Goal: Task Accomplishment & Management: Use online tool/utility

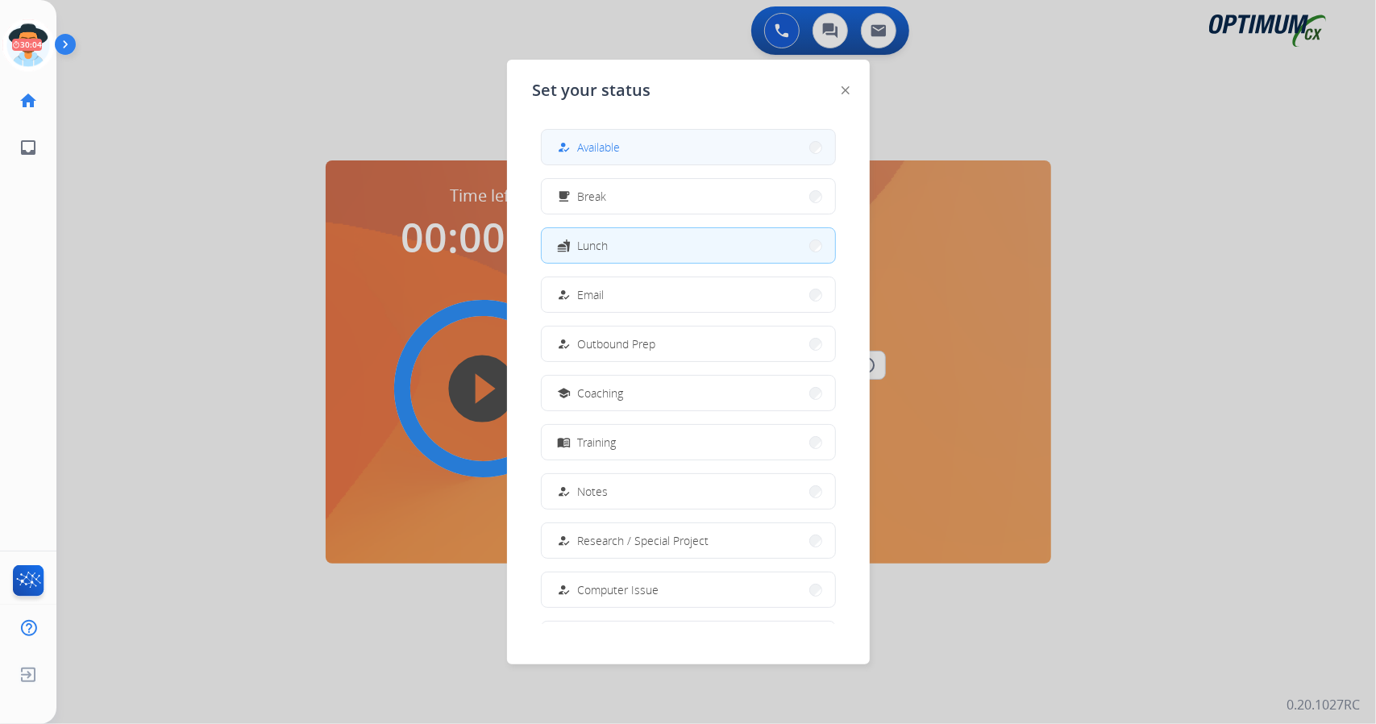
click at [702, 151] on button "how_to_reg Available" at bounding box center [688, 147] width 293 height 35
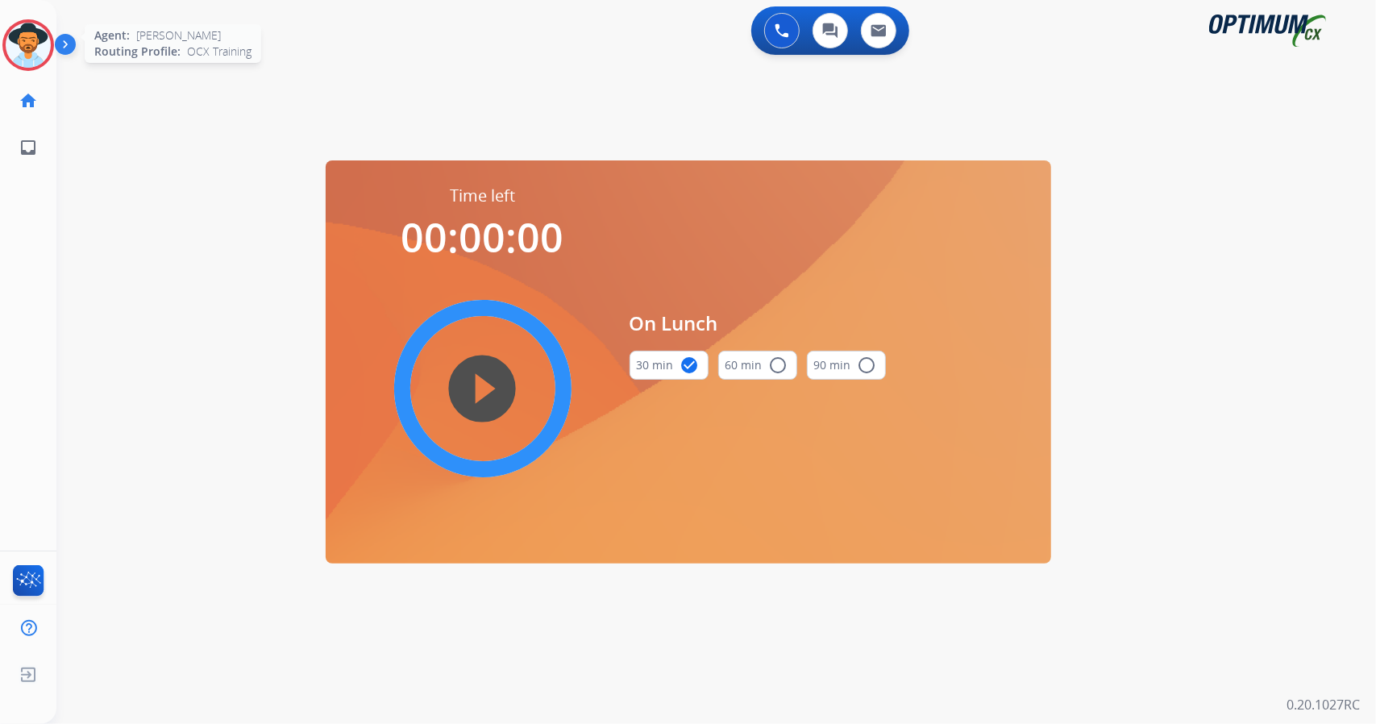
click at [20, 43] on img at bounding box center [28, 45] width 45 height 45
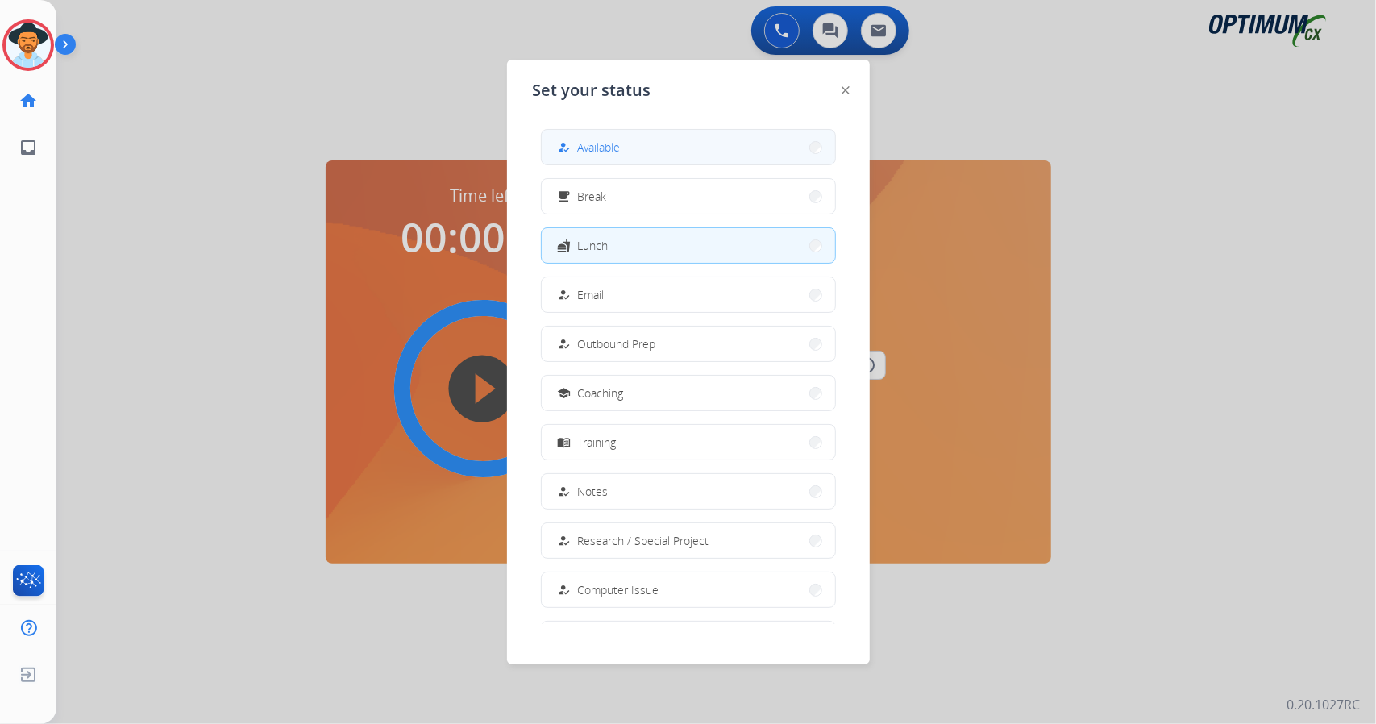
click at [550, 135] on button "how_to_reg Available" at bounding box center [688, 147] width 293 height 35
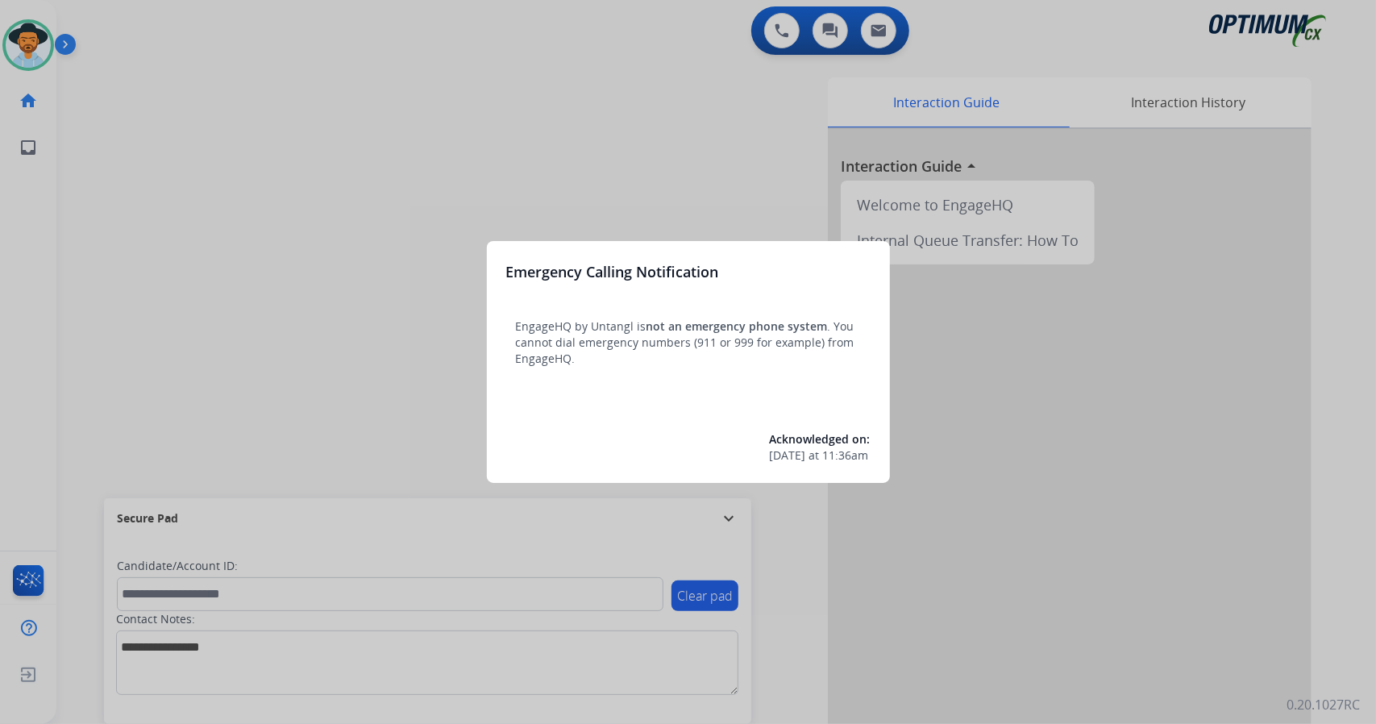
click at [87, 233] on div at bounding box center [688, 362] width 1376 height 724
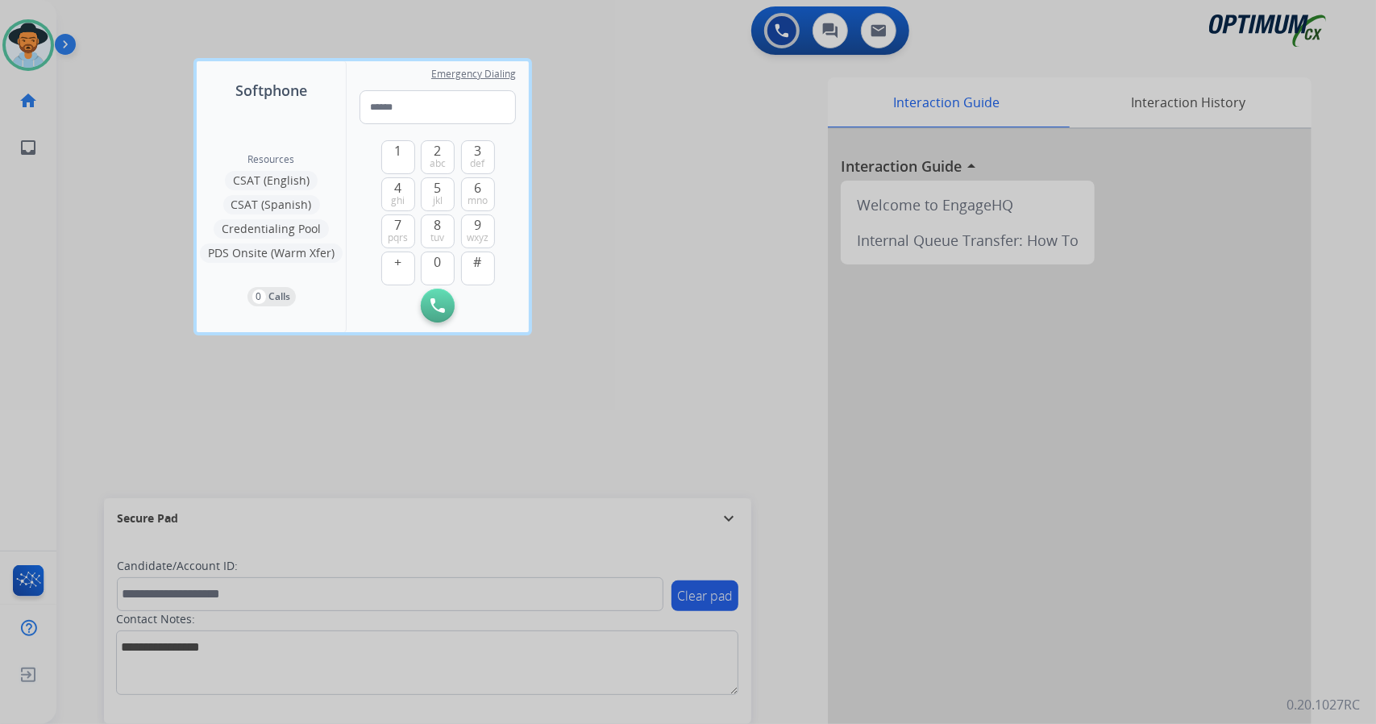
click at [132, 125] on div at bounding box center [688, 362] width 1376 height 724
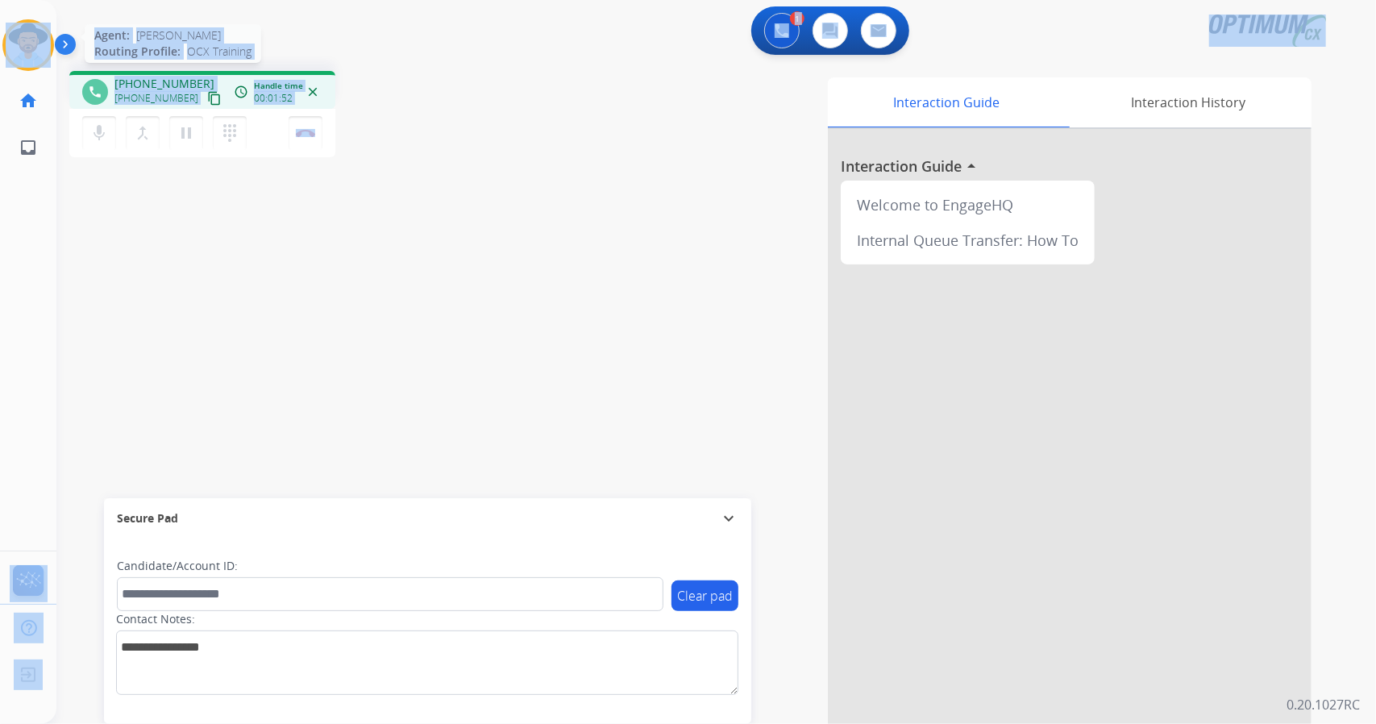
drag, startPoint x: 355, startPoint y: 131, endPoint x: 6, endPoint y: 30, distance: 362.8
click at [6, 30] on div "Outbound call Quit Outbound call Quit Schedule interaction + Add to my list Cus…" at bounding box center [688, 362] width 1376 height 724
click at [390, 110] on div "phone [PHONE_NUMBER] [PHONE_NUMBER] content_copy access_time Call metrics Queue…" at bounding box center [288, 116] width 438 height 91
drag, startPoint x: 353, startPoint y: 139, endPoint x: 0, endPoint y: -87, distance: 419.1
click at [0, 0] on html "Outbound call Quit Outbound call Quit Schedule interaction + Add to my list Cus…" at bounding box center [688, 362] width 1376 height 724
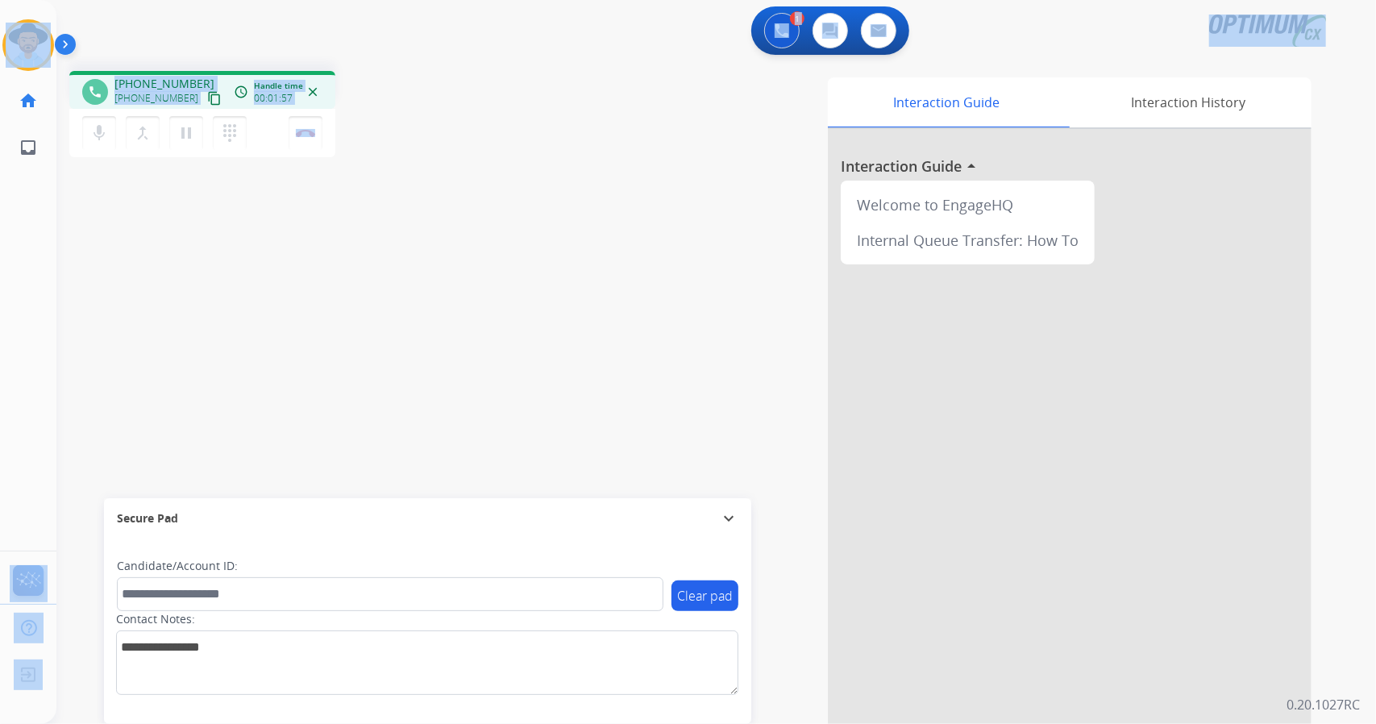
click at [397, 56] on div "1 Voice Interactions 0 Chat Interactions 0 Email Interactions" at bounding box center [707, 32] width 1262 height 52
drag, startPoint x: 360, startPoint y: 141, endPoint x: 0, endPoint y: 10, distance: 382.8
click at [0, 10] on div "Outbound call Quit Outbound call Quit Schedule interaction + Add to my list Cus…" at bounding box center [688, 362] width 1376 height 724
click at [380, 143] on div "phone [PHONE_NUMBER] [PHONE_NUMBER] content_copy access_time Call metrics Queue…" at bounding box center [288, 116] width 438 height 91
drag, startPoint x: 368, startPoint y: 125, endPoint x: 118, endPoint y: -8, distance: 283.1
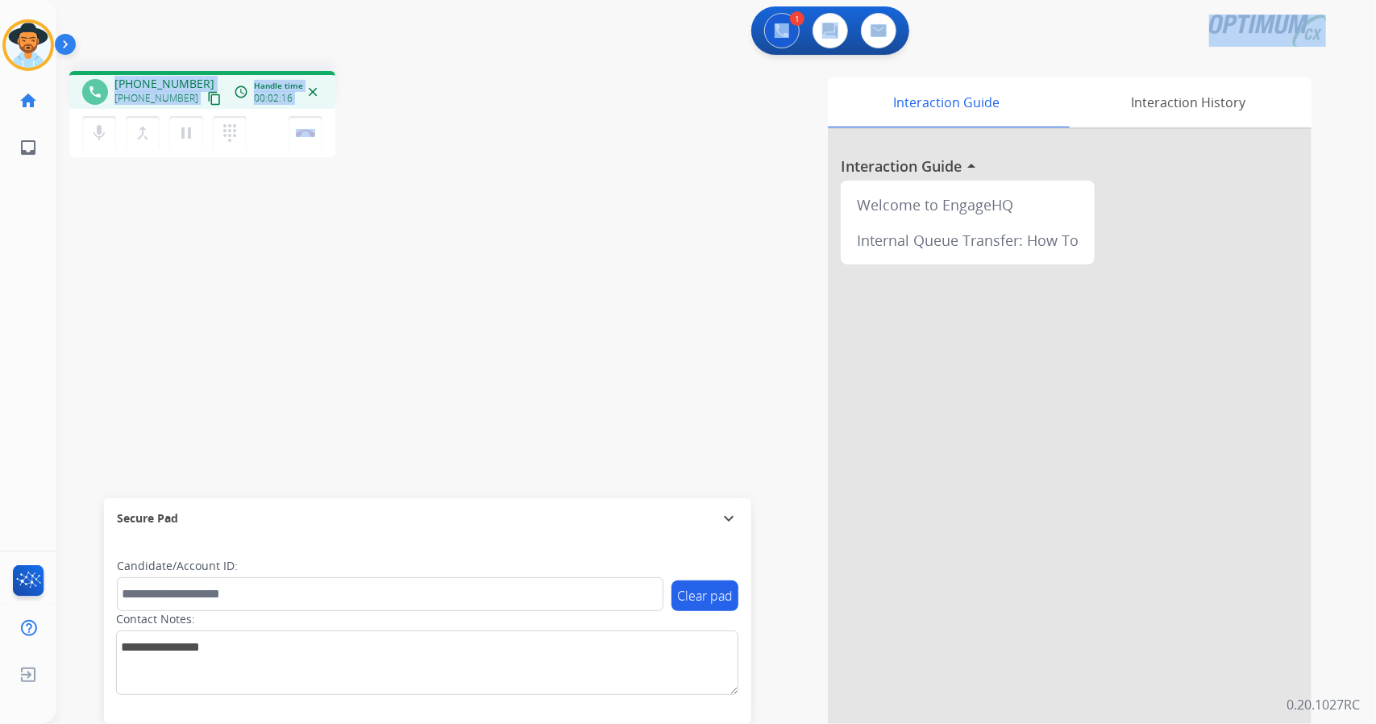
click at [118, 0] on html "Outbound call Quit Outbound call Quit Schedule interaction + Add to my list Cus…" at bounding box center [688, 362] width 1376 height 724
click at [83, 10] on div "1 Voice Interactions 0 Chat Interactions 0 Email Interactions" at bounding box center [707, 32] width 1262 height 52
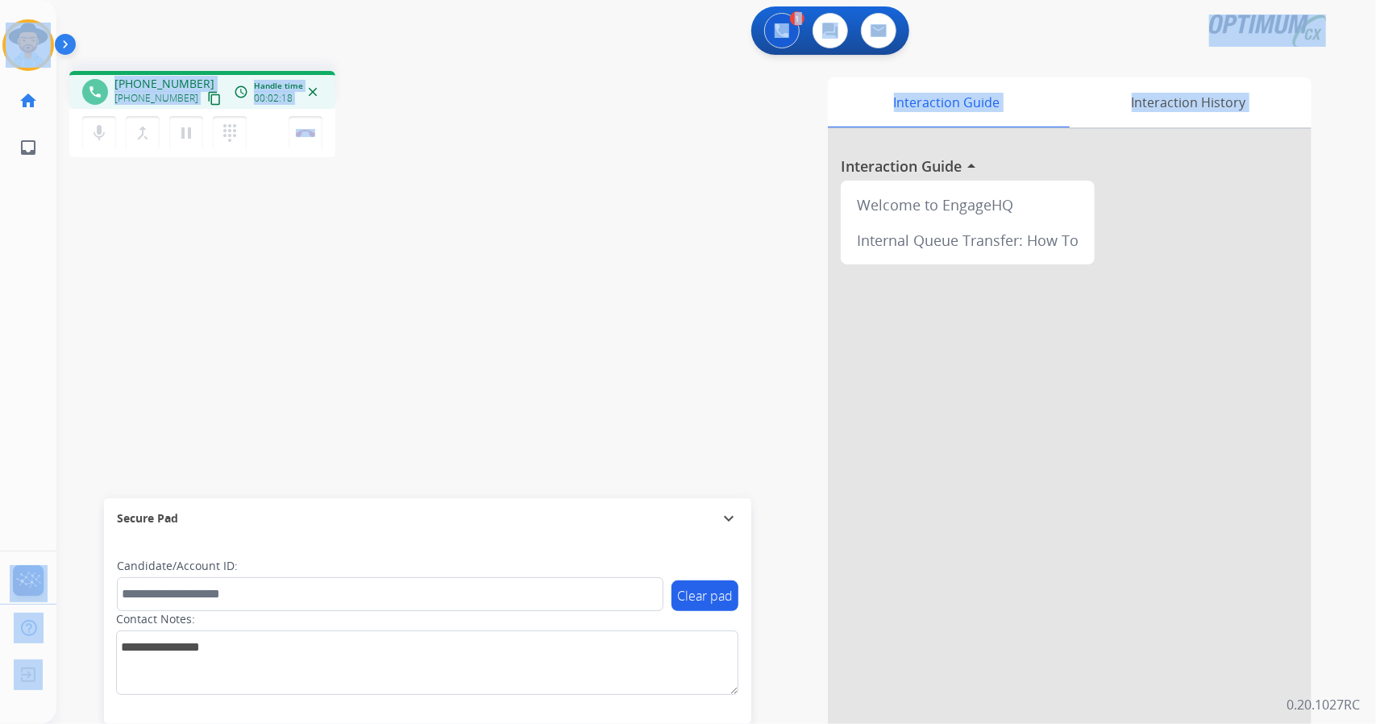
drag, startPoint x: 5, startPoint y: 11, endPoint x: 447, endPoint y: 447, distance: 621.3
click at [447, 447] on div "Outbound call Quit Outbound call Quit Schedule interaction + Add to my list Cus…" at bounding box center [688, 362] width 1376 height 724
click at [453, 225] on div "phone [PHONE_NUMBER] [PHONE_NUMBER] content_copy access_time Call metrics Queue…" at bounding box center [696, 394] width 1281 height 672
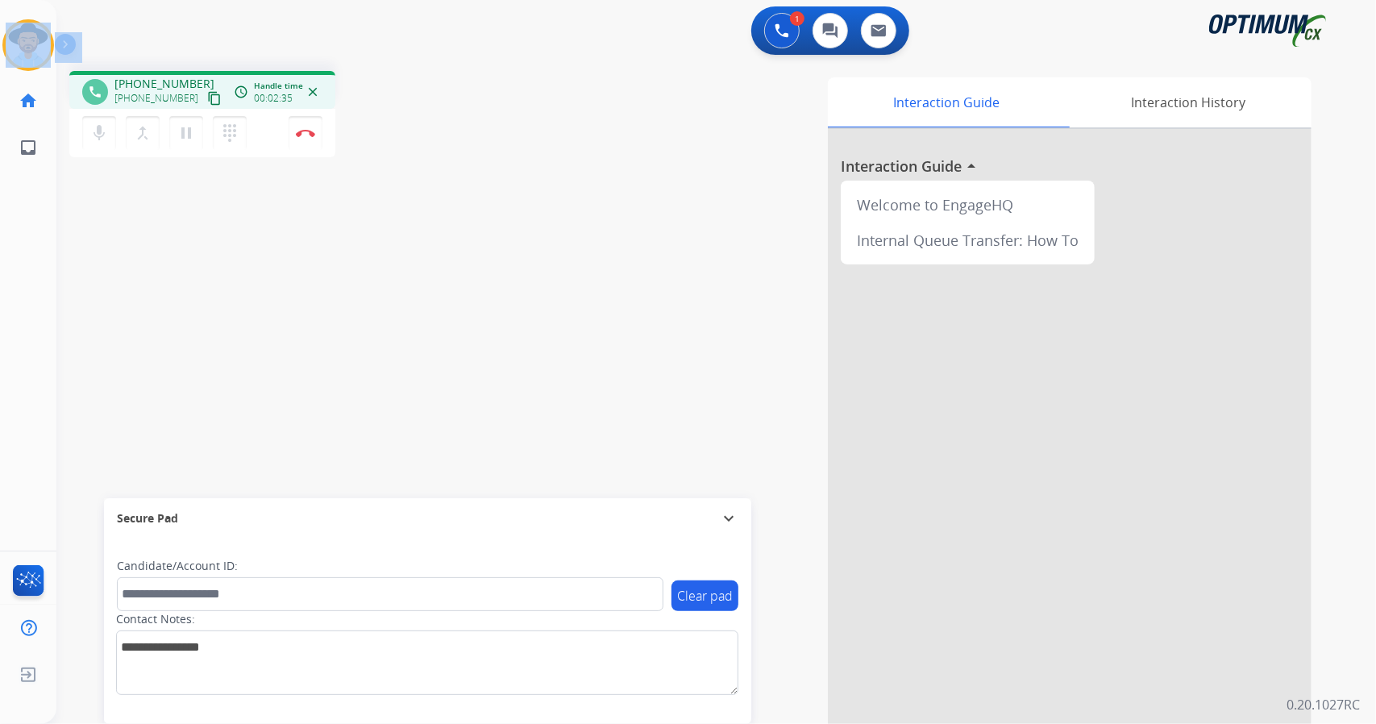
scroll to position [0, 4]
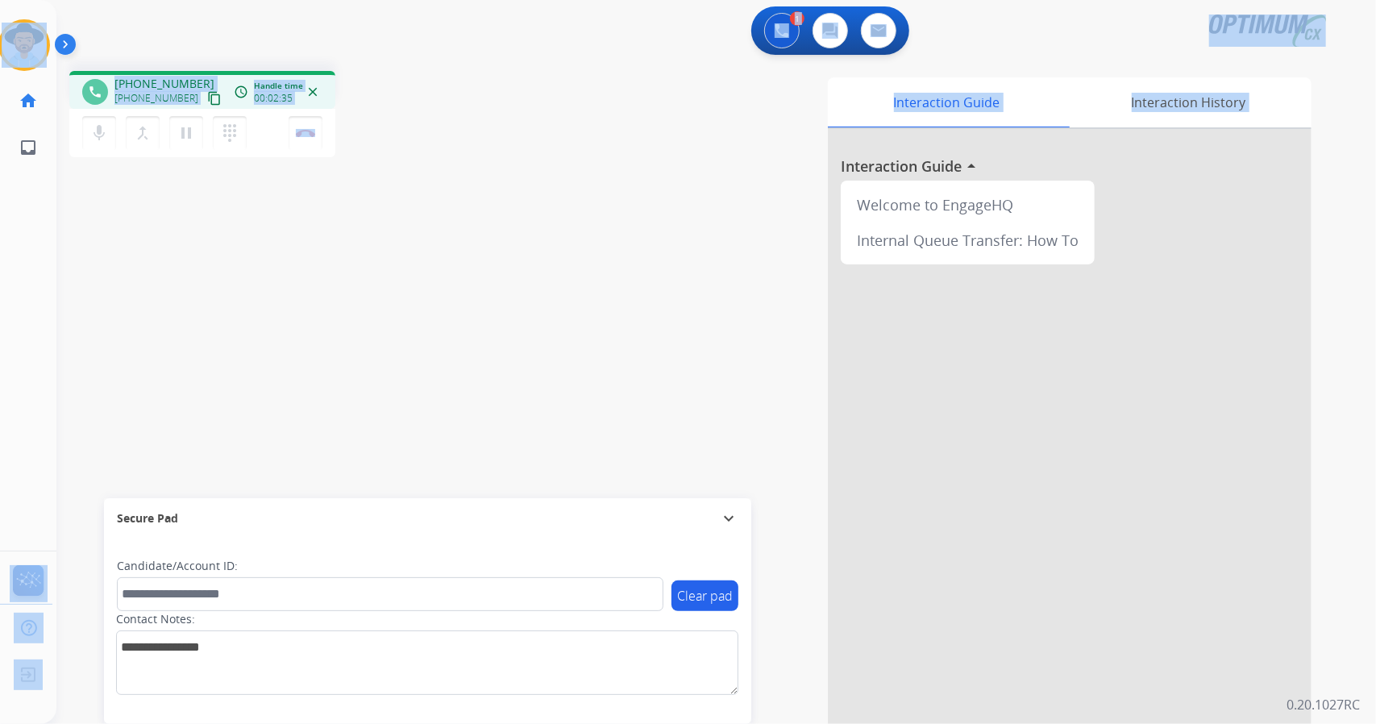
drag, startPoint x: 3, startPoint y: 4, endPoint x: 281, endPoint y: 443, distance: 519.3
click at [281, 443] on div "Outbound call Quit Outbound call Quit Schedule interaction + Add to my list Cus…" at bounding box center [688, 362] width 1376 height 724
click at [448, 98] on div "phone [PHONE_NUMBER] [PHONE_NUMBER] content_copy access_time Call metrics Queue…" at bounding box center [288, 116] width 438 height 91
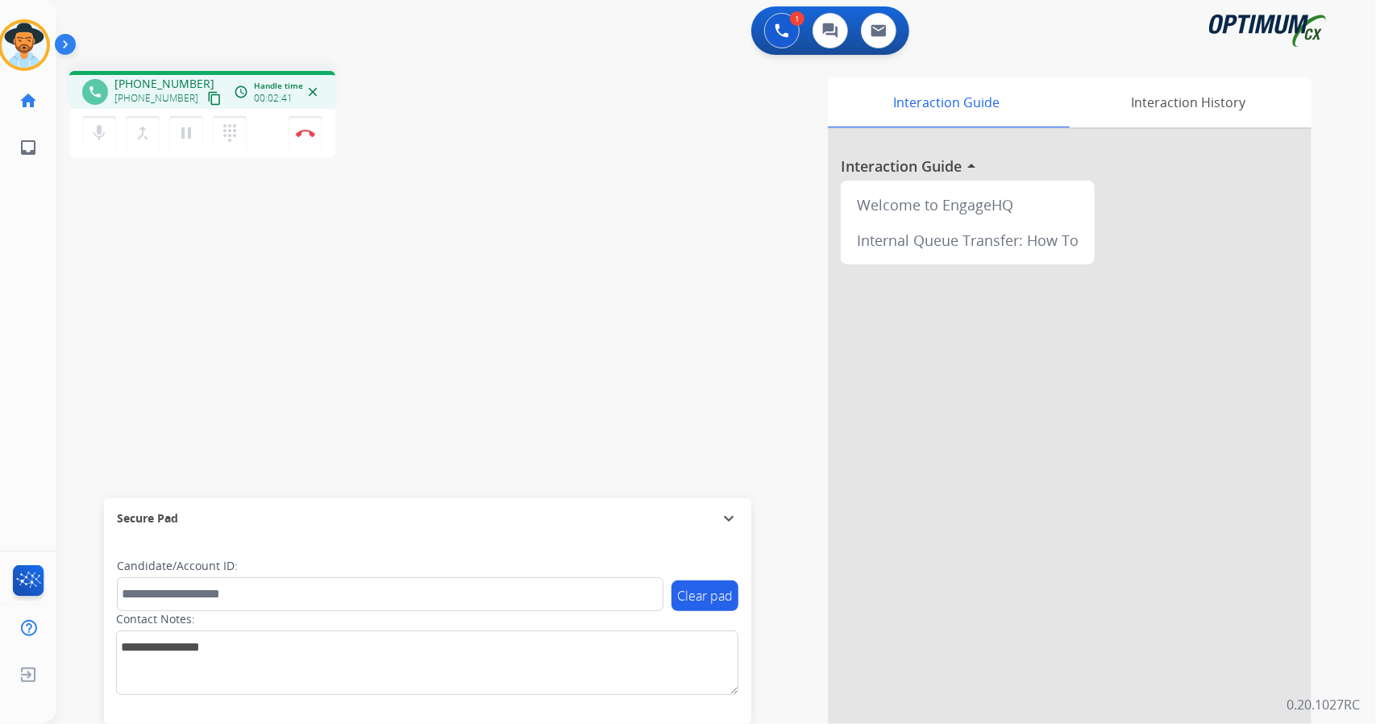
click at [392, 113] on div "phone [PHONE_NUMBER] [PHONE_NUMBER] content_copy access_time Call metrics Queue…" at bounding box center [288, 116] width 438 height 91
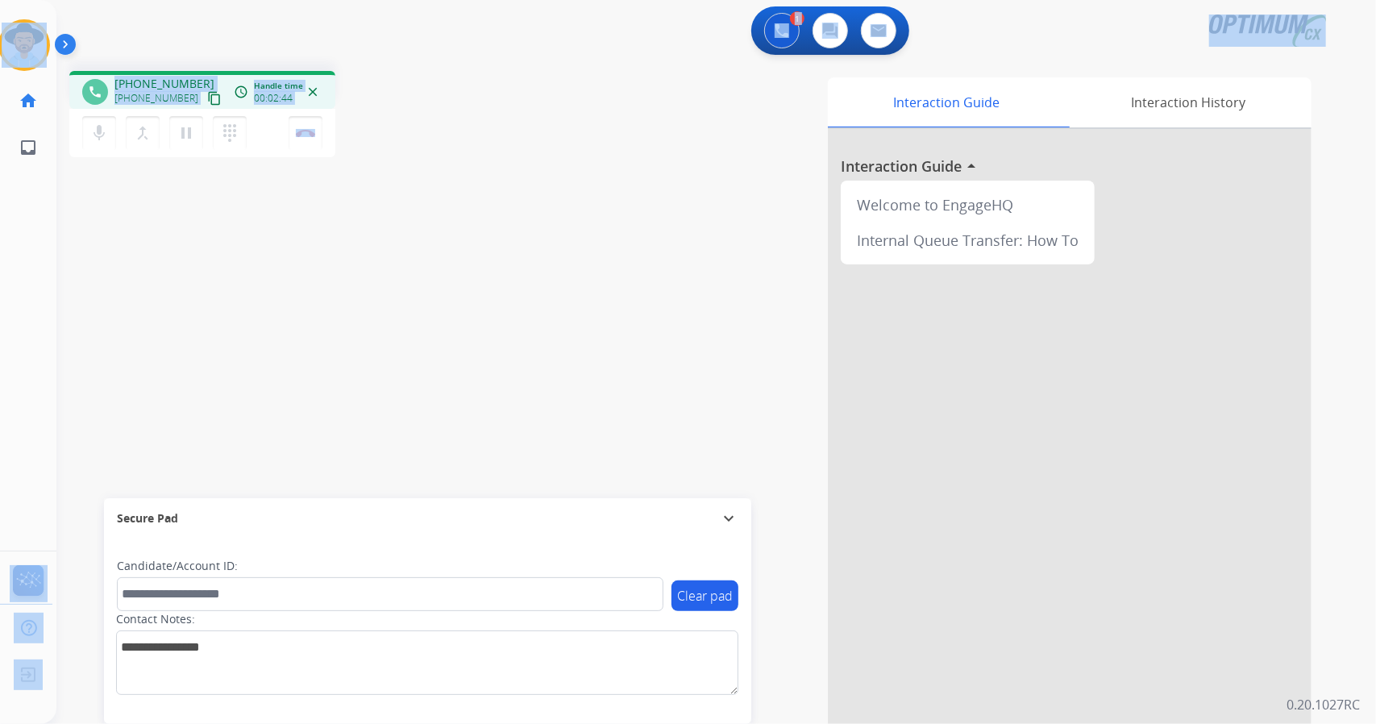
drag, startPoint x: 3, startPoint y: 4, endPoint x: 258, endPoint y: 276, distance: 372.4
click at [258, 276] on div "Outbound call Quit Outbound call Quit Schedule interaction + Add to my list Cus…" at bounding box center [688, 362] width 1376 height 724
click at [437, 186] on div "phone [PHONE_NUMBER] [PHONE_NUMBER] content_copy access_time Call metrics Queue…" at bounding box center [696, 394] width 1281 height 672
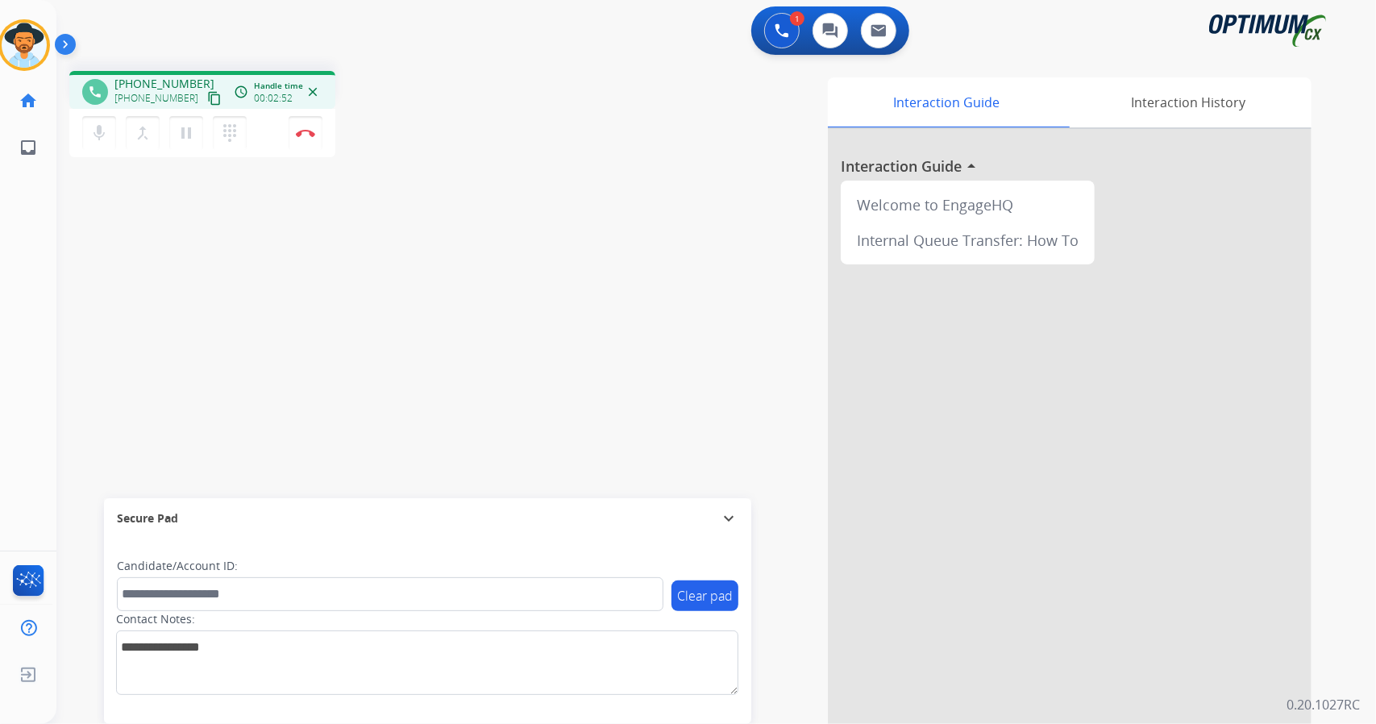
click at [405, 140] on div "phone [PHONE_NUMBER] [PHONE_NUMBER] content_copy access_time Call metrics Queue…" at bounding box center [288, 116] width 438 height 91
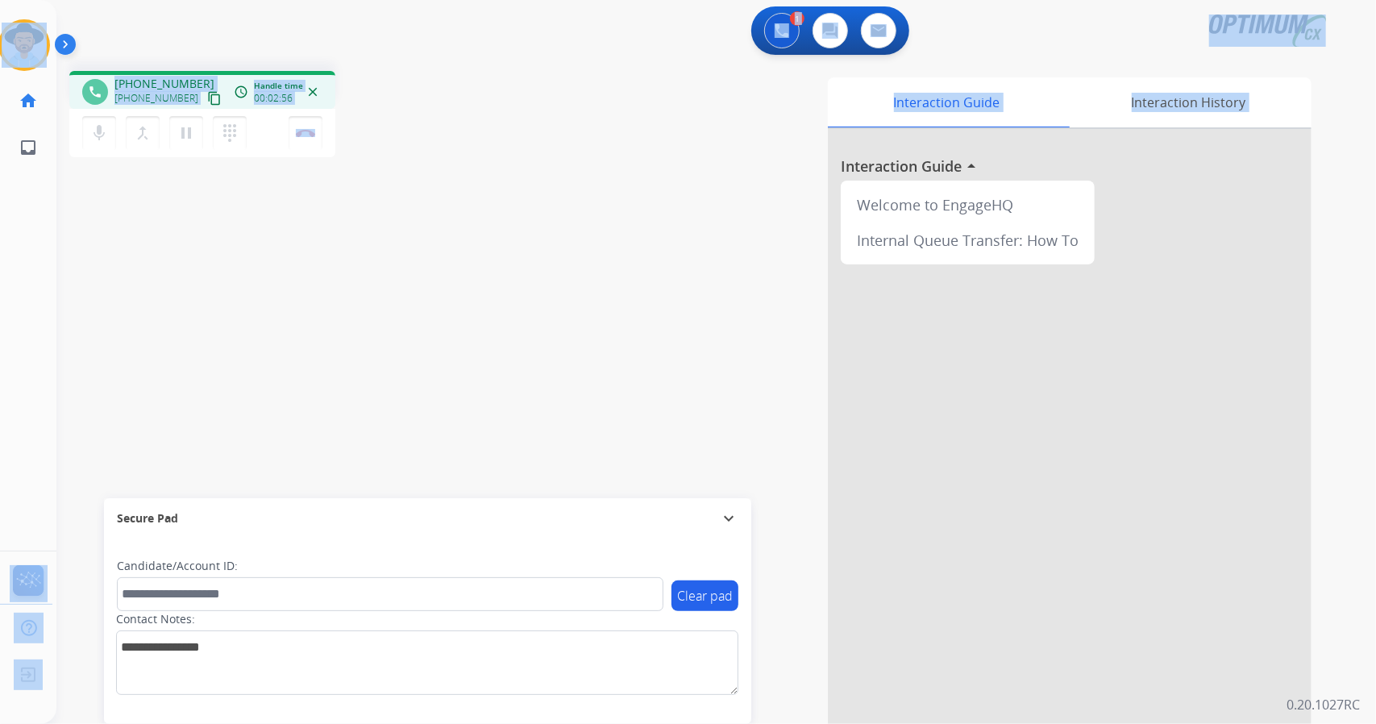
drag, startPoint x: 0, startPoint y: 1, endPoint x: 492, endPoint y: 222, distance: 539.4
click at [492, 222] on div "Outbound call Quit Outbound call Quit Schedule interaction + Add to my list Cus…" at bounding box center [688, 362] width 1376 height 724
click at [444, 64] on div "phone [PHONE_NUMBER] [PHONE_NUMBER] content_copy access_time Call metrics Queue…" at bounding box center [696, 394] width 1281 height 672
drag, startPoint x: 3, startPoint y: 1, endPoint x: 450, endPoint y: 276, distance: 524.4
click at [450, 276] on div "Outbound call Quit Outbound call Quit Schedule interaction + Add to my list Cus…" at bounding box center [688, 362] width 1376 height 724
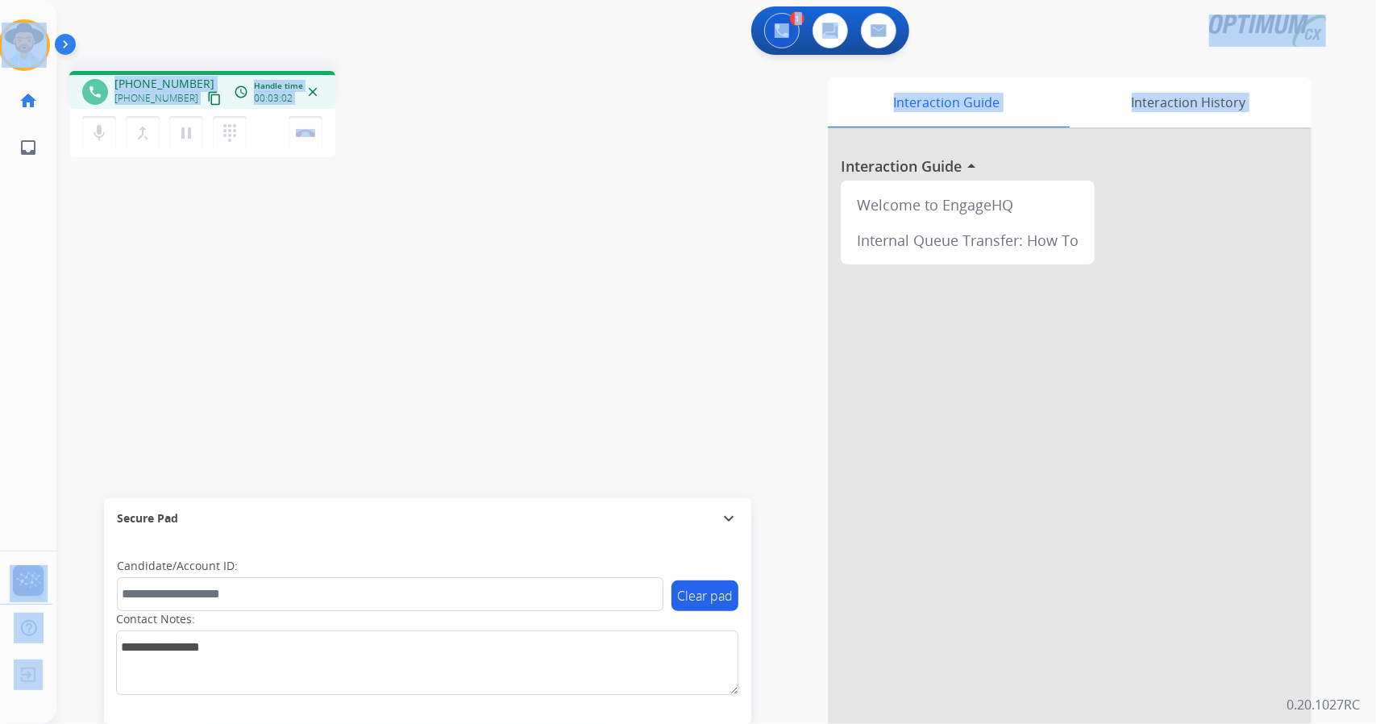
click at [436, 115] on div "phone [PHONE_NUMBER] [PHONE_NUMBER] content_copy access_time Call metrics Queue…" at bounding box center [288, 116] width 438 height 91
drag, startPoint x: 2, startPoint y: 2, endPoint x: 405, endPoint y: 245, distance: 469.8
click at [405, 245] on div "Outbound call Quit Outbound call Quit Schedule interaction + Add to my list Cus…" at bounding box center [688, 362] width 1376 height 724
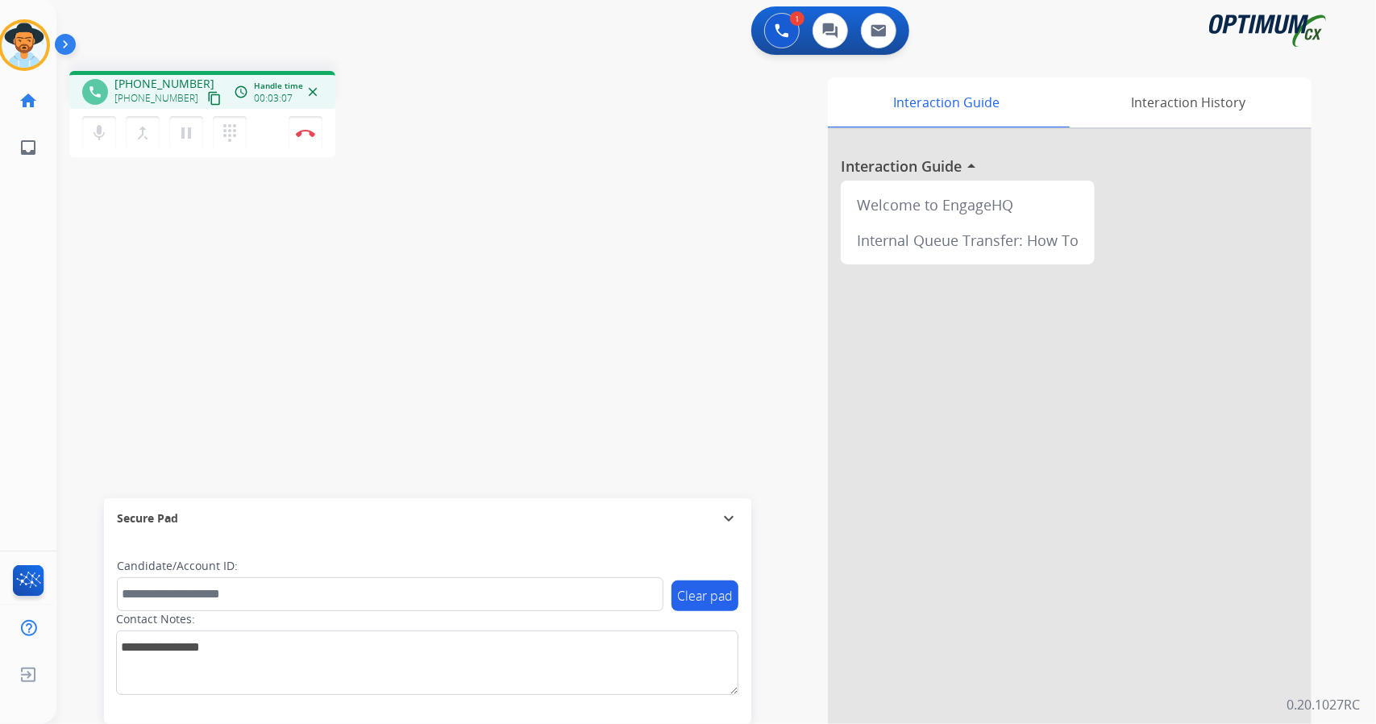
click at [599, 73] on div "Interaction Guide Interaction History Interaction Guide arrow_drop_up Welcome t…" at bounding box center [925, 400] width 824 height 659
click at [398, 130] on div "phone [PHONE_NUMBER] [PHONE_NUMBER] content_copy access_time Call metrics Queue…" at bounding box center [288, 116] width 438 height 91
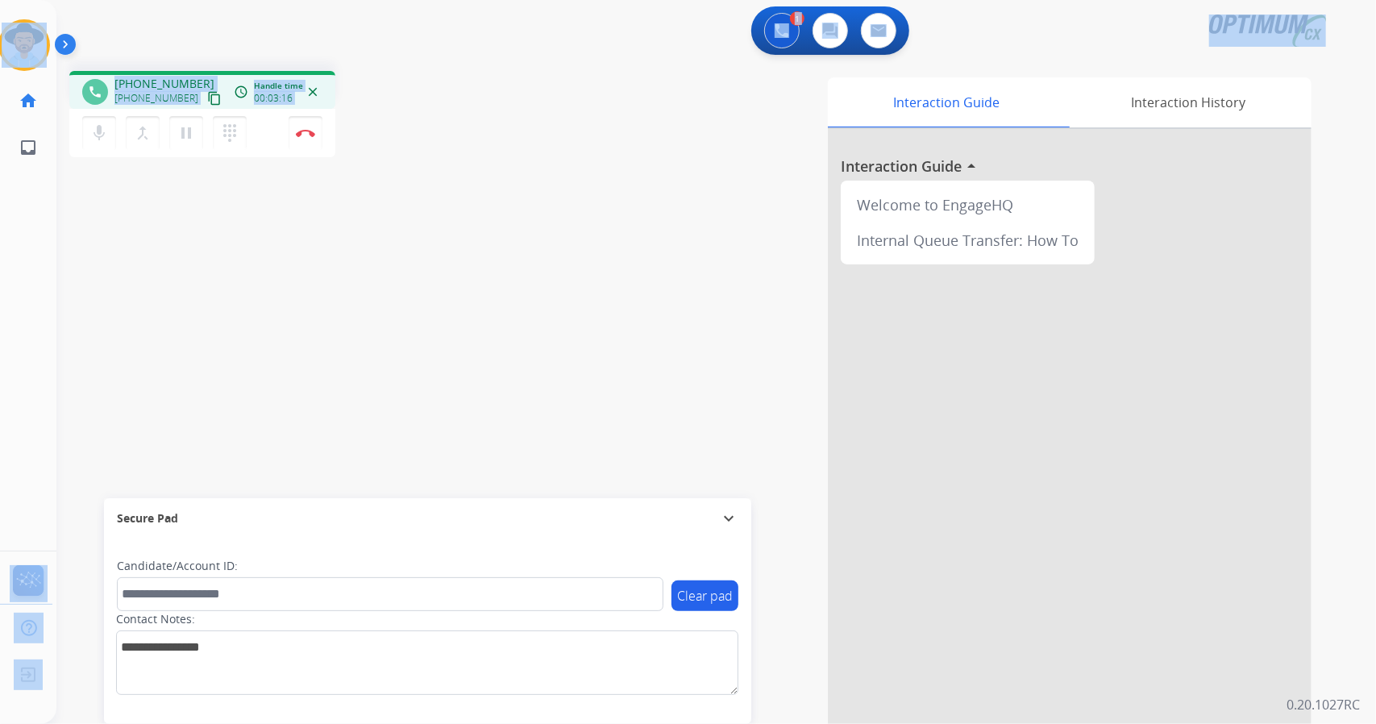
drag, startPoint x: 3, startPoint y: 6, endPoint x: 410, endPoint y: 240, distance: 469.4
click at [410, 240] on div "Outbound call Quit Outbound call Quit Schedule interaction + Add to my list Cus…" at bounding box center [688, 362] width 1376 height 724
click at [413, 228] on div "phone [PHONE_NUMBER] [PHONE_NUMBER] content_copy access_time Call metrics Queue…" at bounding box center [696, 394] width 1281 height 672
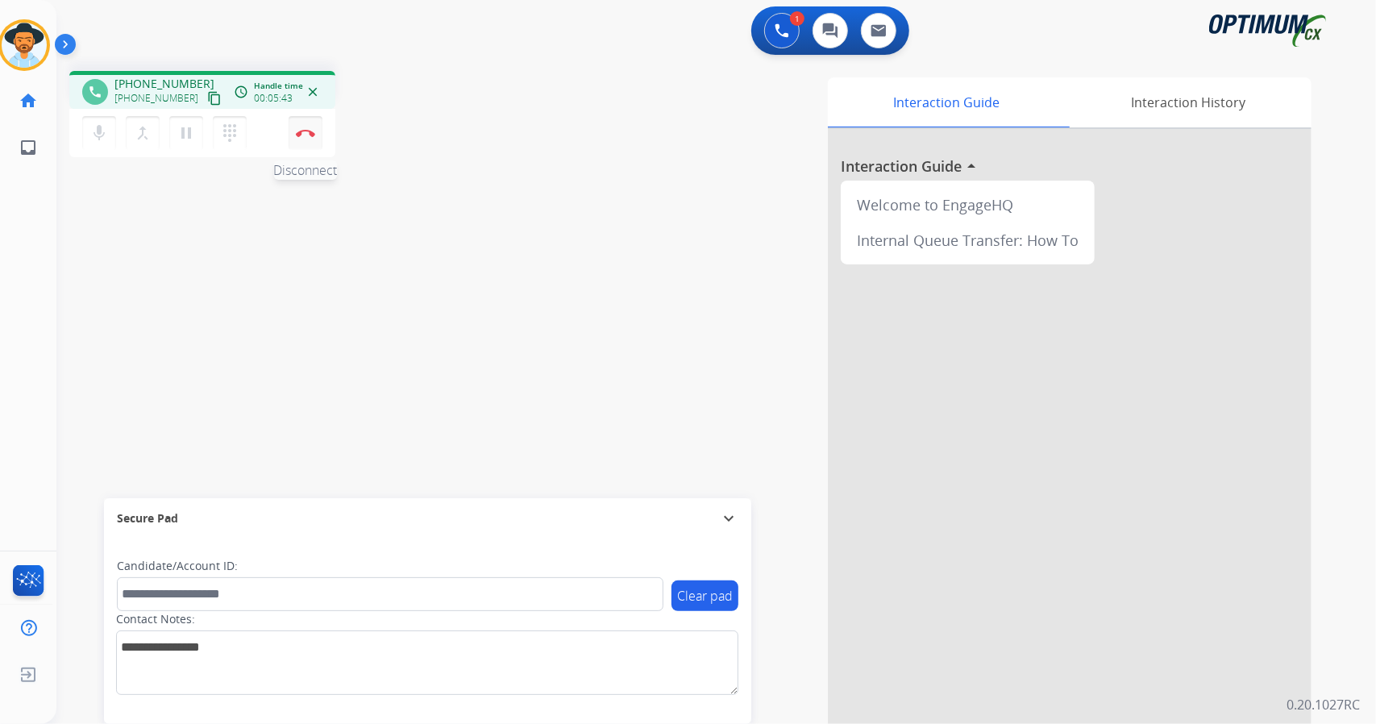
click at [298, 122] on button "Disconnect" at bounding box center [306, 133] width 34 height 34
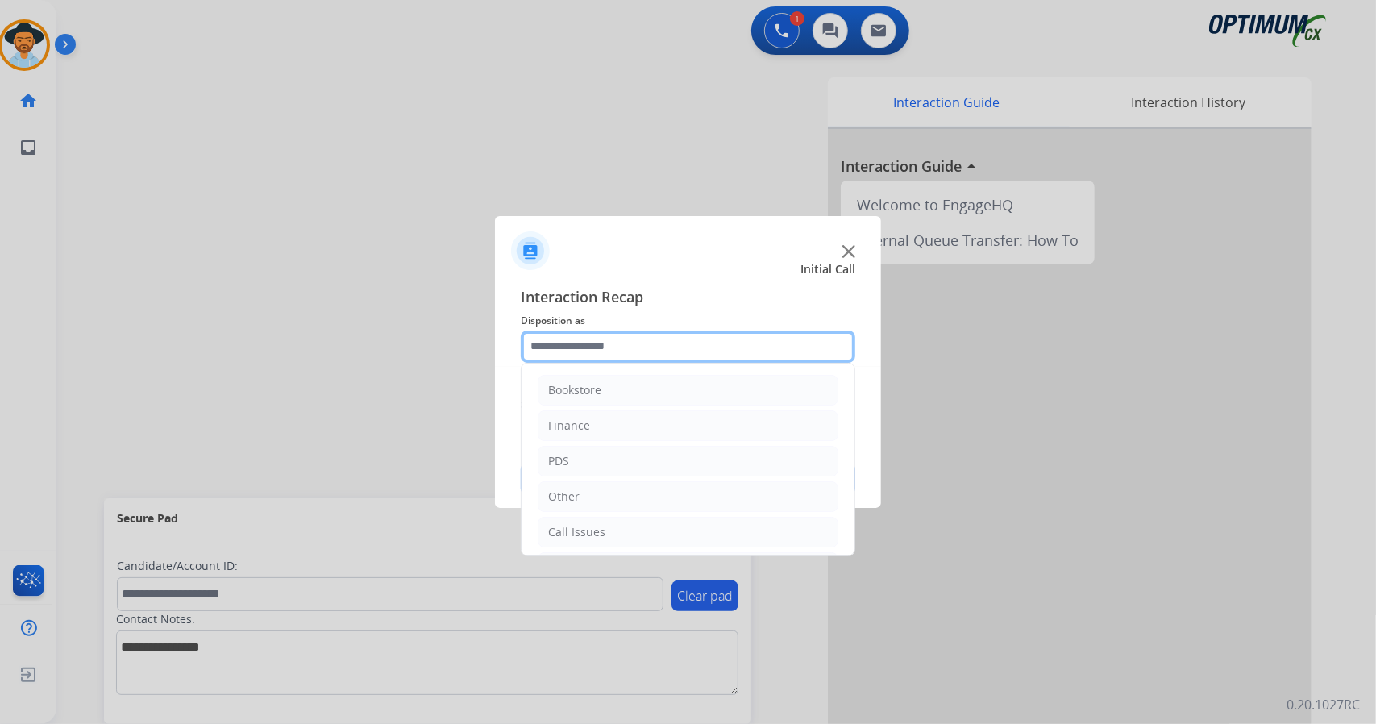
click at [573, 342] on input "text" at bounding box center [688, 347] width 335 height 32
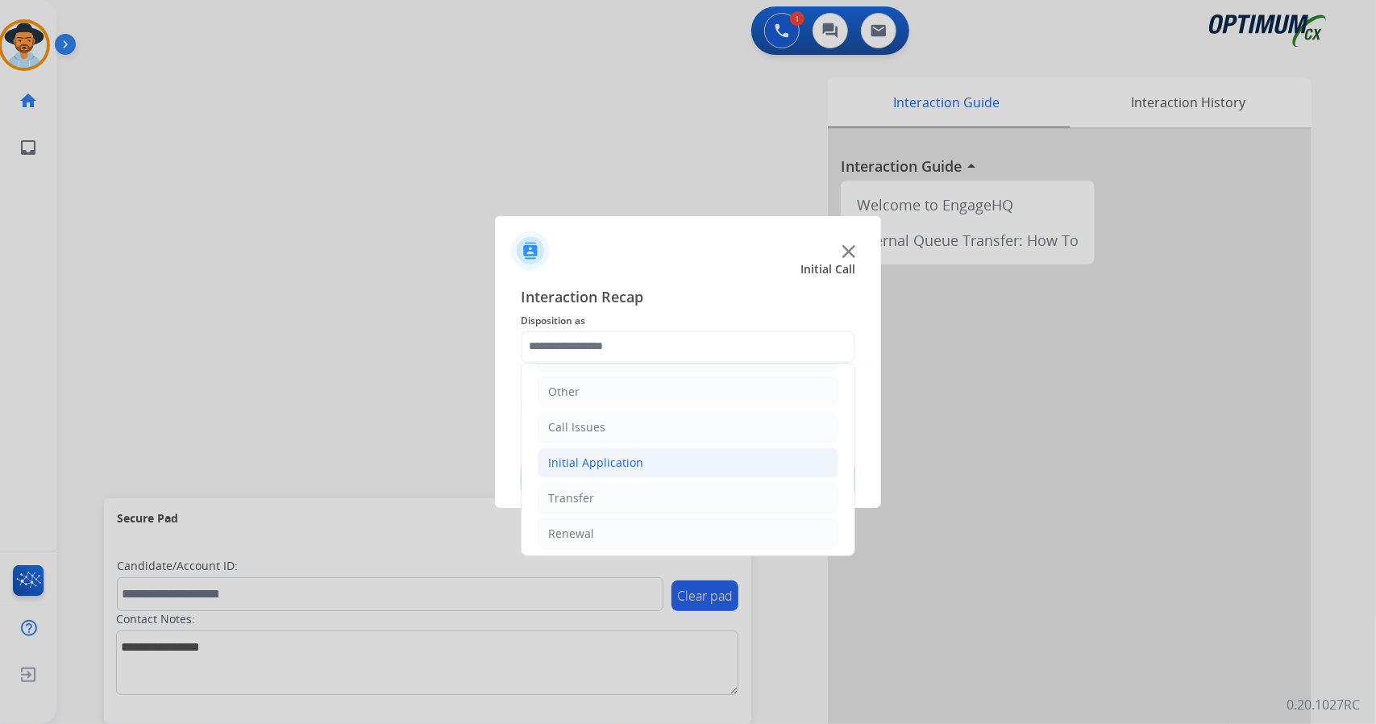
click at [595, 460] on div "Initial Application" at bounding box center [595, 463] width 95 height 16
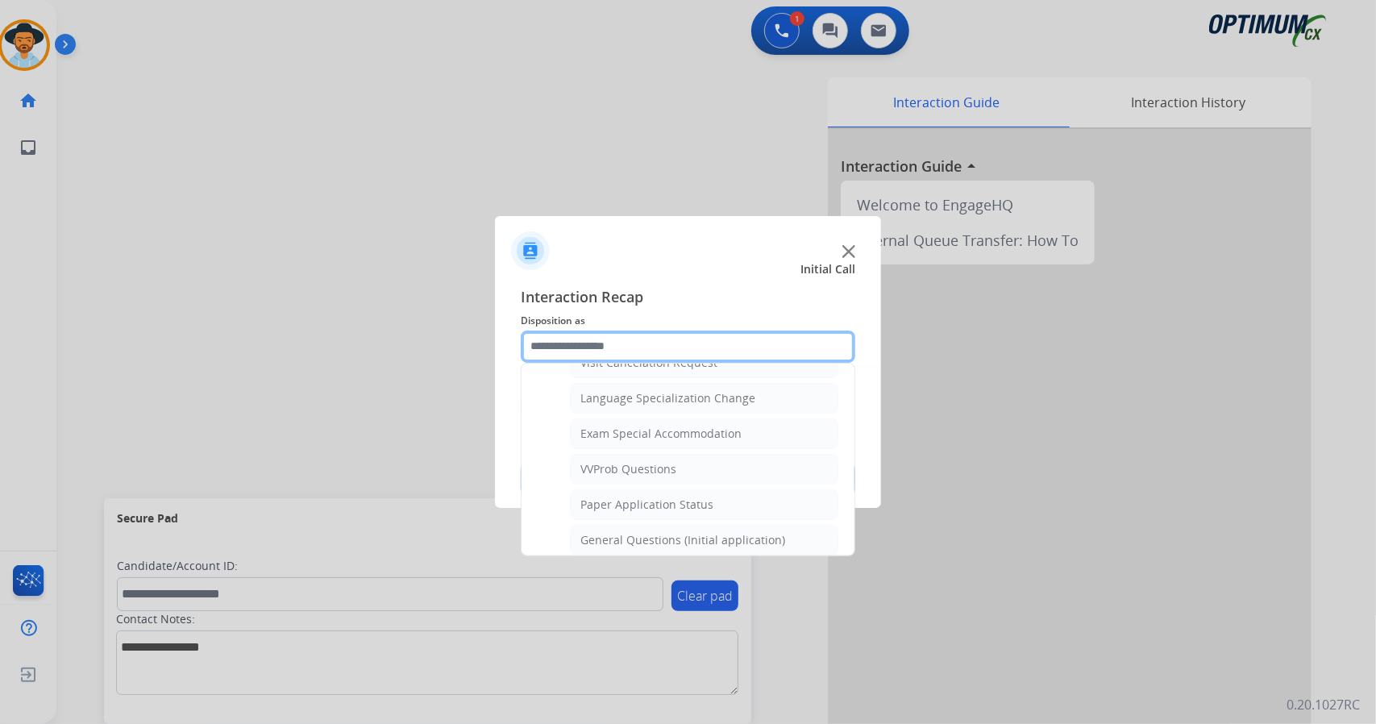
scroll to position [789, 0]
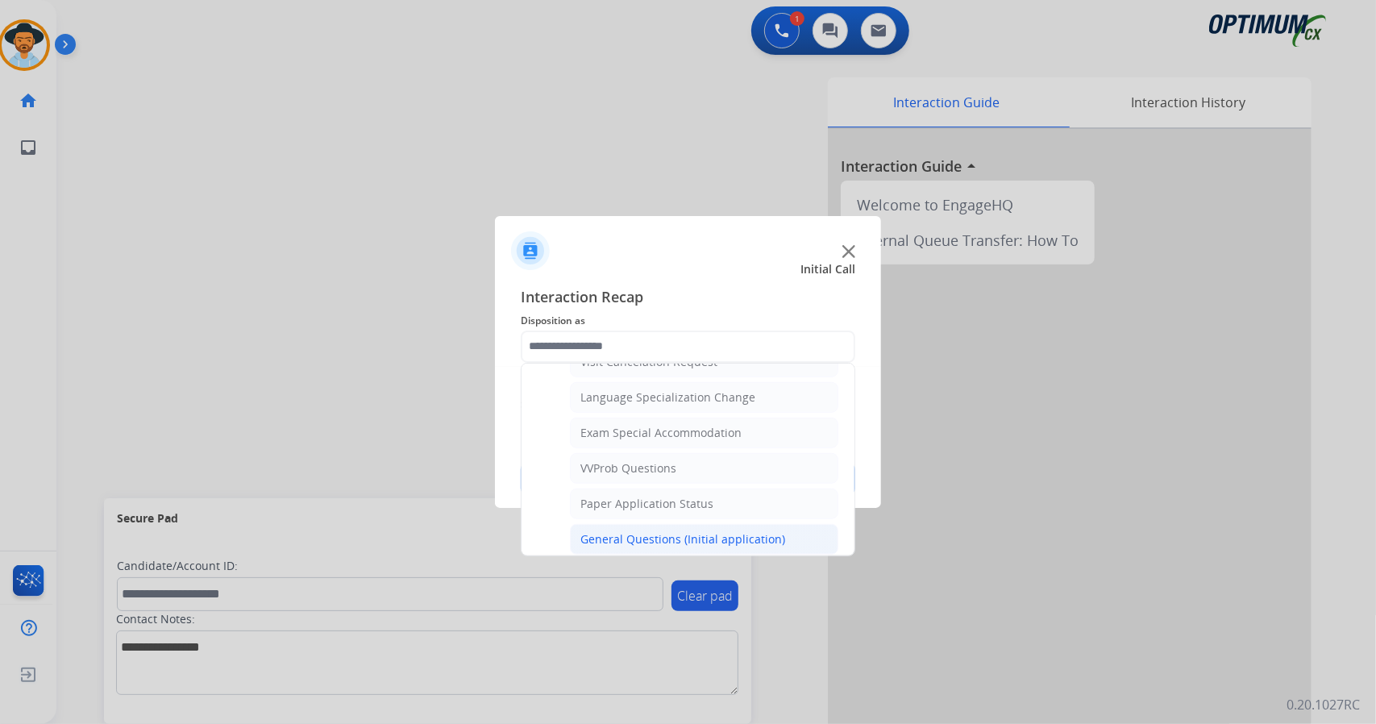
click at [633, 532] on li "General Questions (Initial application)" at bounding box center [704, 539] width 268 height 31
type input "**********"
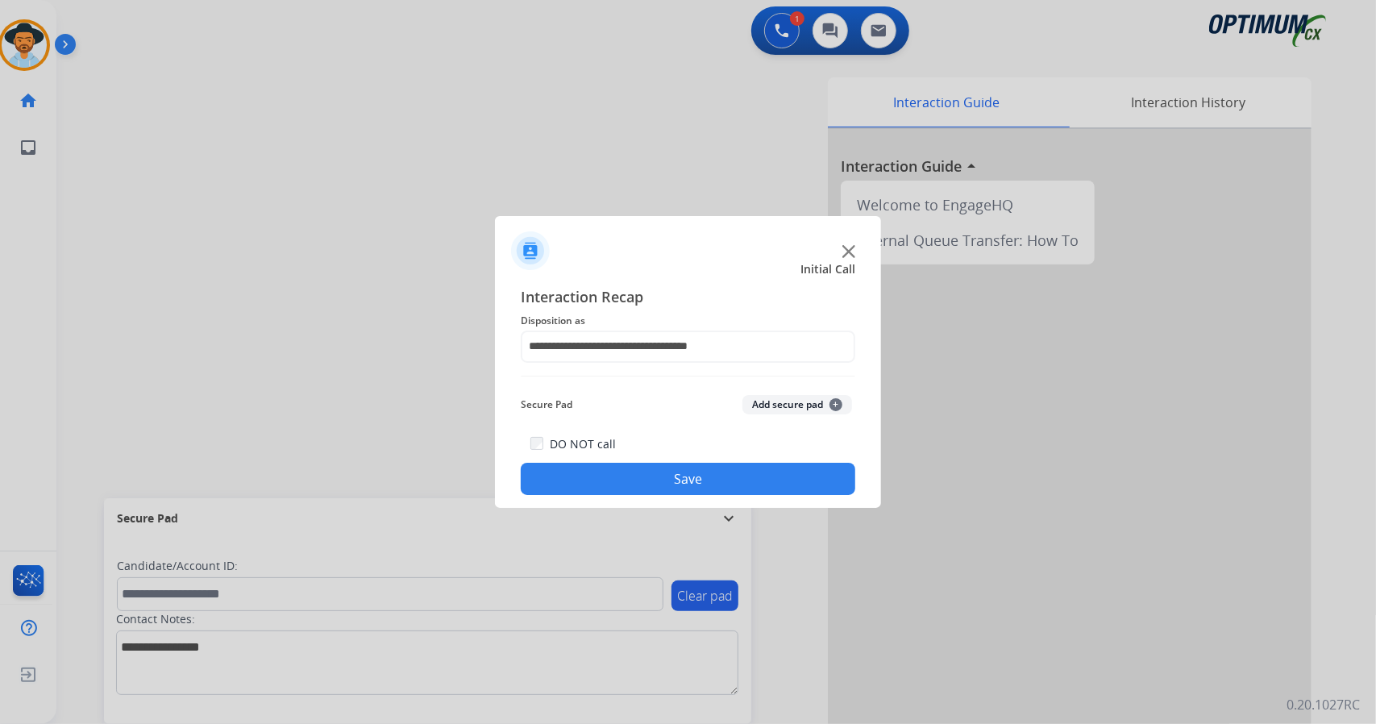
click at [647, 484] on button "Save" at bounding box center [688, 479] width 335 height 32
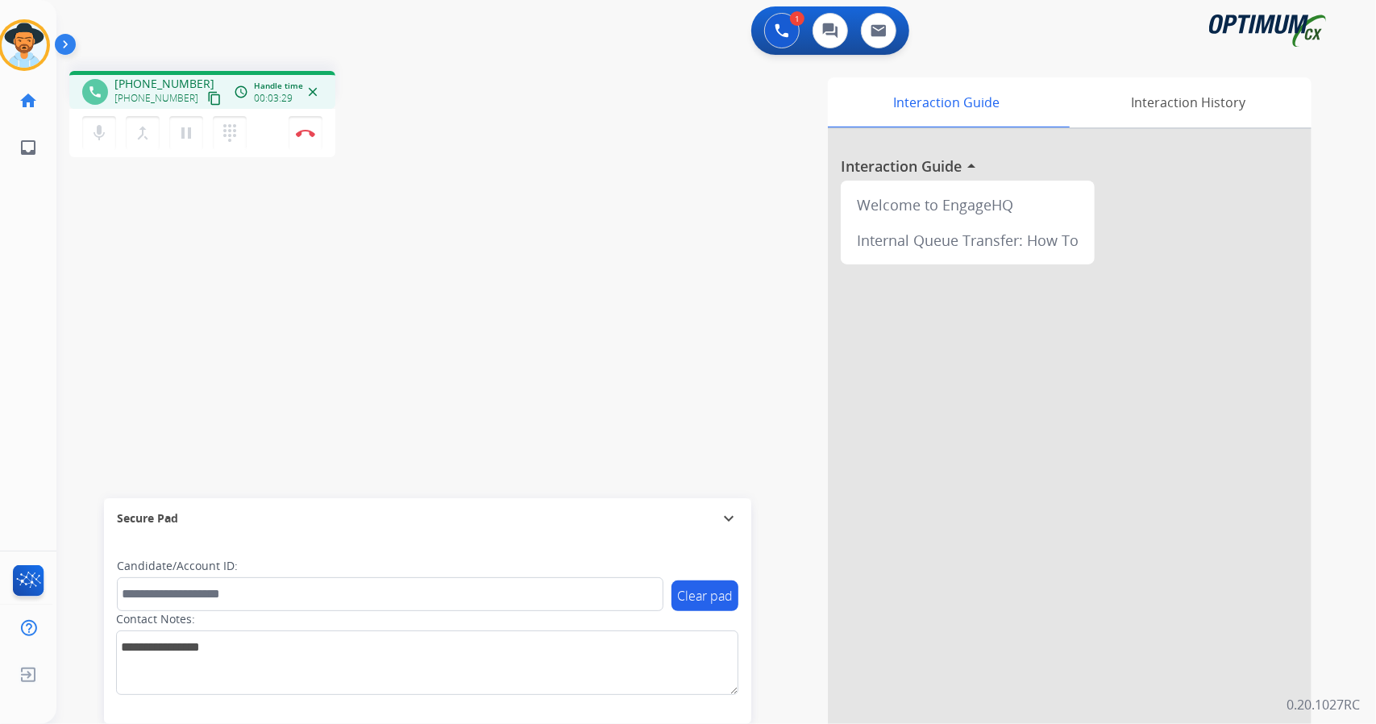
click at [111, 275] on div "phone [PHONE_NUMBER] [PHONE_NUMBER] content_copy access_time Call metrics Queue…" at bounding box center [696, 394] width 1281 height 672
click at [306, 117] on button "Disconnect" at bounding box center [306, 133] width 34 height 34
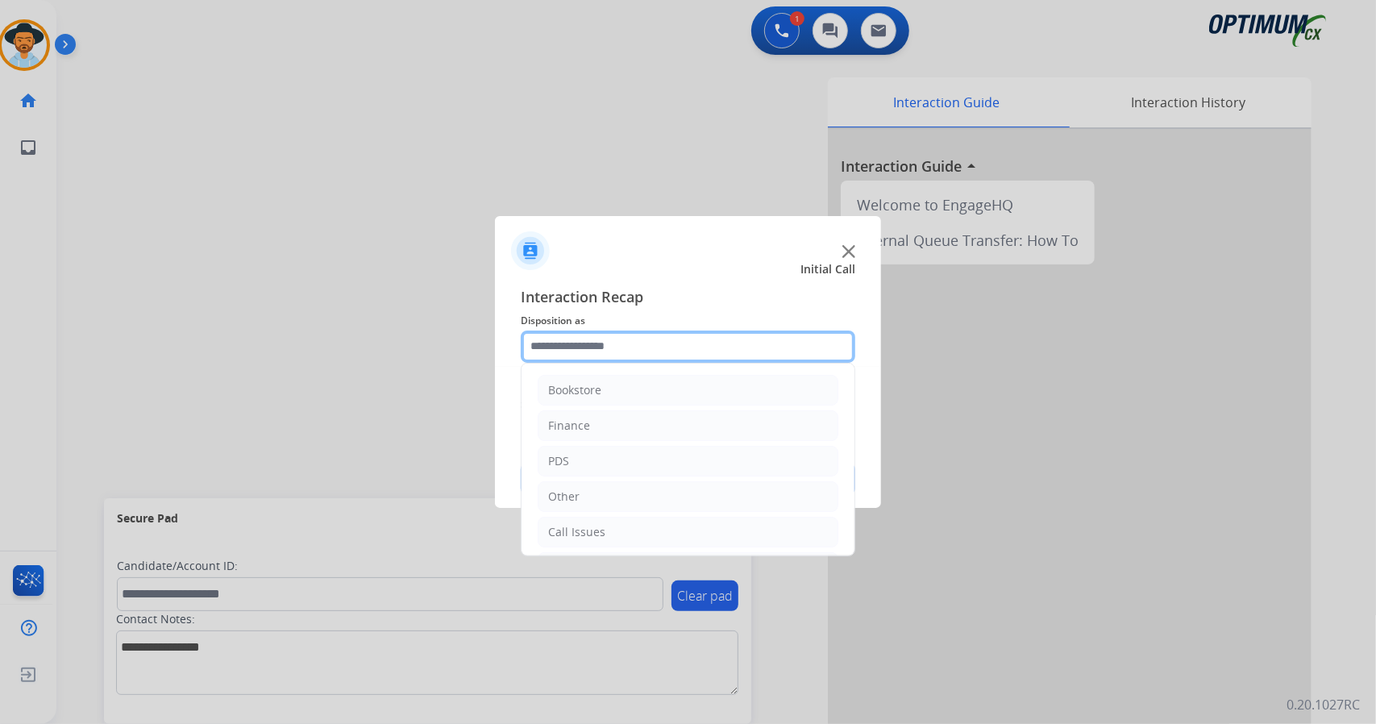
click at [558, 338] on input "text" at bounding box center [688, 347] width 335 height 32
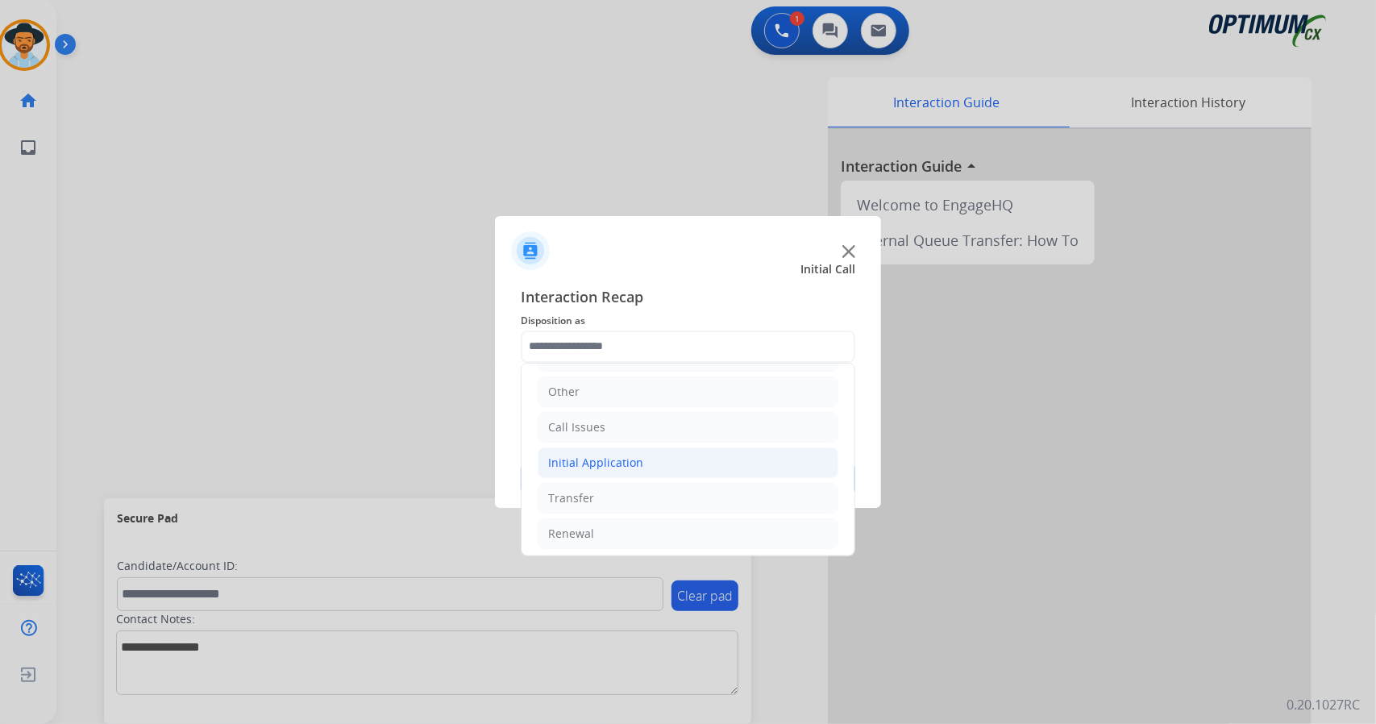
click at [629, 462] on div "Initial Application" at bounding box center [595, 463] width 95 height 16
click at [617, 518] on li "Renewal" at bounding box center [688, 533] width 301 height 31
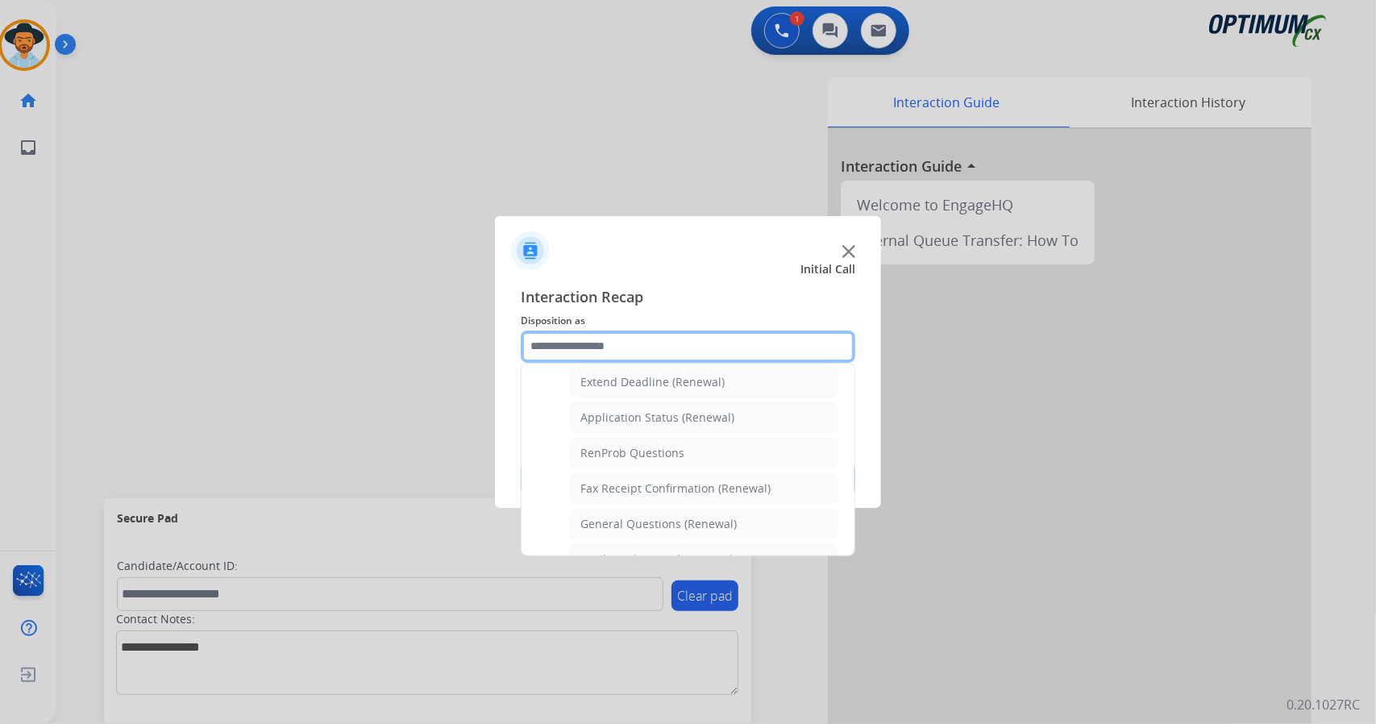
scroll to position [343, 0]
click at [617, 518] on div "General Questions (Renewal)" at bounding box center [658, 525] width 156 height 16
type input "**********"
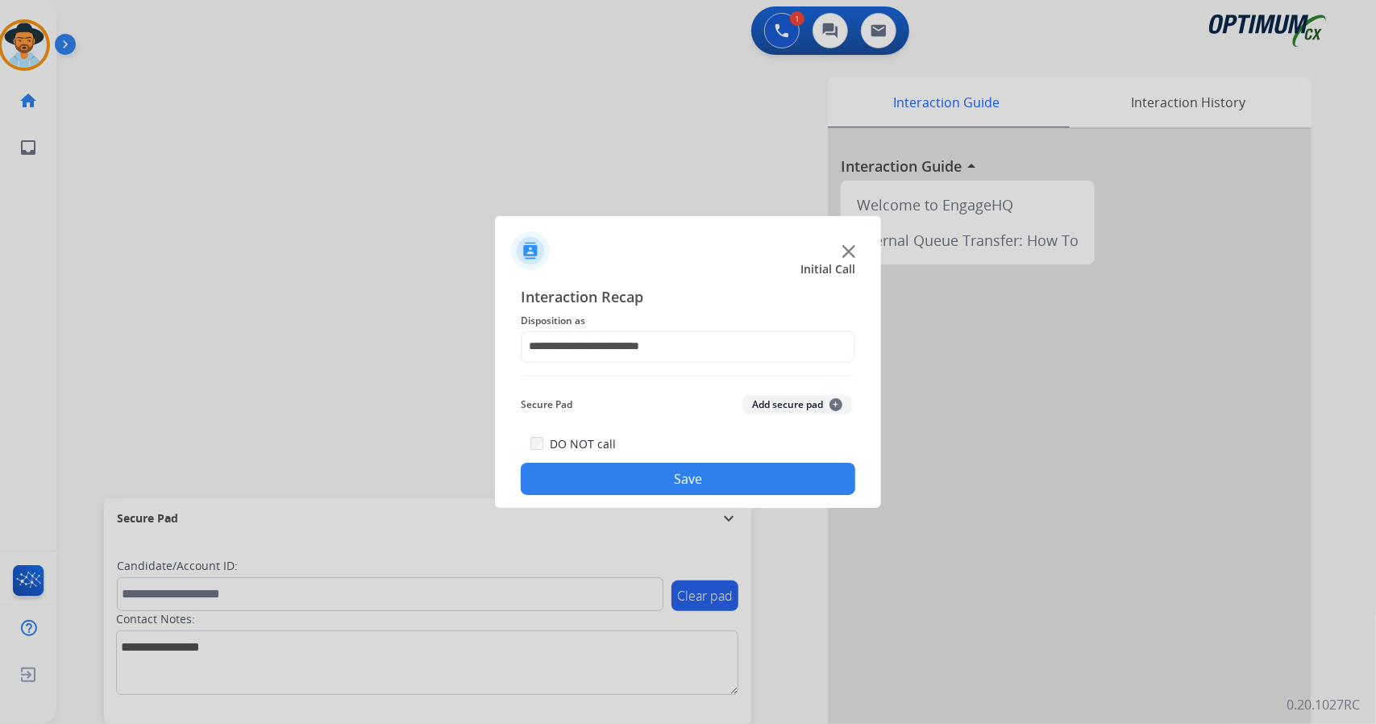
click at [610, 489] on button "Save" at bounding box center [688, 479] width 335 height 32
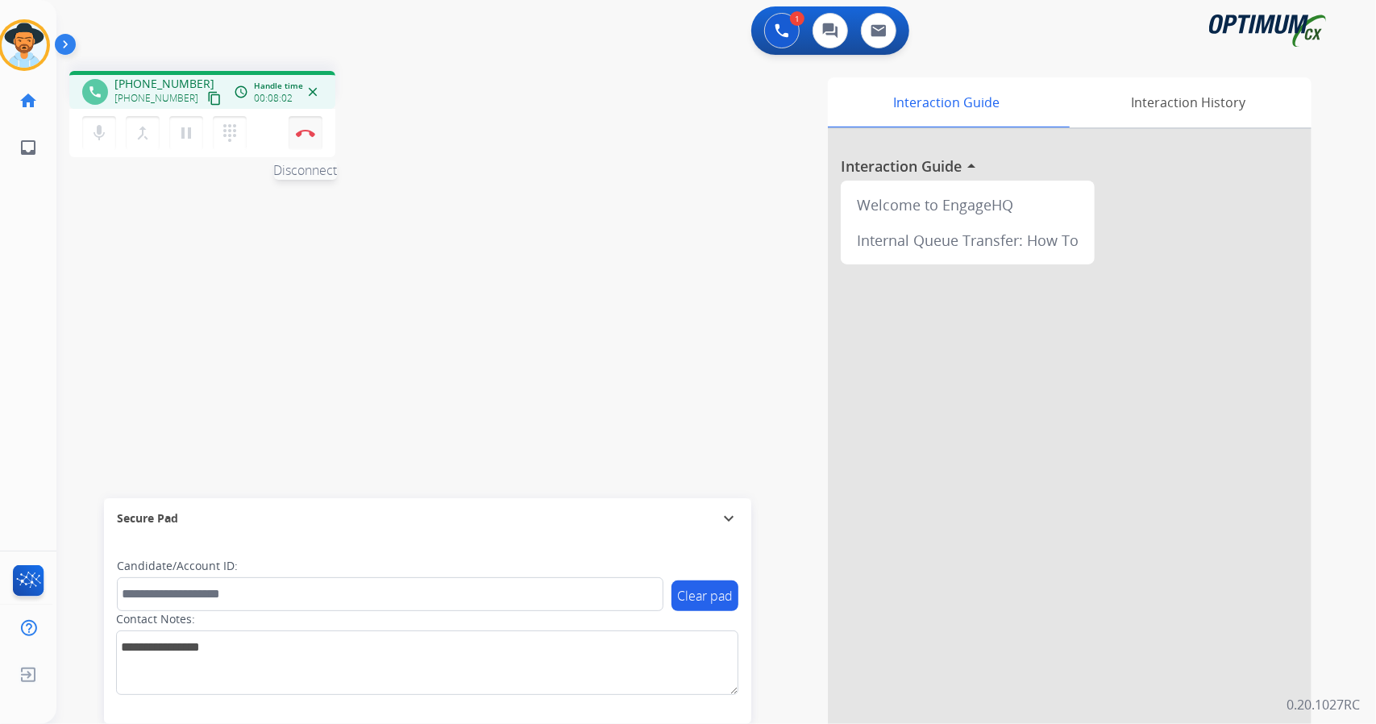
click at [301, 136] on img at bounding box center [305, 133] width 19 height 8
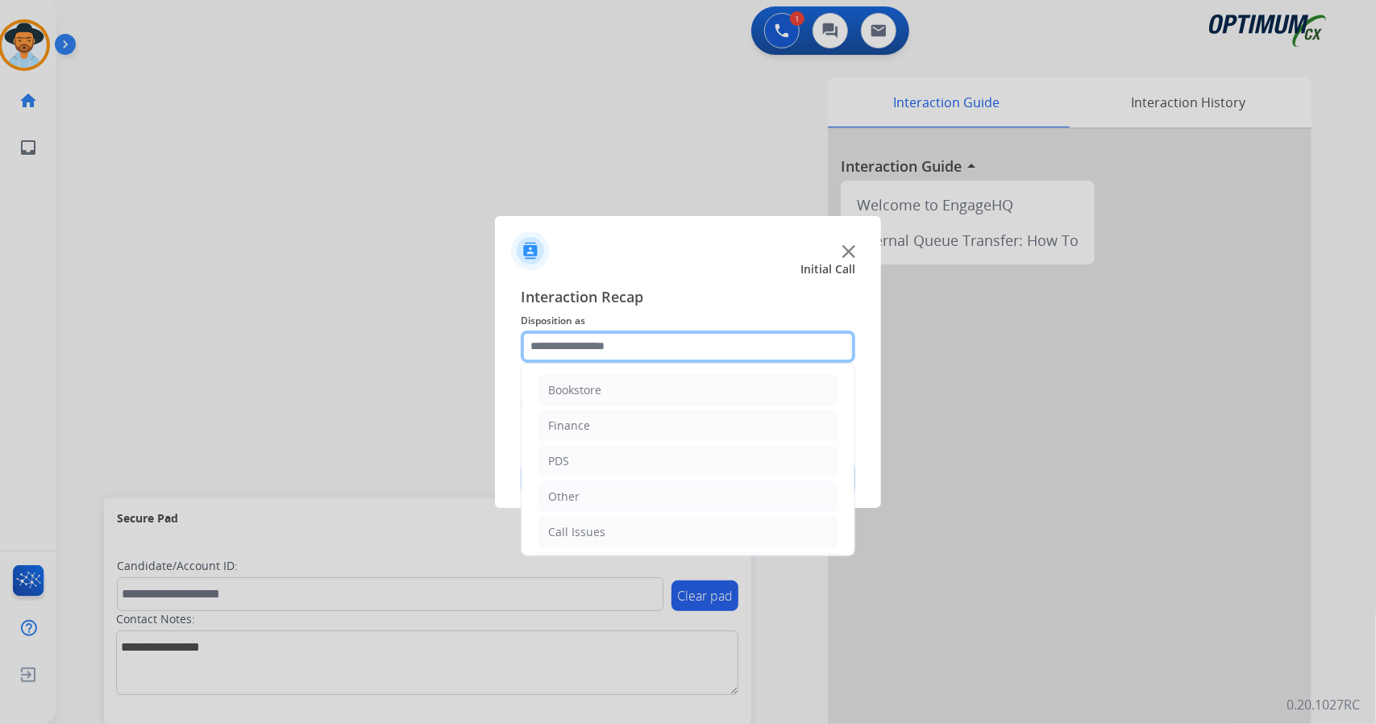
click at [709, 340] on input "text" at bounding box center [688, 347] width 335 height 32
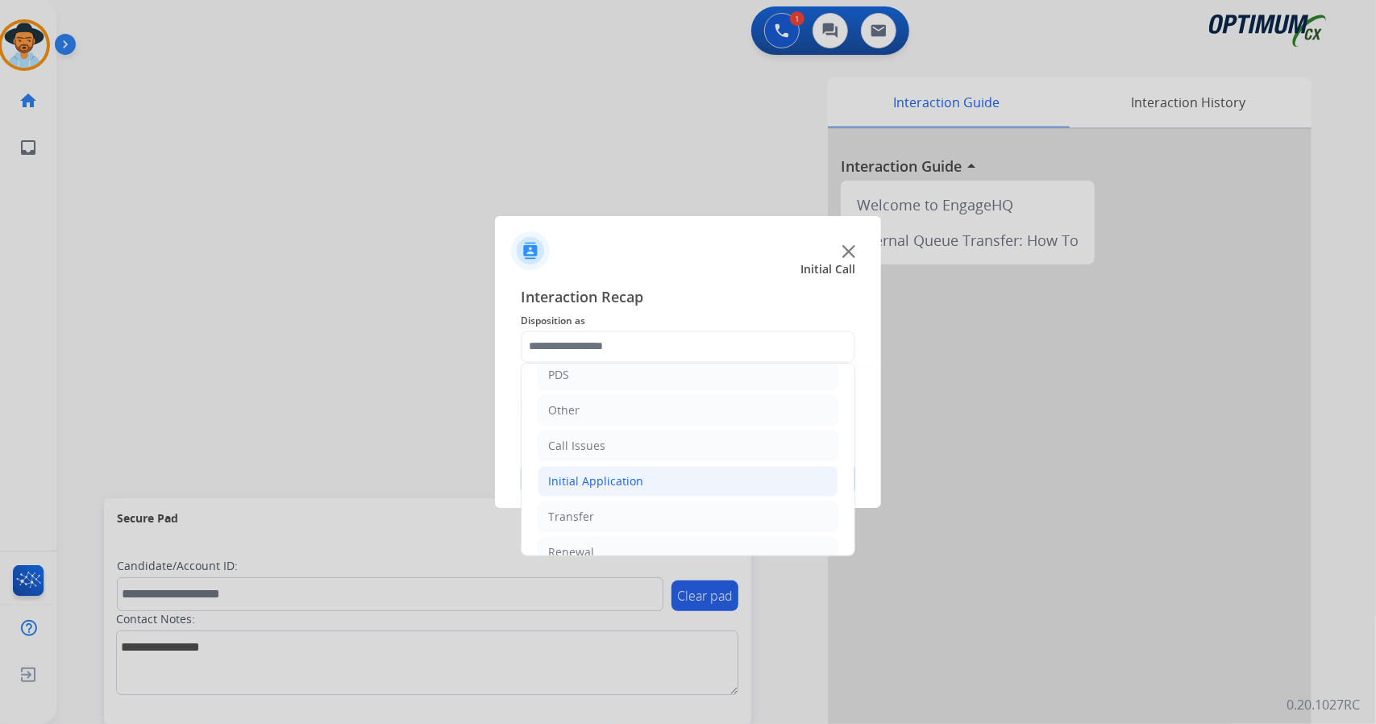
click at [648, 470] on li "Initial Application" at bounding box center [688, 481] width 301 height 31
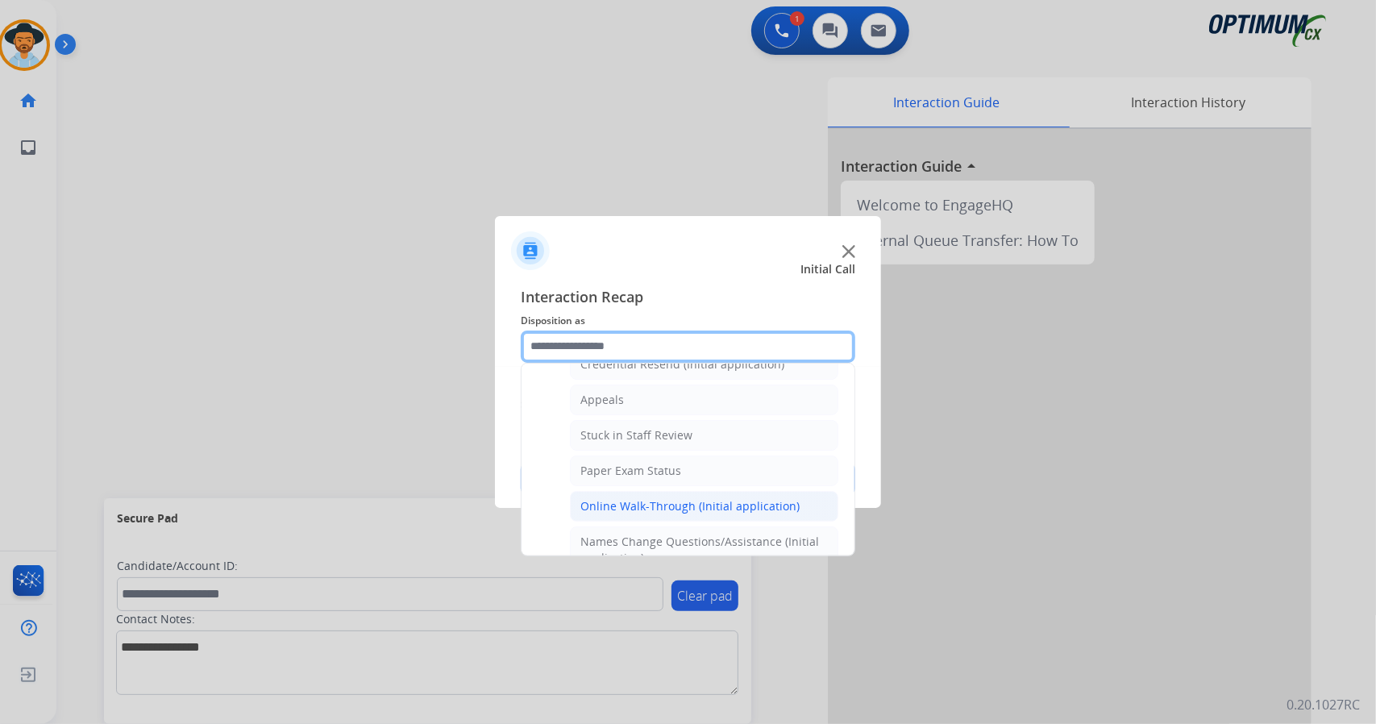
scroll to position [238, 0]
click at [655, 499] on div "Online Walk-Through (Initial application)" at bounding box center [689, 507] width 219 height 16
type input "**********"
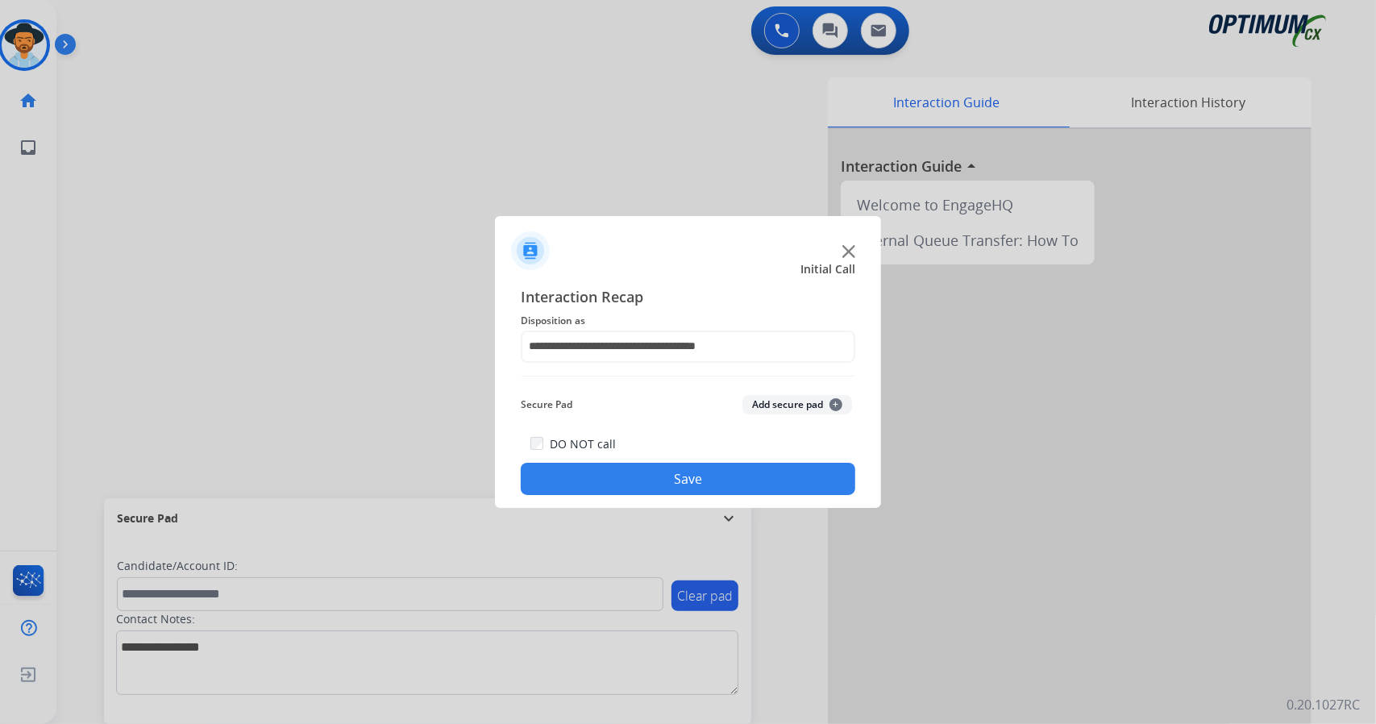
click at [647, 476] on button "Save" at bounding box center [688, 479] width 335 height 32
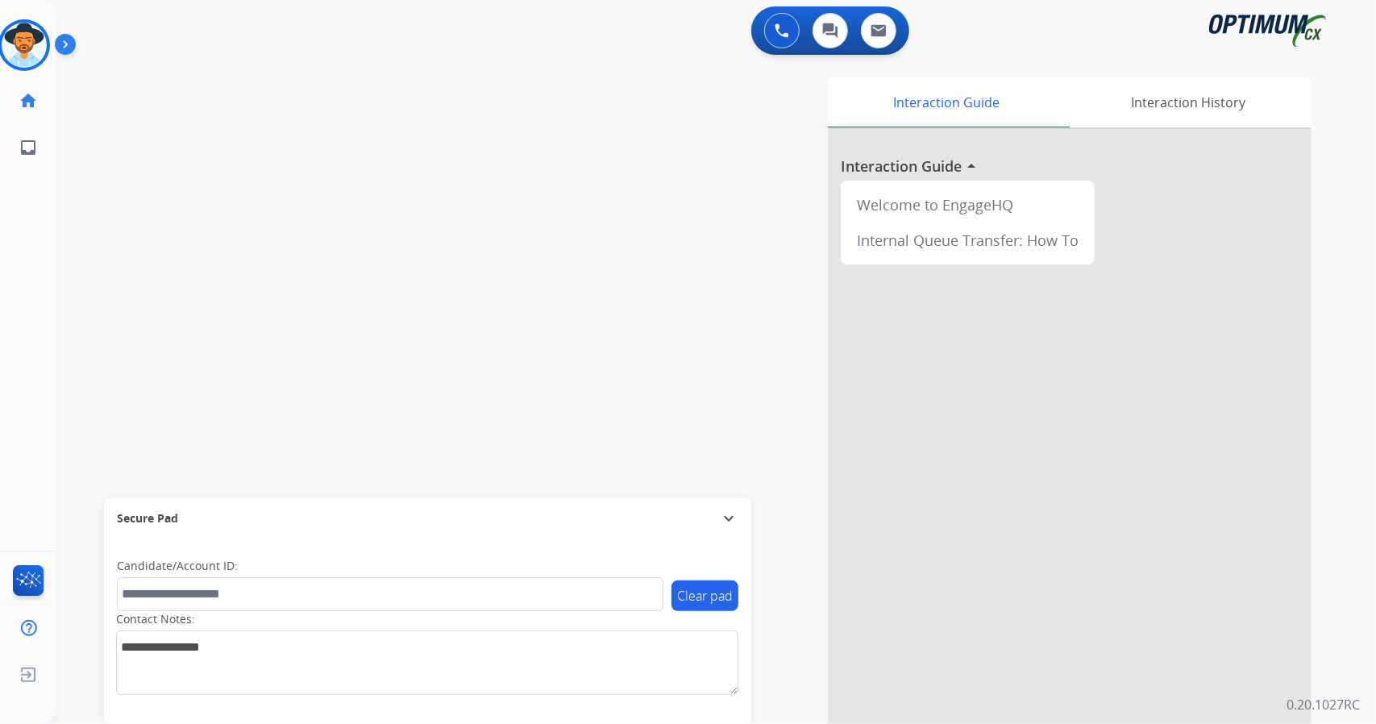
click at [97, 167] on div "swap_horiz Break voice bridge close_fullscreen Connect 3-Way Call merge_type Se…" at bounding box center [696, 394] width 1281 height 672
click at [1241, 264] on div at bounding box center [1070, 429] width 484 height 601
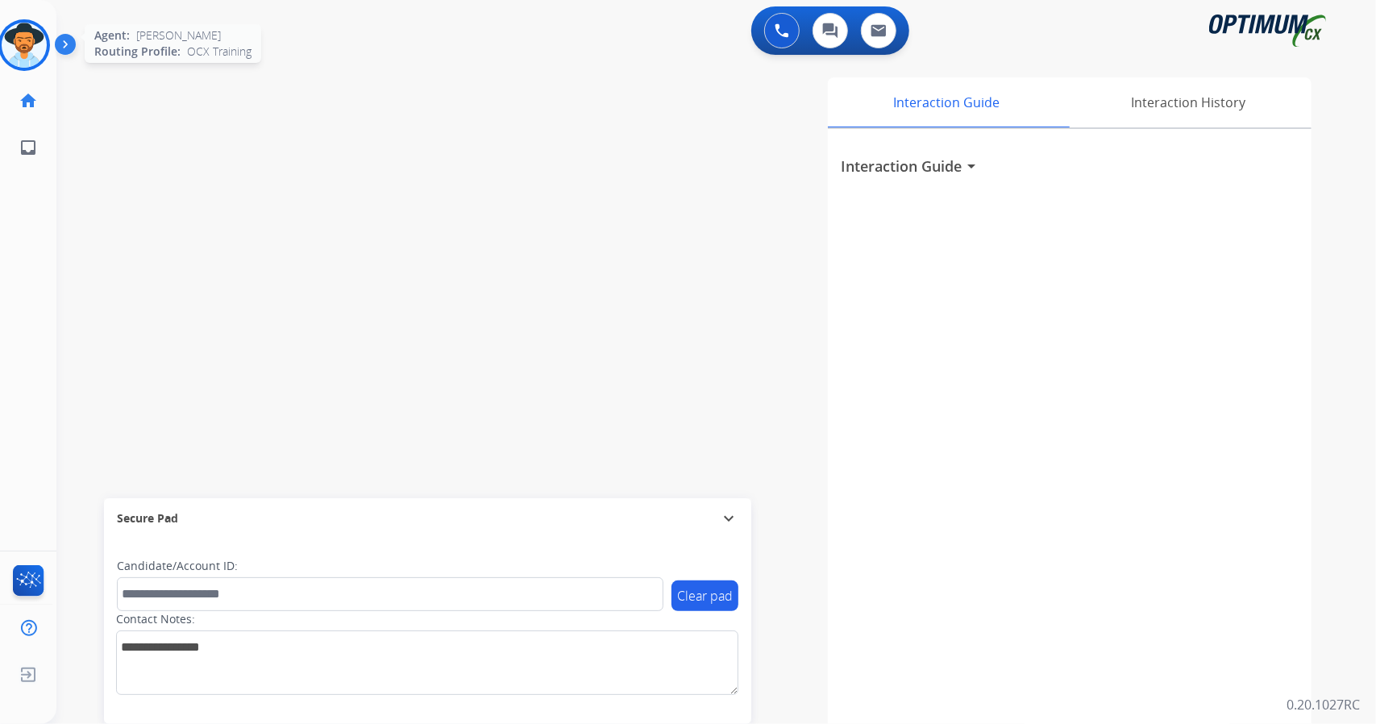
click at [29, 50] on img at bounding box center [24, 45] width 45 height 45
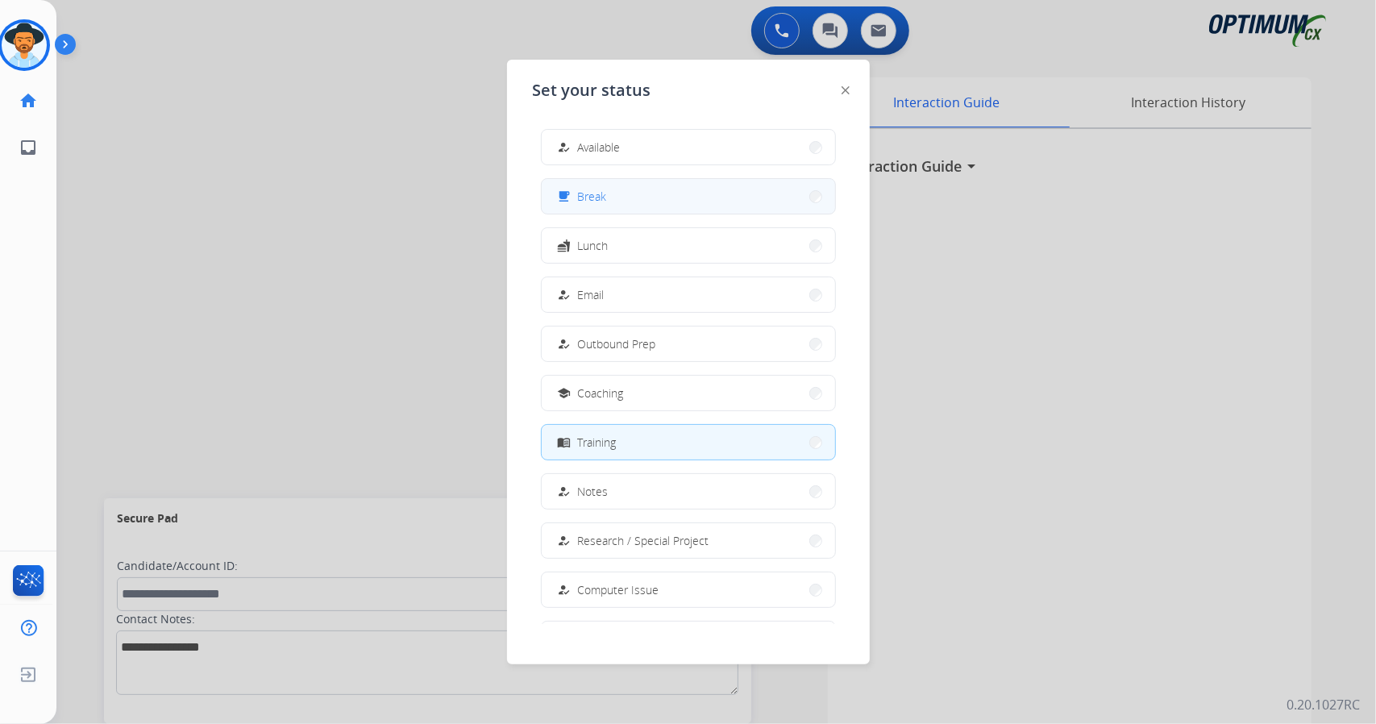
click at [617, 201] on button "free_breakfast Break" at bounding box center [688, 196] width 293 height 35
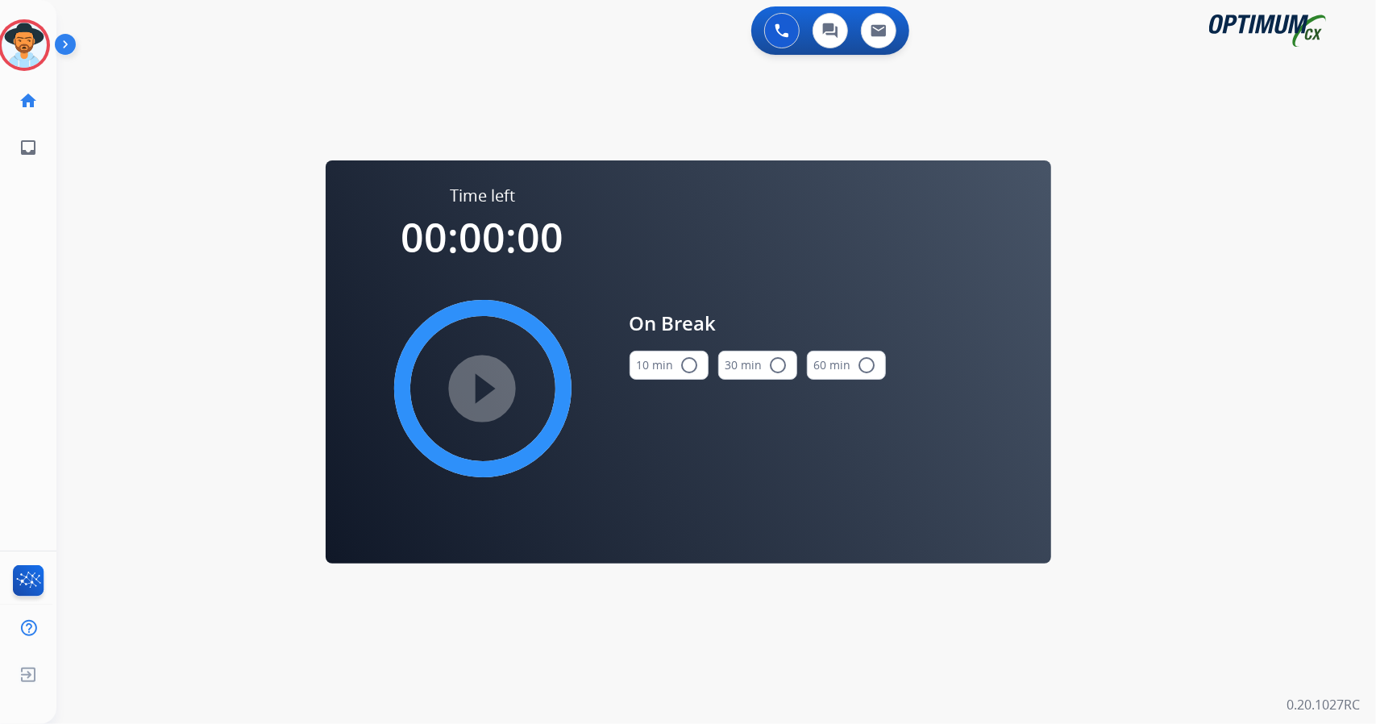
click at [1303, 268] on div "0 Voice Interactions 0 Chat Interactions 0 Email Interactions swap_horiz Break …" at bounding box center [716, 362] width 1320 height 724
click at [651, 365] on button "10 min radio_button_unchecked" at bounding box center [669, 365] width 79 height 29
click at [477, 386] on mat-icon "play_circle_filled" at bounding box center [482, 388] width 19 height 19
click at [11, 32] on icon at bounding box center [24, 45] width 52 height 52
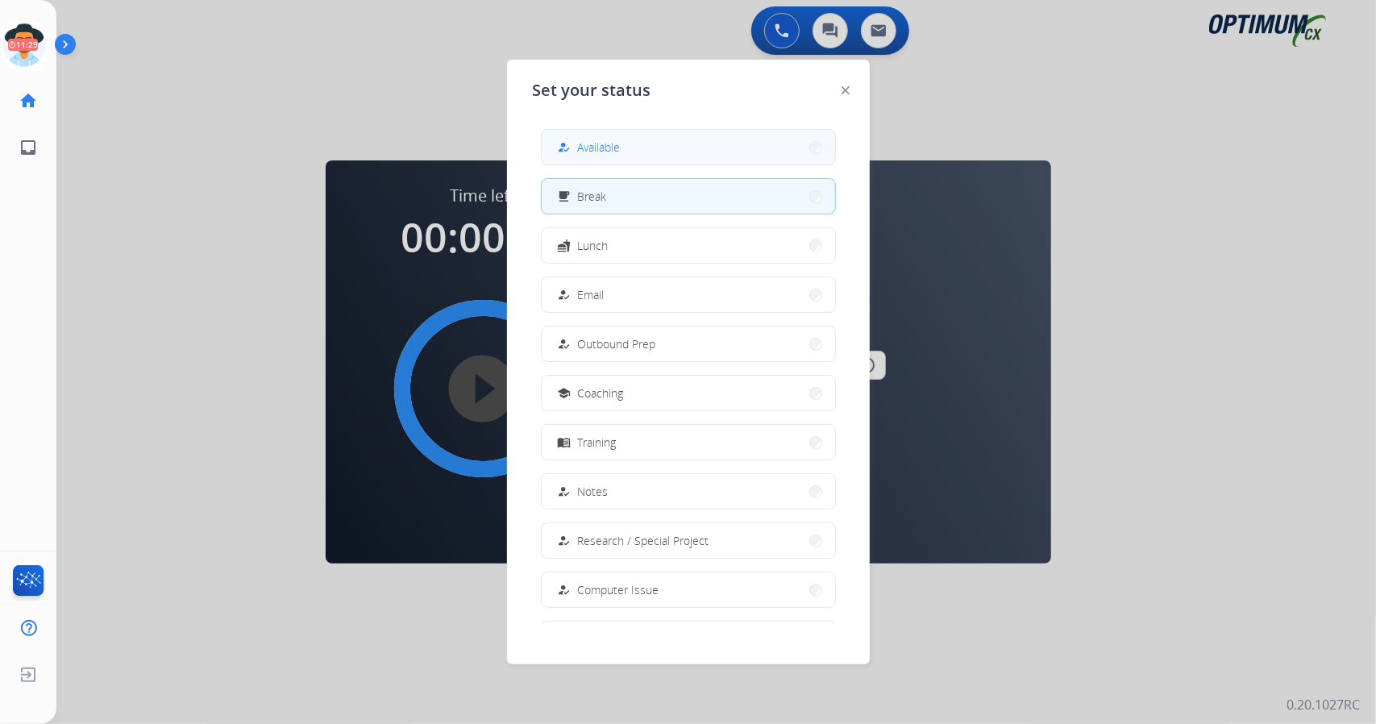
click at [652, 151] on button "how_to_reg Available" at bounding box center [688, 147] width 293 height 35
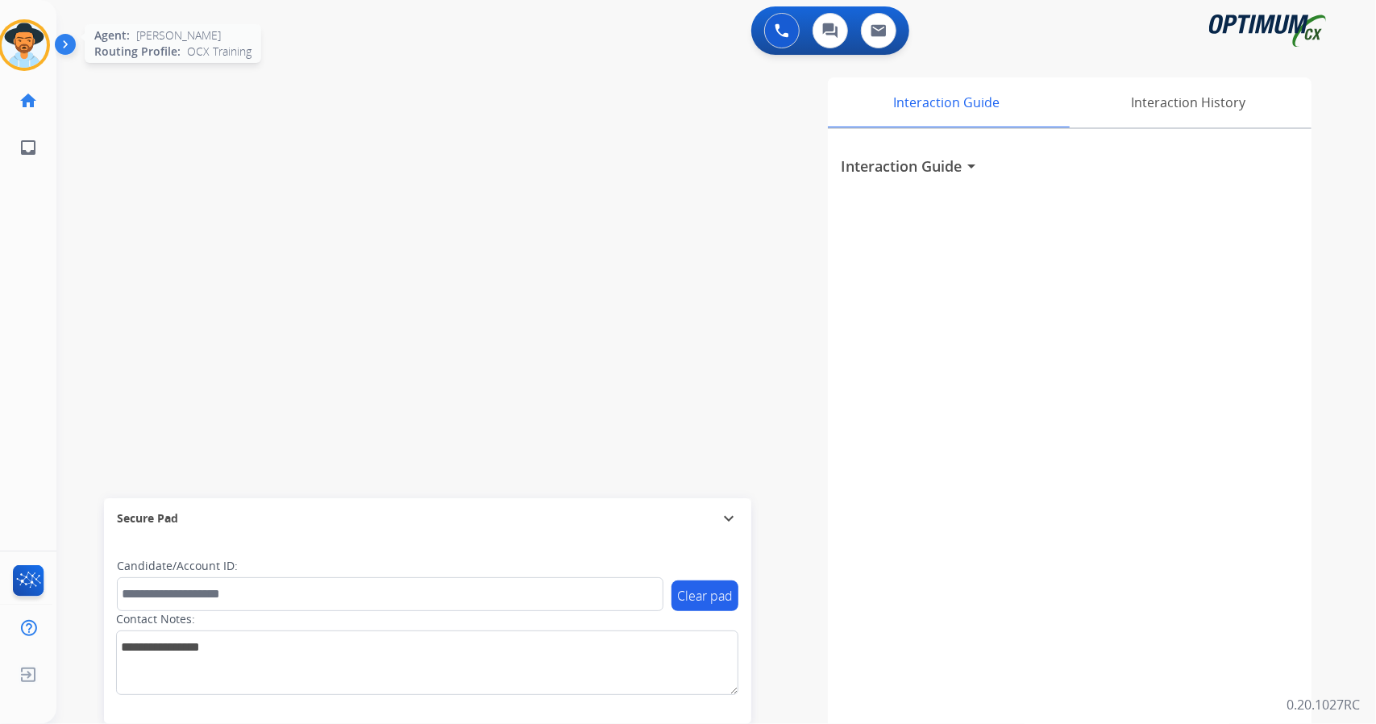
click at [32, 43] on img at bounding box center [24, 45] width 45 height 45
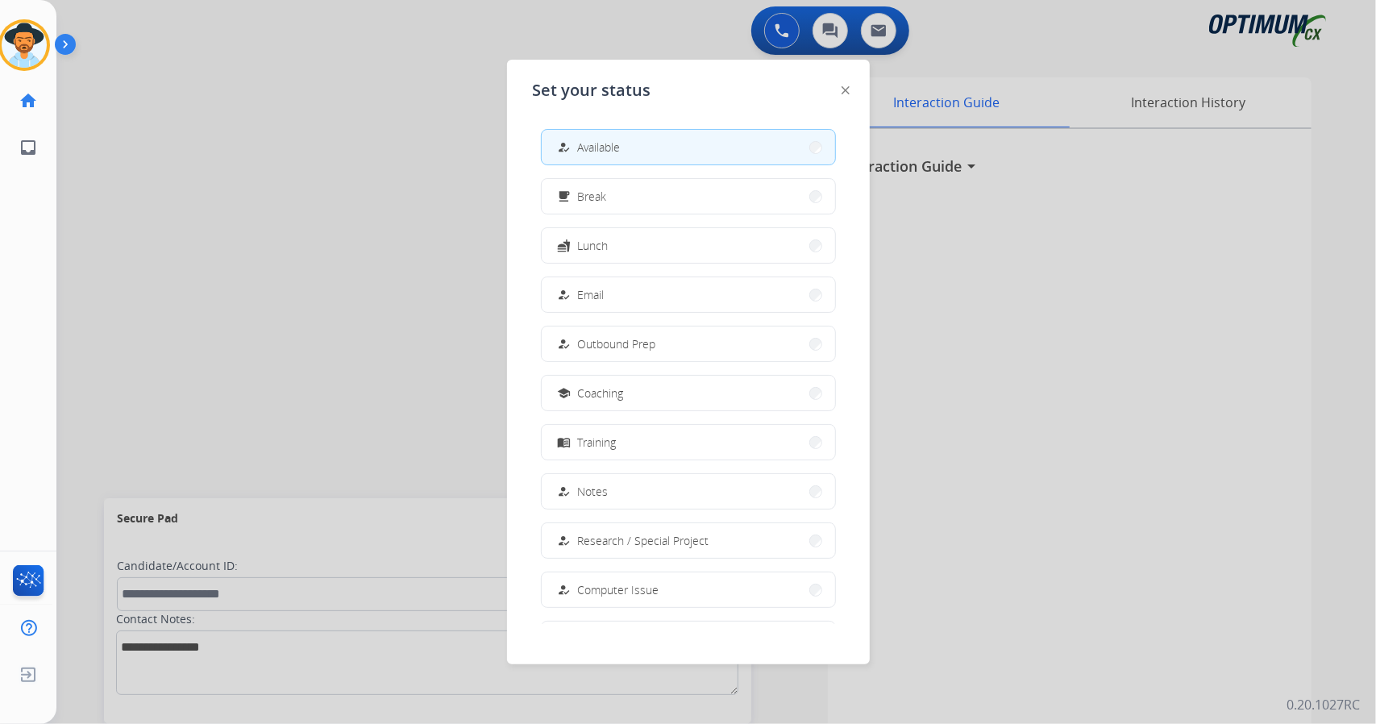
click at [248, 221] on div at bounding box center [688, 362] width 1376 height 724
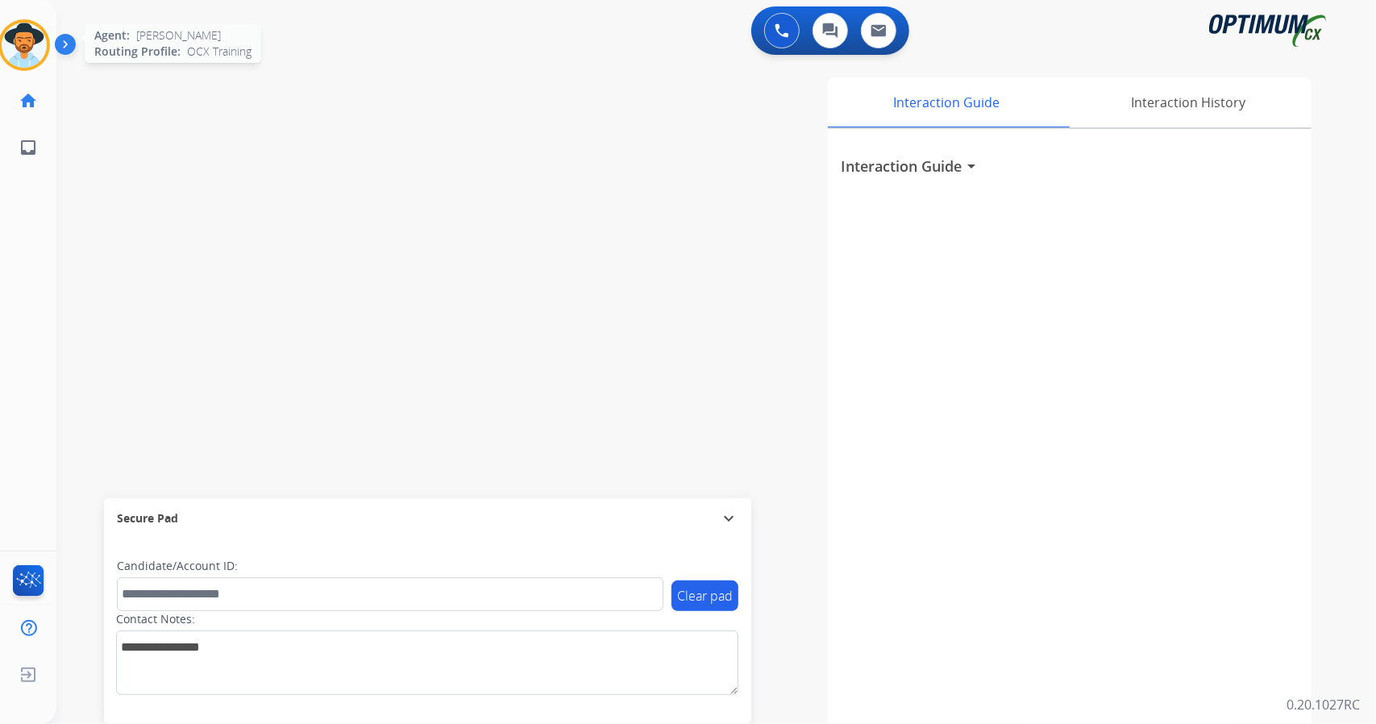
click at [19, 38] on img at bounding box center [24, 45] width 45 height 45
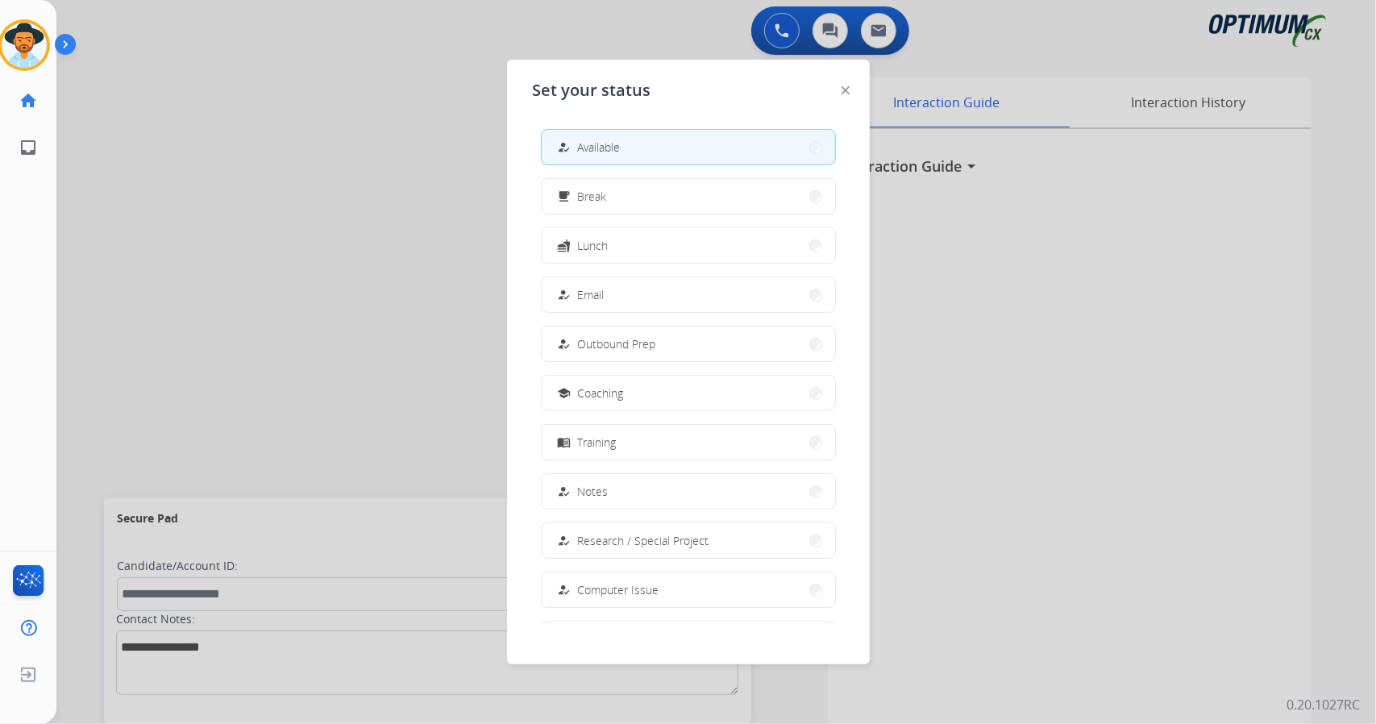
click at [264, 210] on div at bounding box center [688, 362] width 1376 height 724
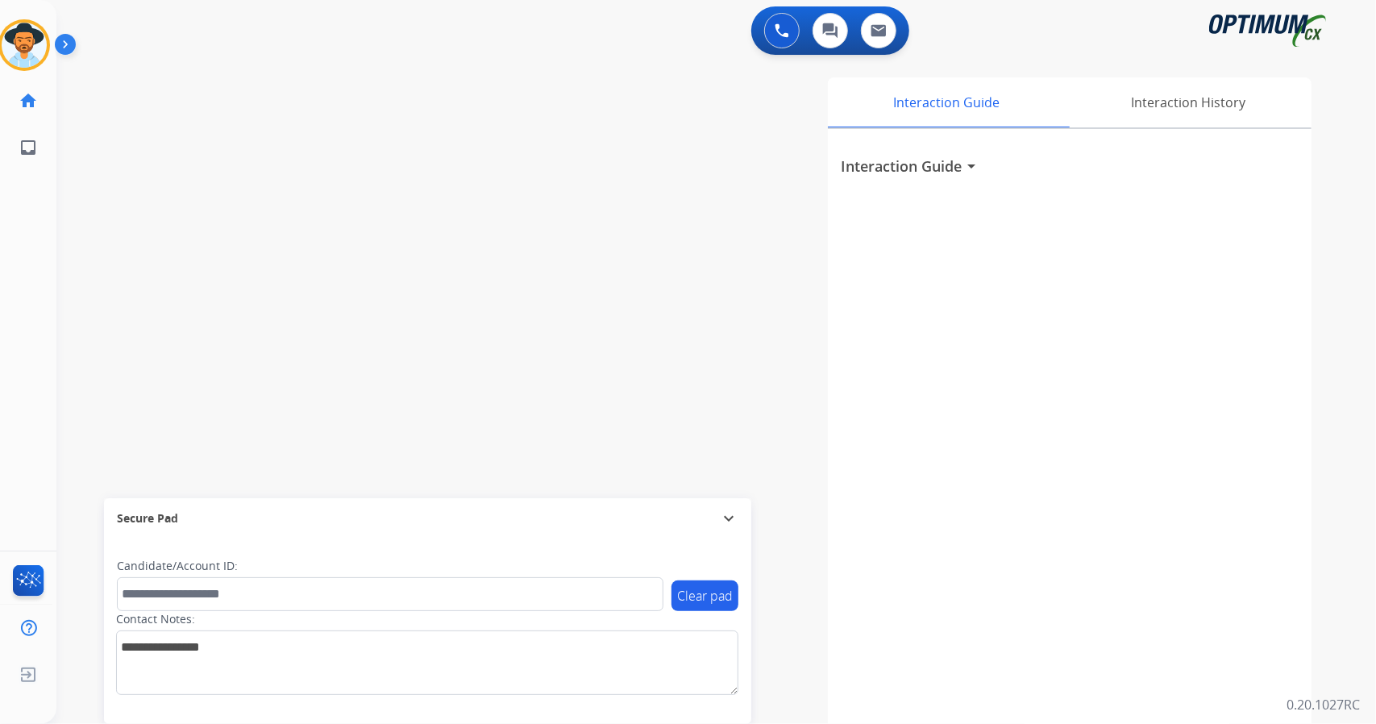
click at [102, 334] on div "swap_horiz Break voice bridge close_fullscreen Connect 3-Way Call merge_type Se…" at bounding box center [696, 394] width 1281 height 672
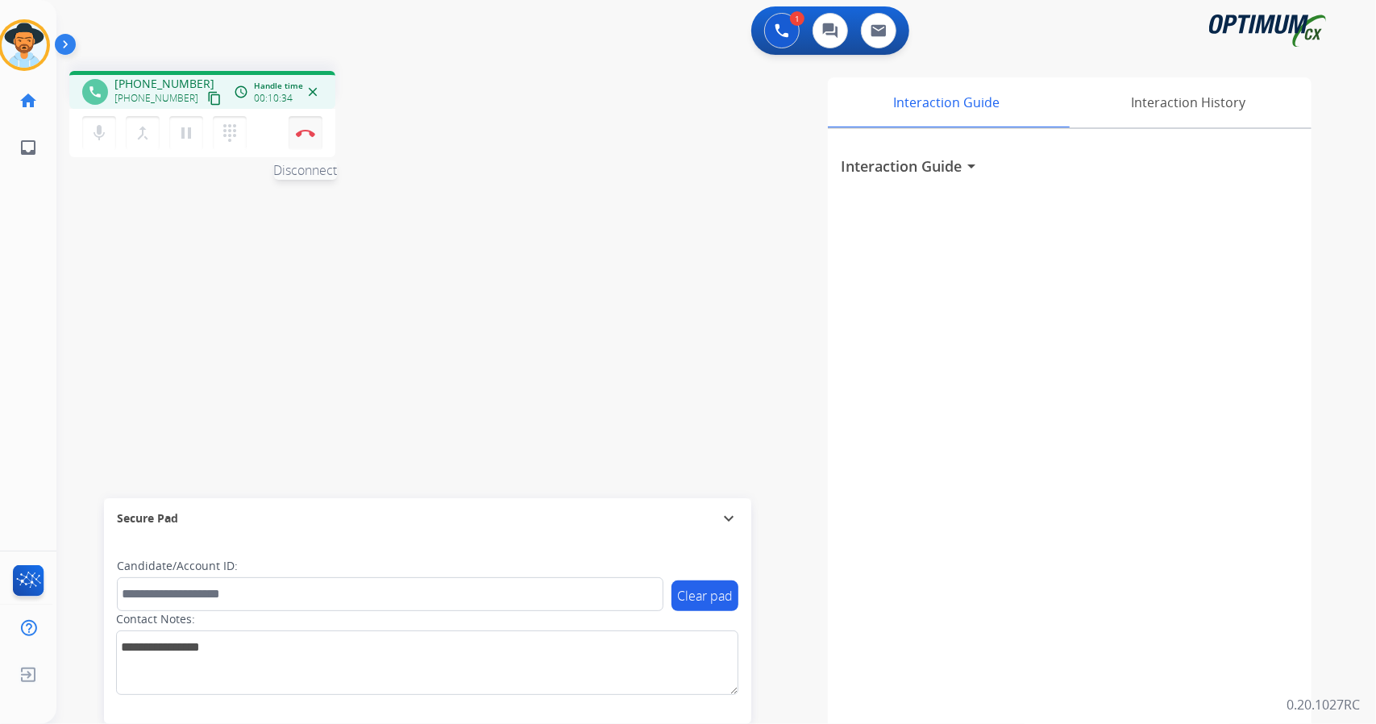
click at [316, 135] on button "Disconnect" at bounding box center [306, 133] width 34 height 34
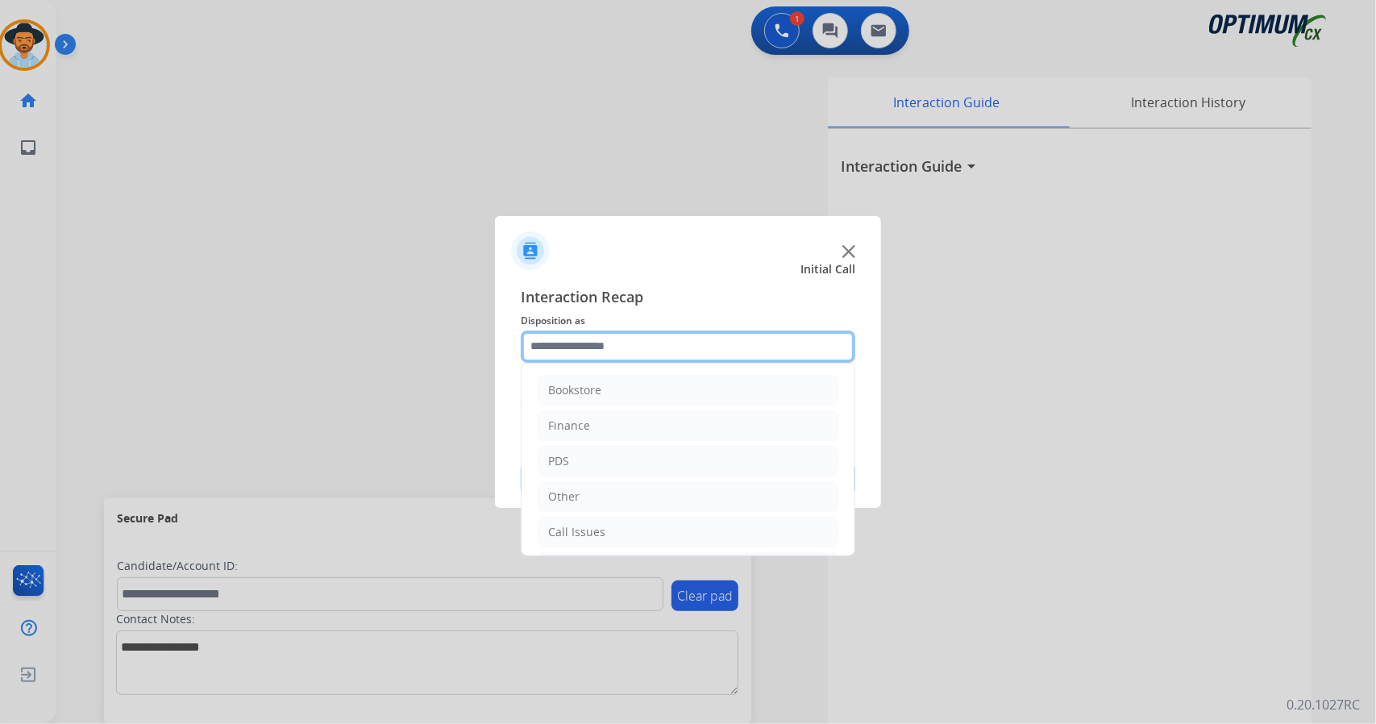
click at [598, 336] on input "text" at bounding box center [688, 347] width 335 height 32
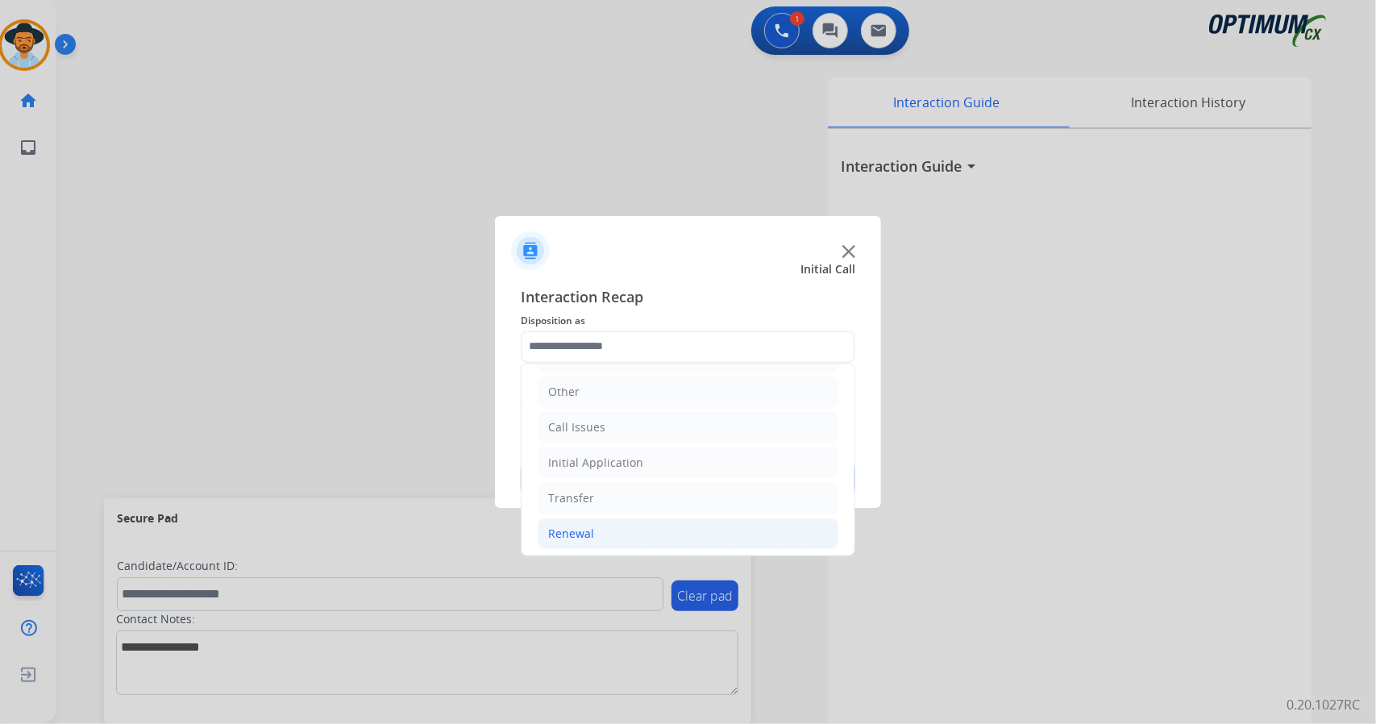
click at [633, 535] on li "Renewal" at bounding box center [688, 533] width 301 height 31
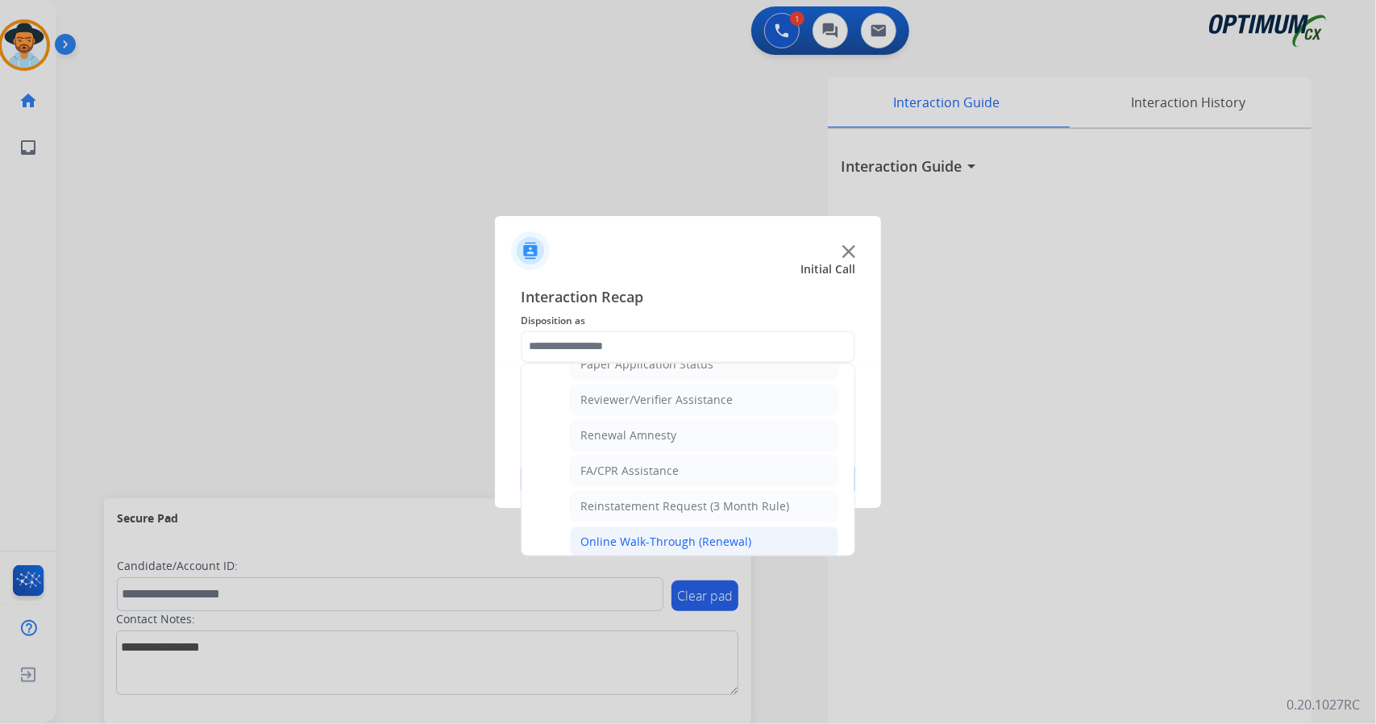
click at [649, 539] on li "Online Walk-Through (Renewal)" at bounding box center [704, 541] width 268 height 31
type input "**********"
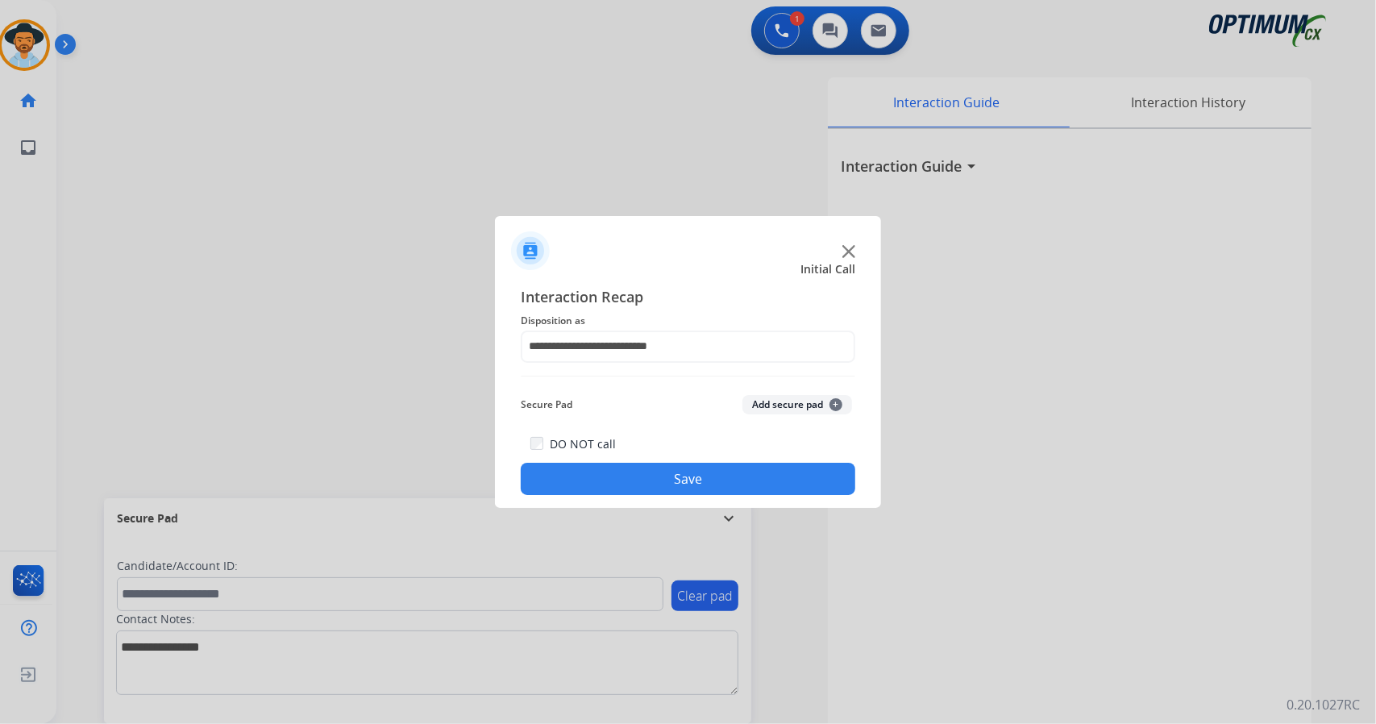
click at [657, 468] on button "Save" at bounding box center [688, 479] width 335 height 32
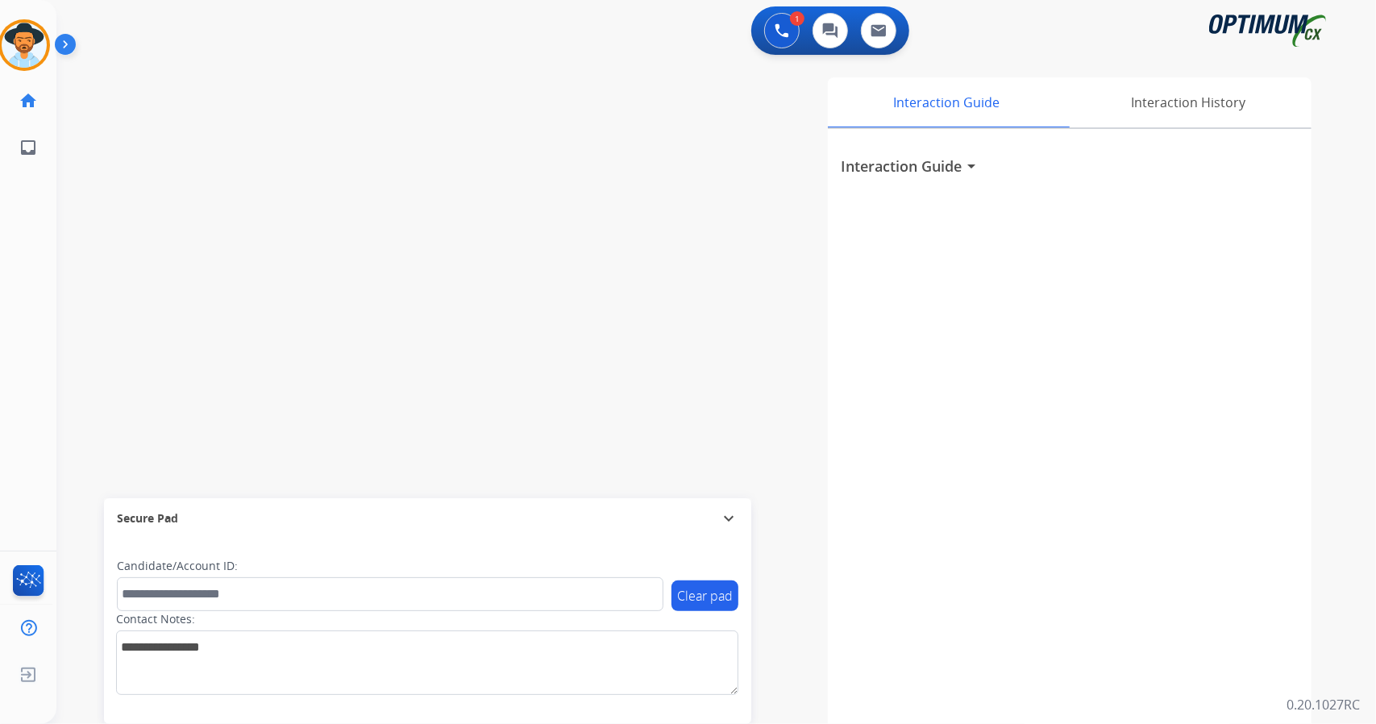
click at [98, 335] on div "swap_horiz Break voice bridge close_fullscreen Connect 3-Way Call merge_type Se…" at bounding box center [696, 394] width 1281 height 672
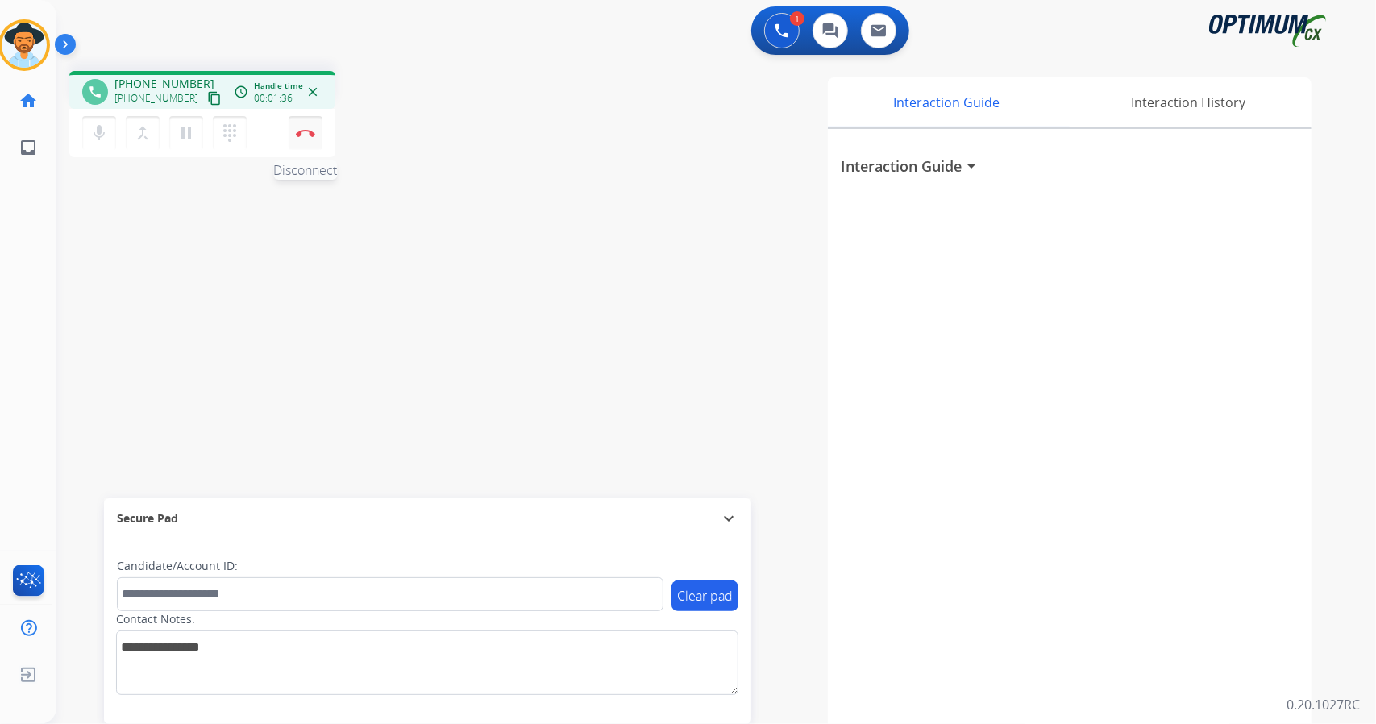
click at [304, 139] on button "Disconnect" at bounding box center [306, 133] width 34 height 34
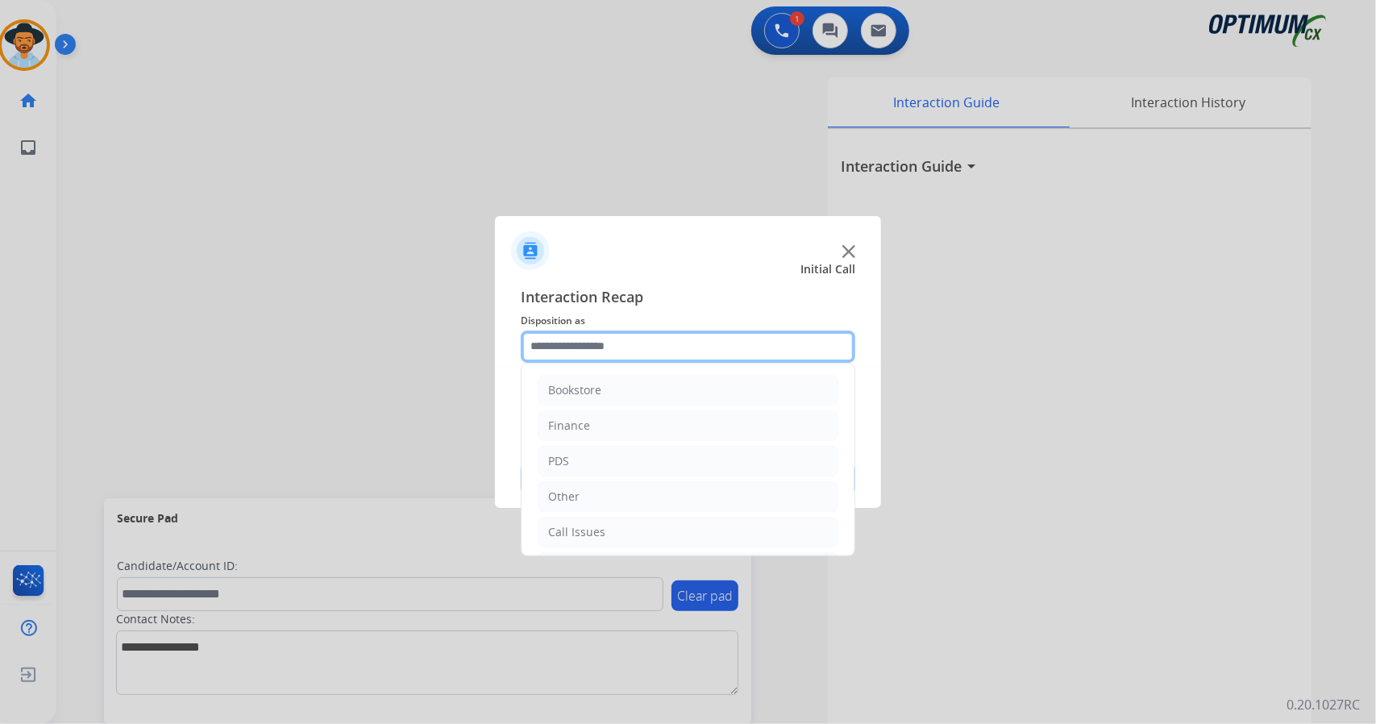
click at [677, 349] on input "text" at bounding box center [688, 347] width 335 height 32
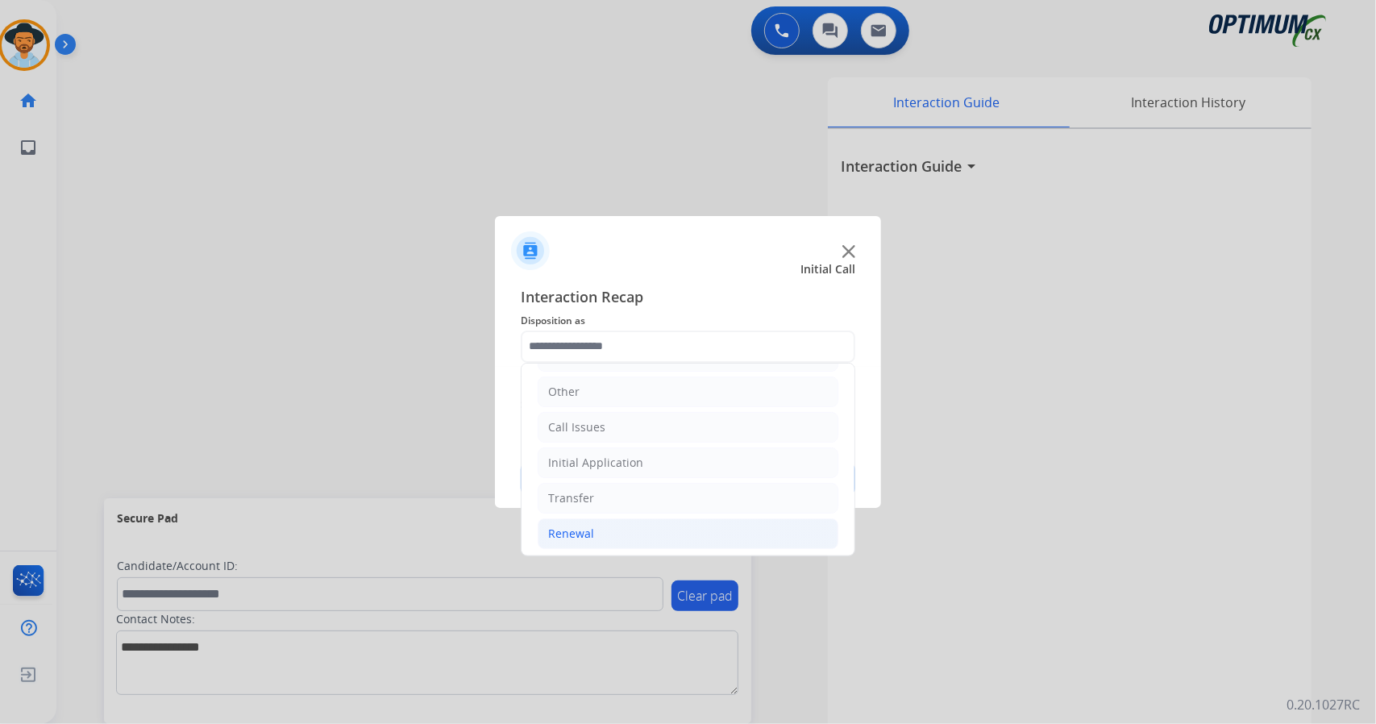
click at [661, 529] on li "Renewal" at bounding box center [688, 533] width 301 height 31
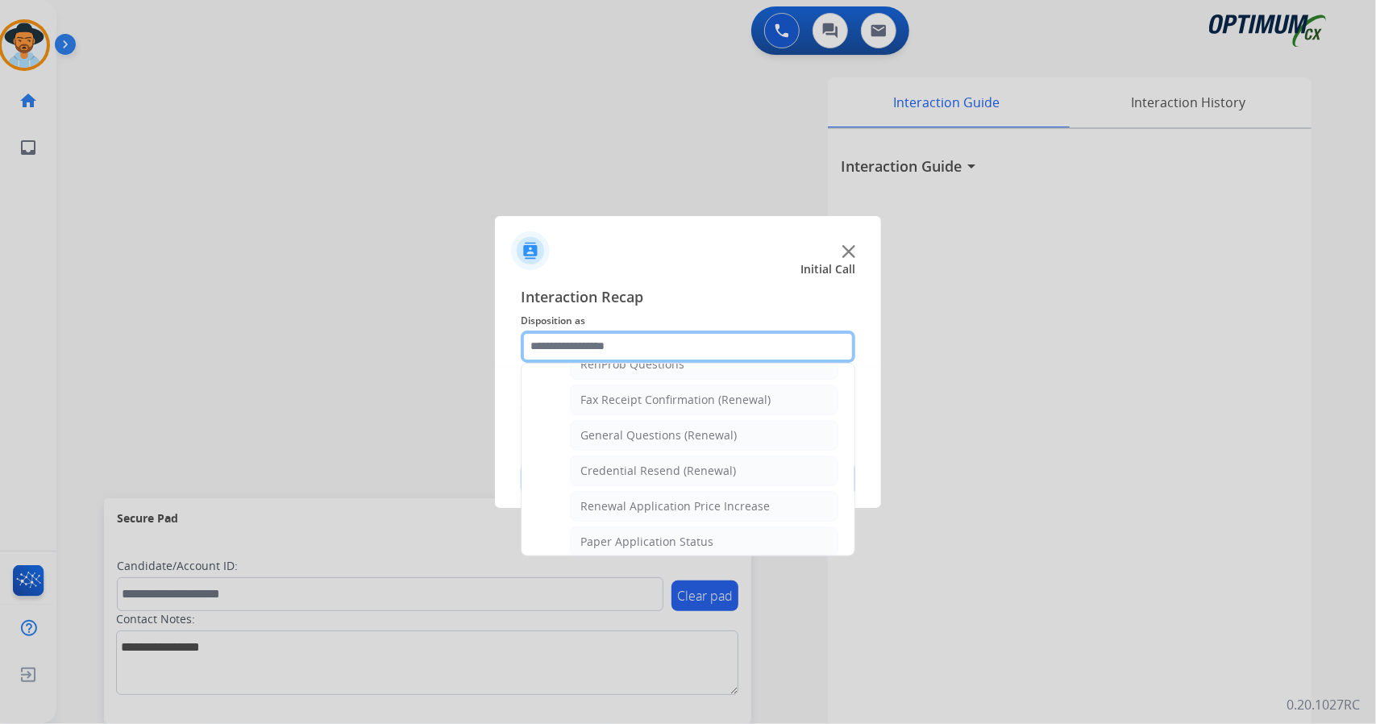
scroll to position [432, 0]
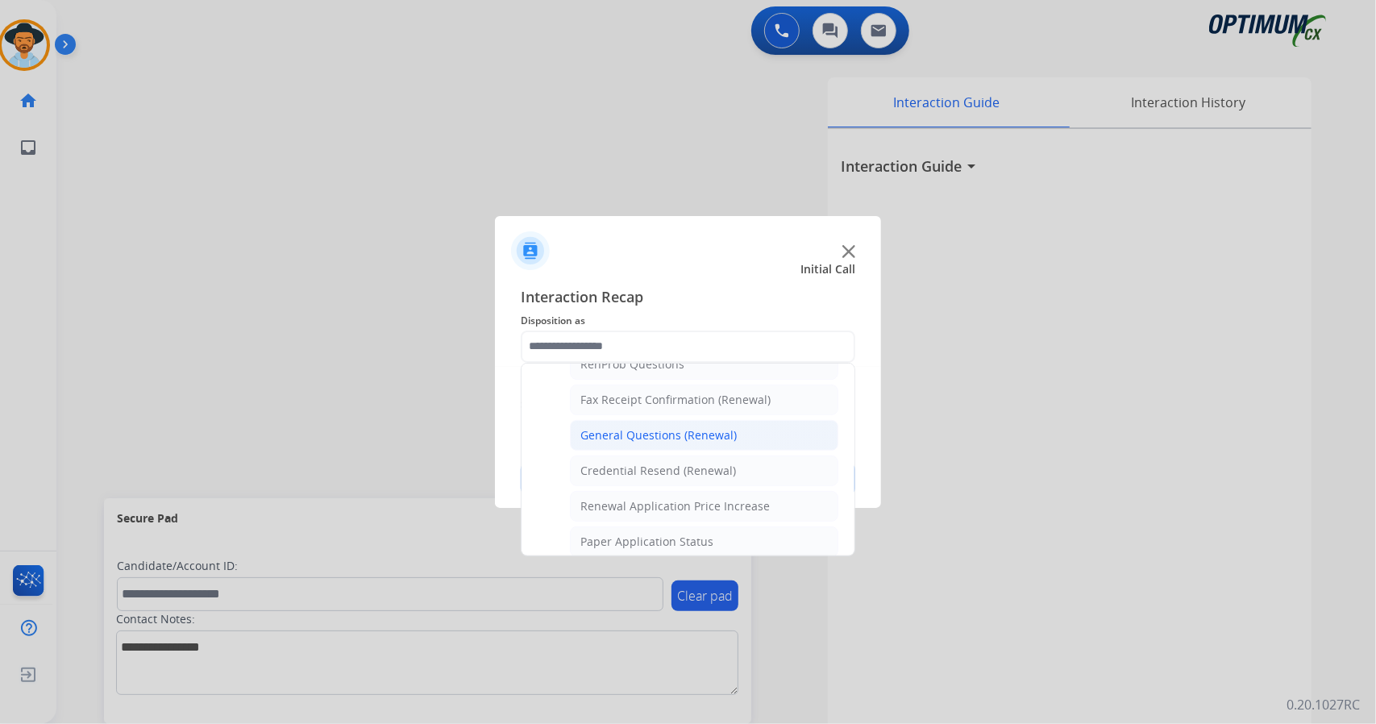
click at [640, 432] on div "General Questions (Renewal)" at bounding box center [658, 435] width 156 height 16
type input "**********"
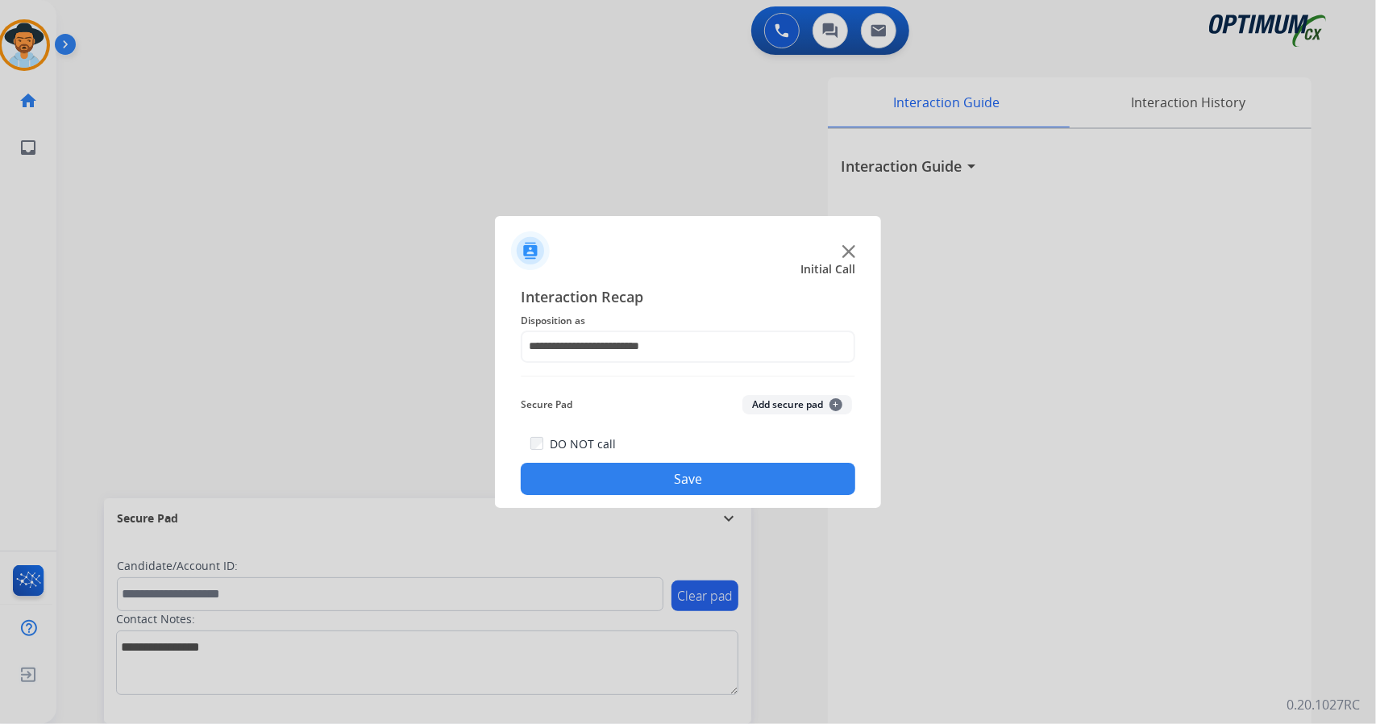
click at [672, 477] on button "Save" at bounding box center [688, 479] width 335 height 32
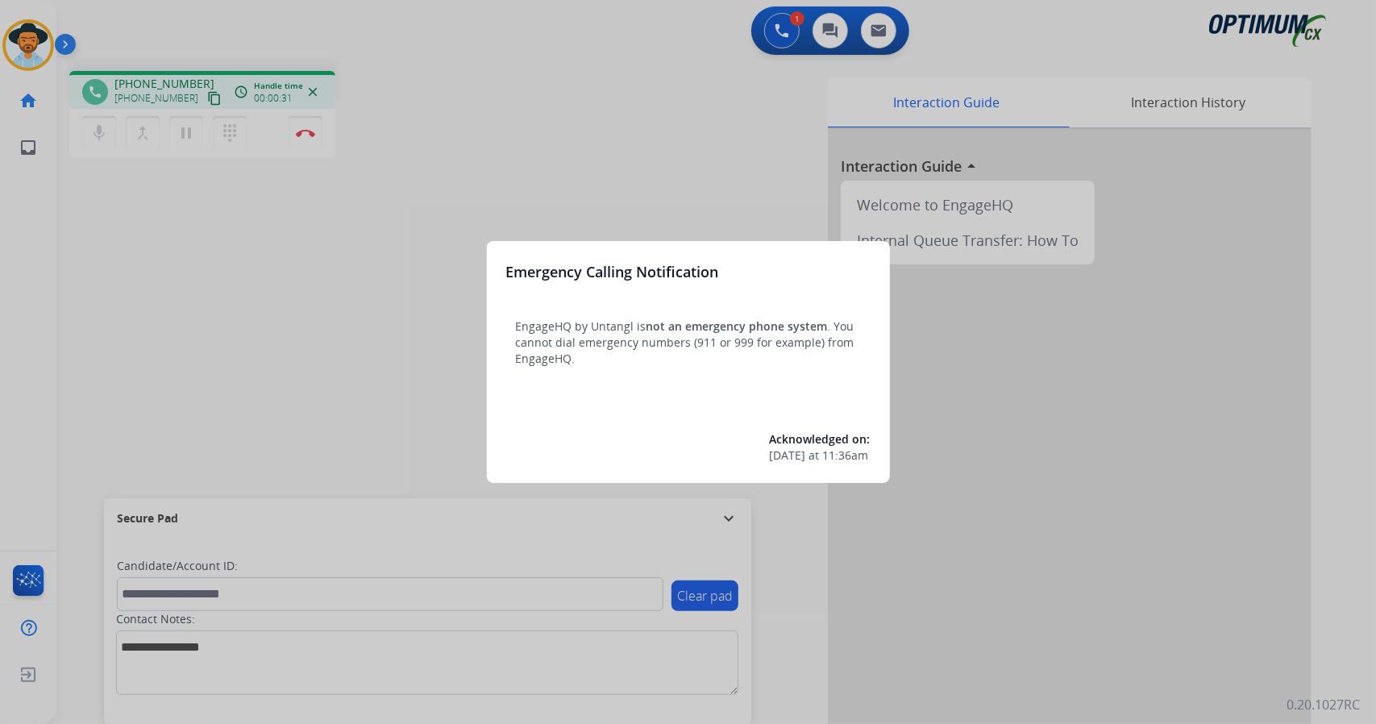
click at [313, 254] on div at bounding box center [688, 362] width 1376 height 724
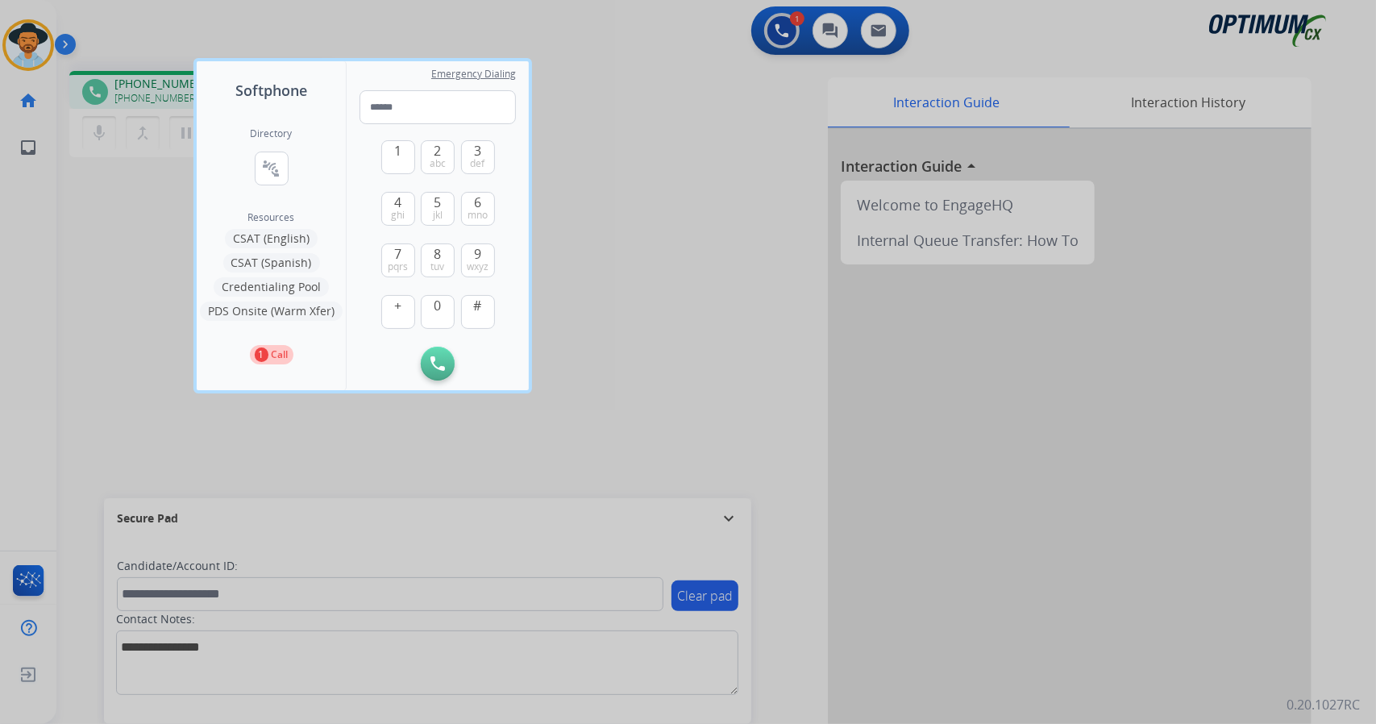
click at [155, 238] on div at bounding box center [688, 362] width 1376 height 724
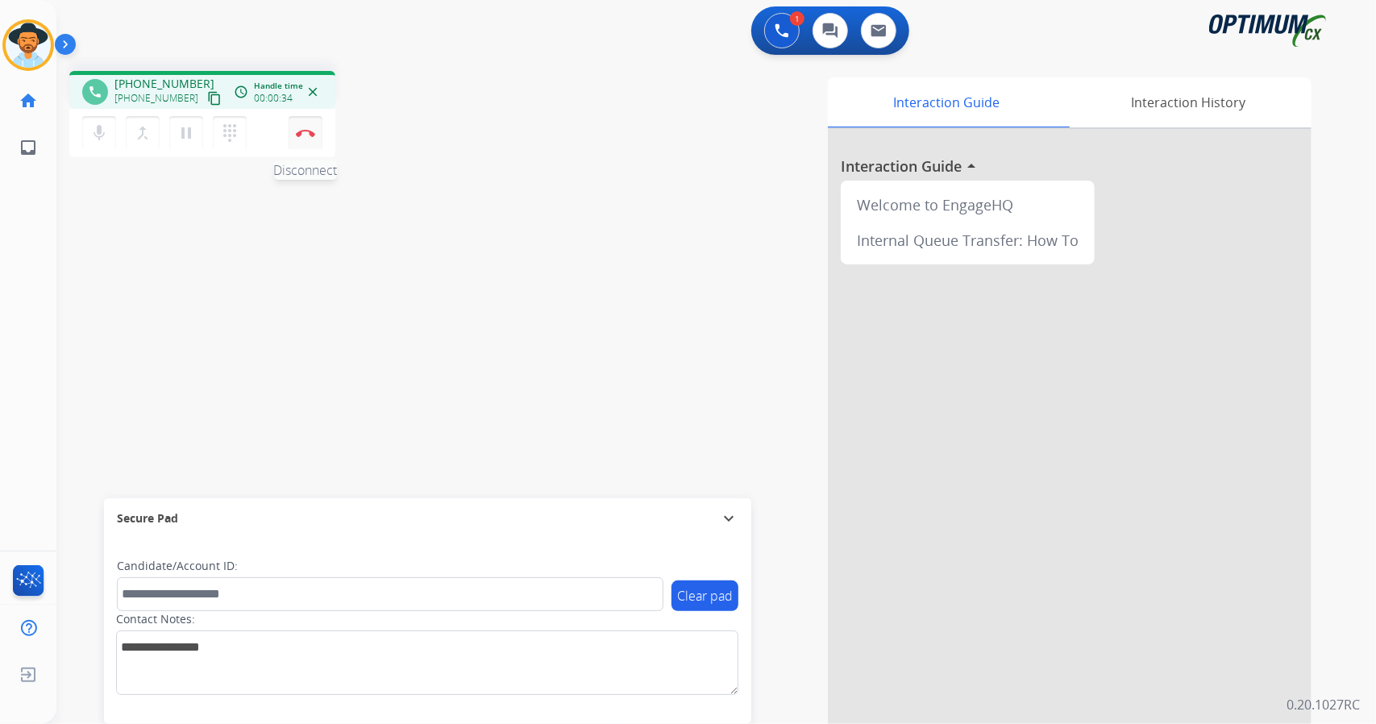
drag, startPoint x: 322, startPoint y: 125, endPoint x: 312, endPoint y: 127, distance: 10.6
click at [312, 127] on div "mic Mute merge_type Bridge pause Hold dialpad Dialpad Disconnect" at bounding box center [202, 133] width 266 height 48
click at [312, 127] on button "Disconnect" at bounding box center [306, 133] width 34 height 34
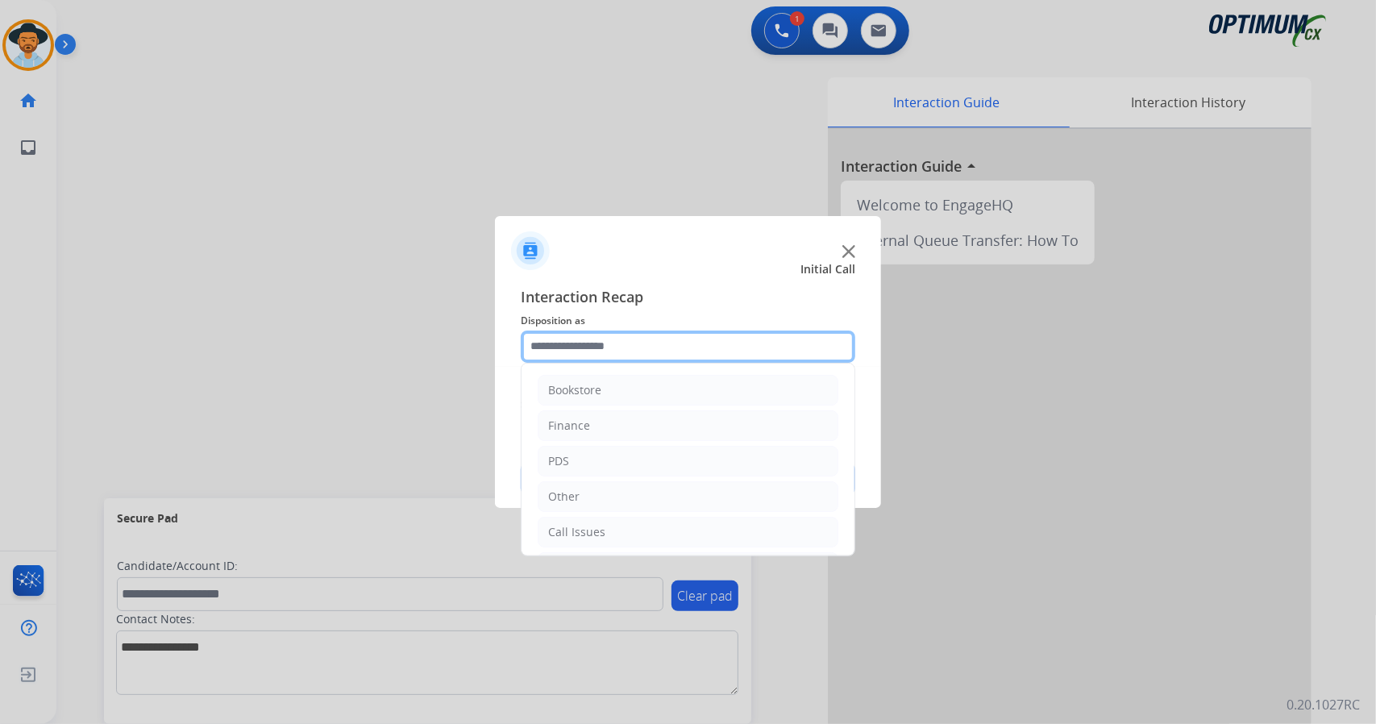
click at [576, 355] on input "text" at bounding box center [688, 347] width 335 height 32
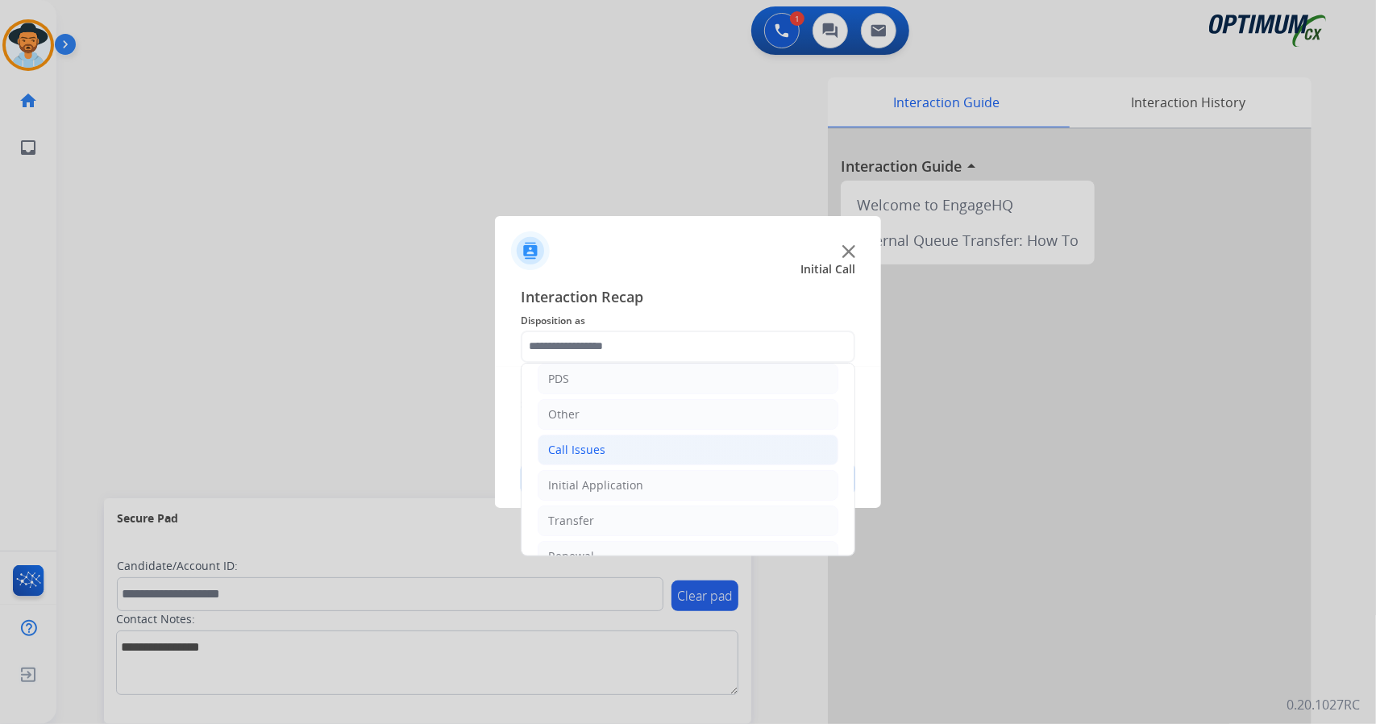
click at [561, 457] on li "Call Issues" at bounding box center [688, 449] width 301 height 31
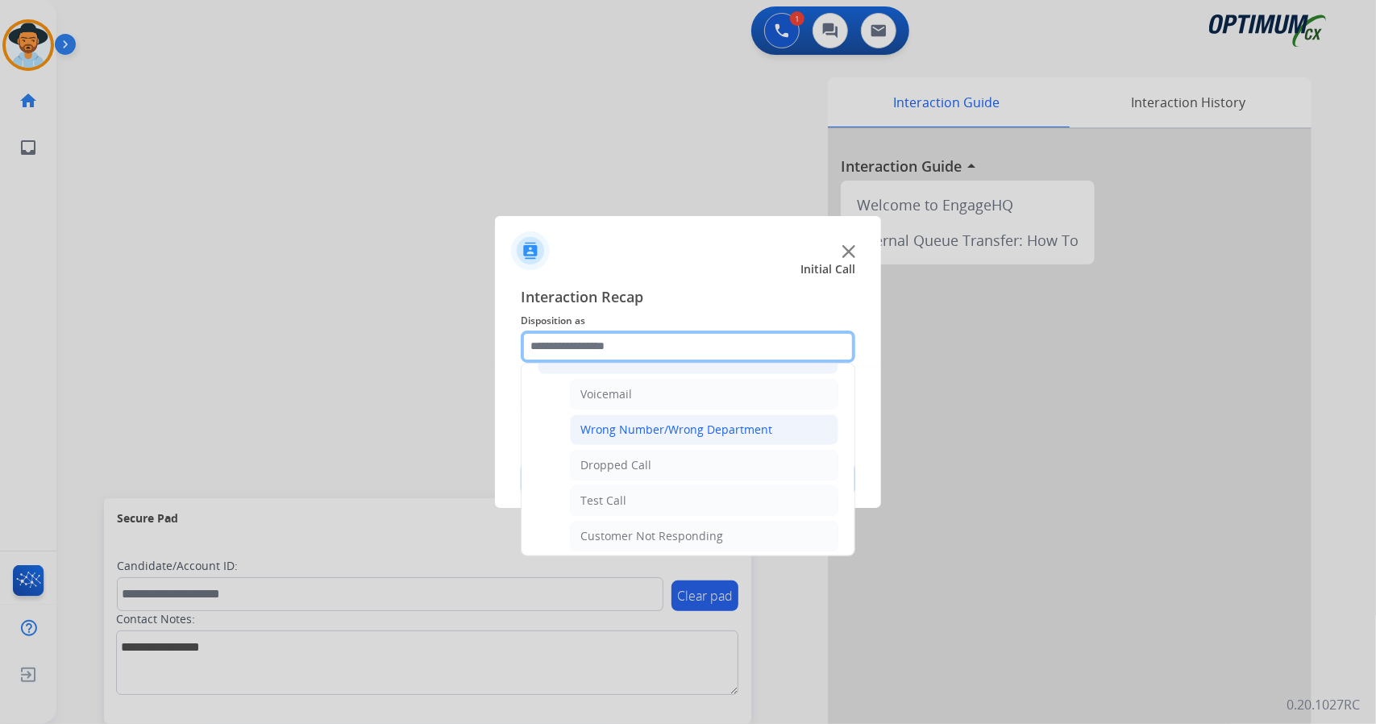
scroll to position [174, 0]
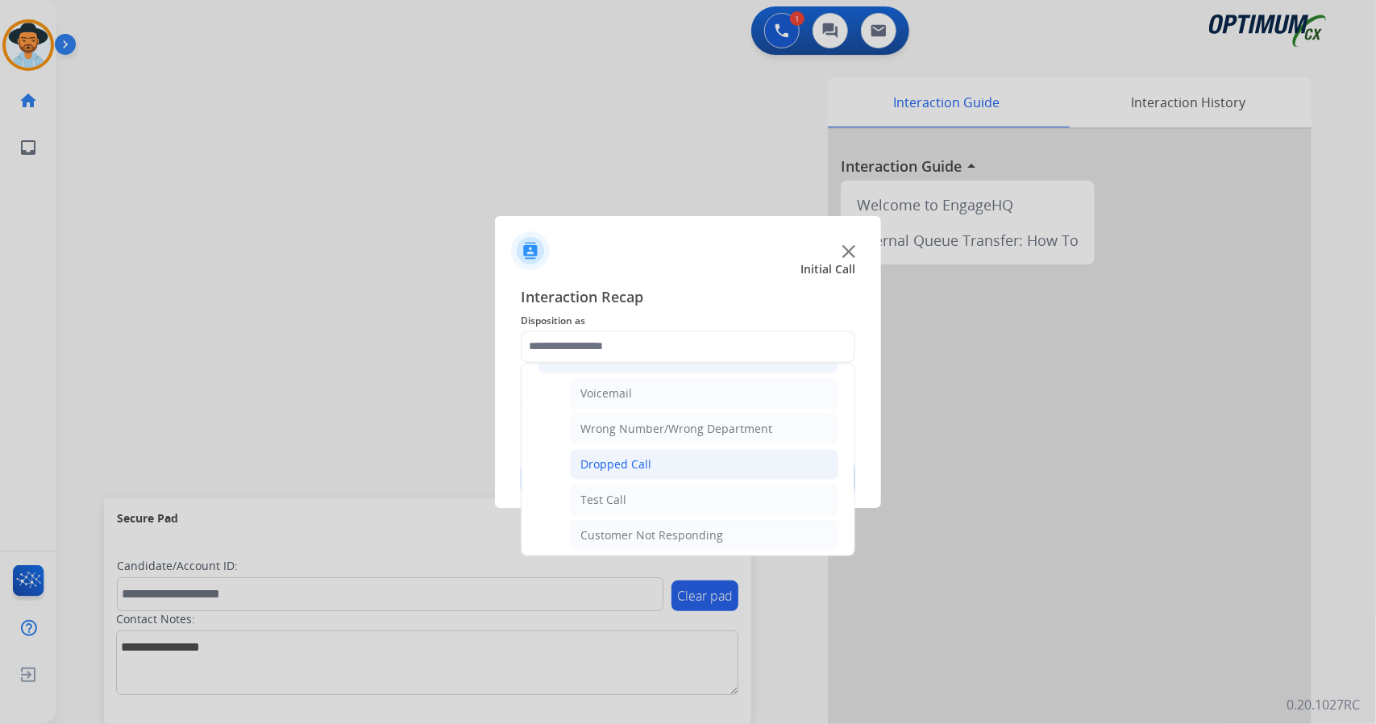
click at [597, 467] on div "Dropped Call" at bounding box center [615, 464] width 71 height 16
type input "**********"
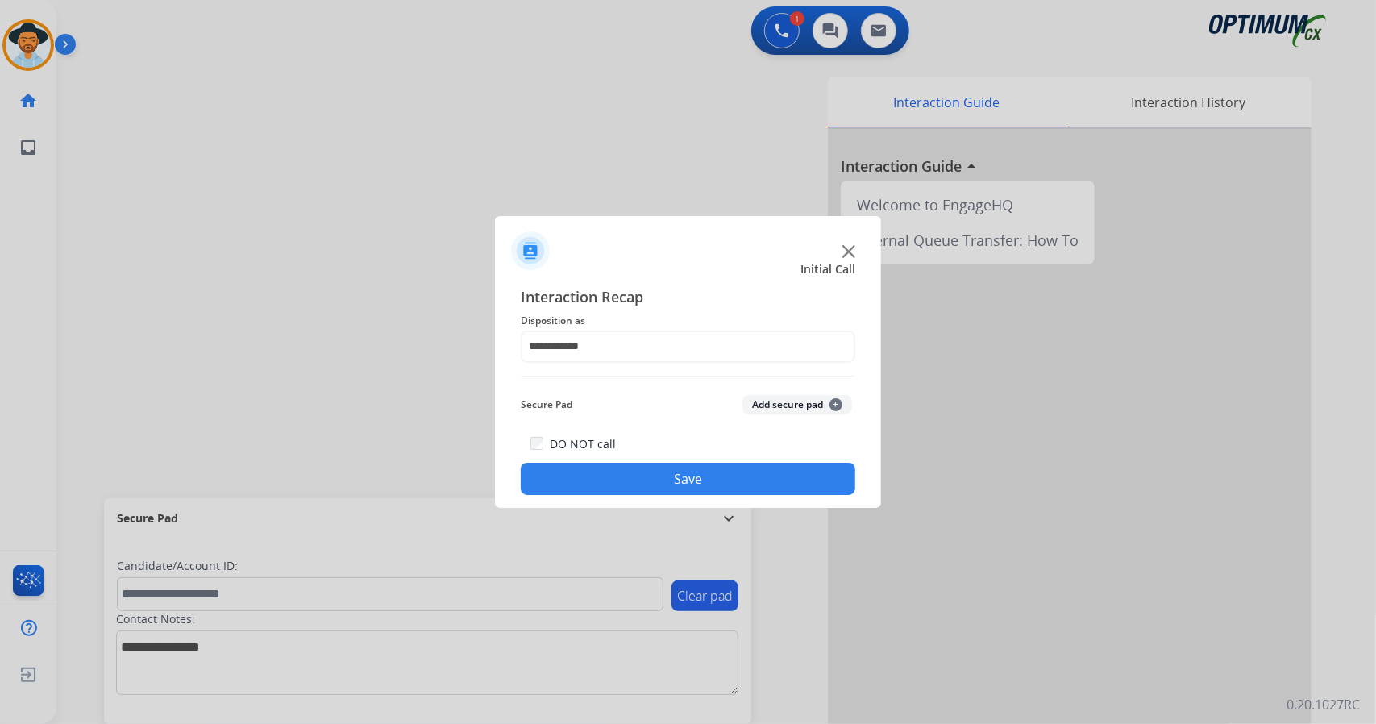
click at [597, 484] on button "Save" at bounding box center [688, 479] width 335 height 32
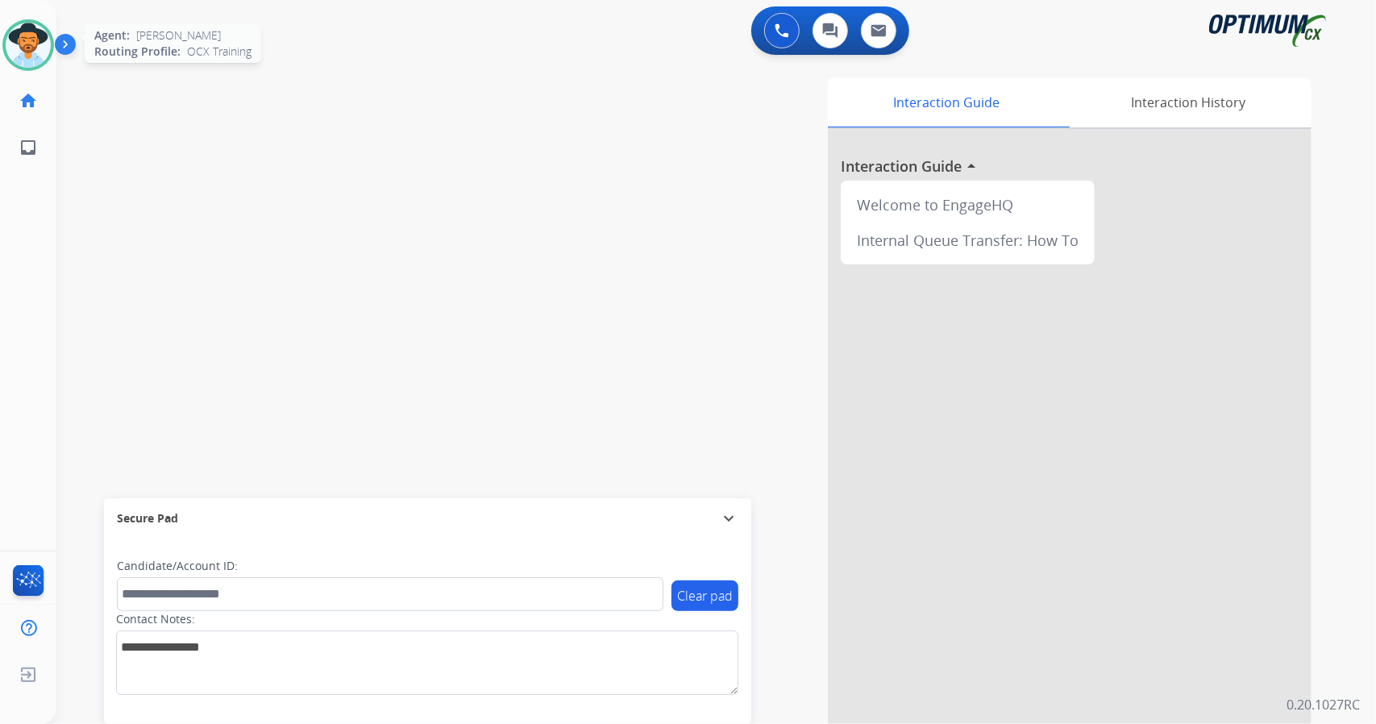
click at [17, 35] on img at bounding box center [28, 45] width 45 height 45
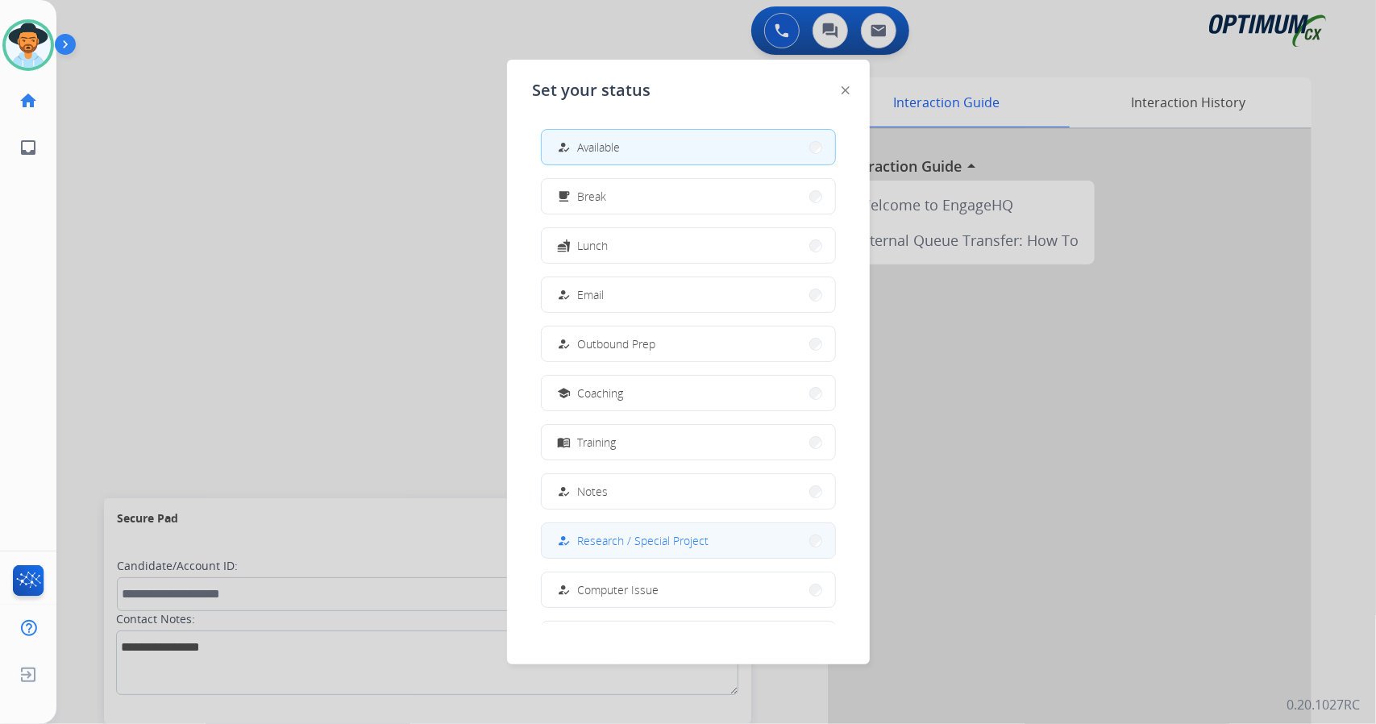
scroll to position [152, 0]
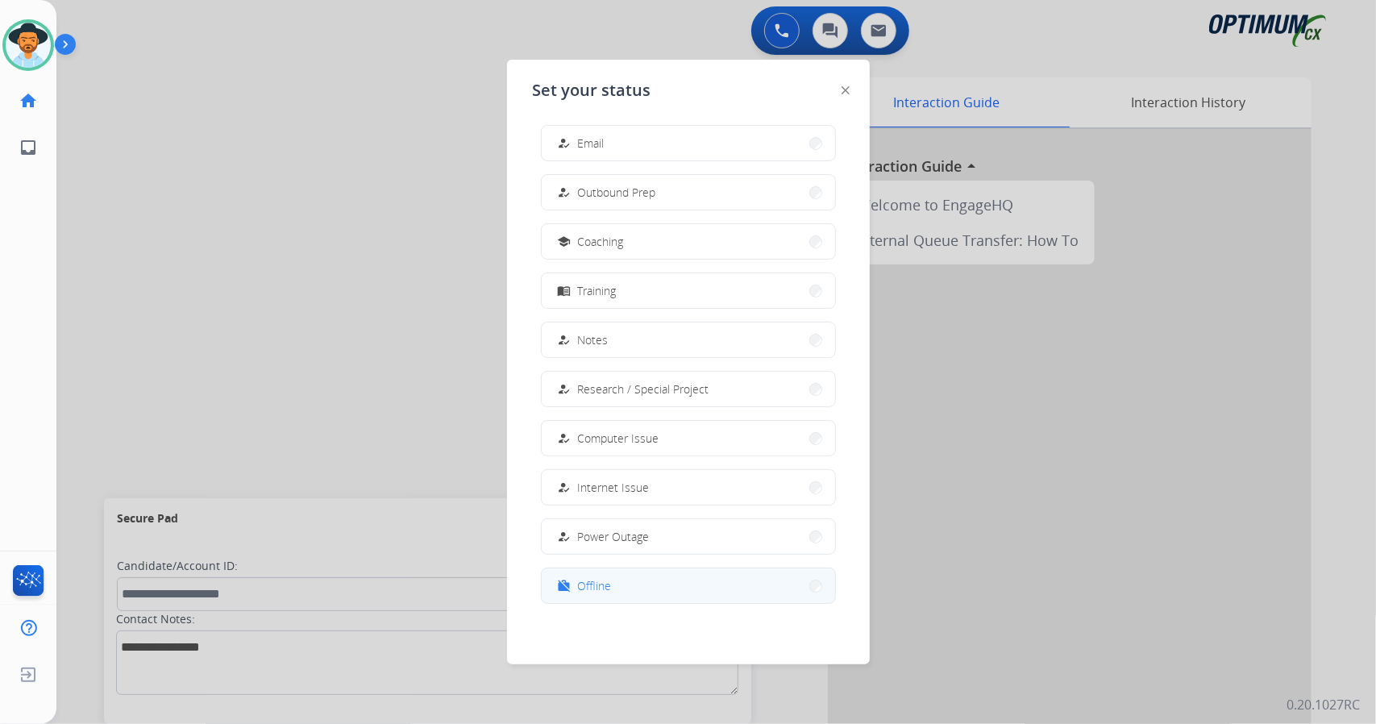
click at [638, 583] on button "work_off Offline" at bounding box center [688, 585] width 293 height 35
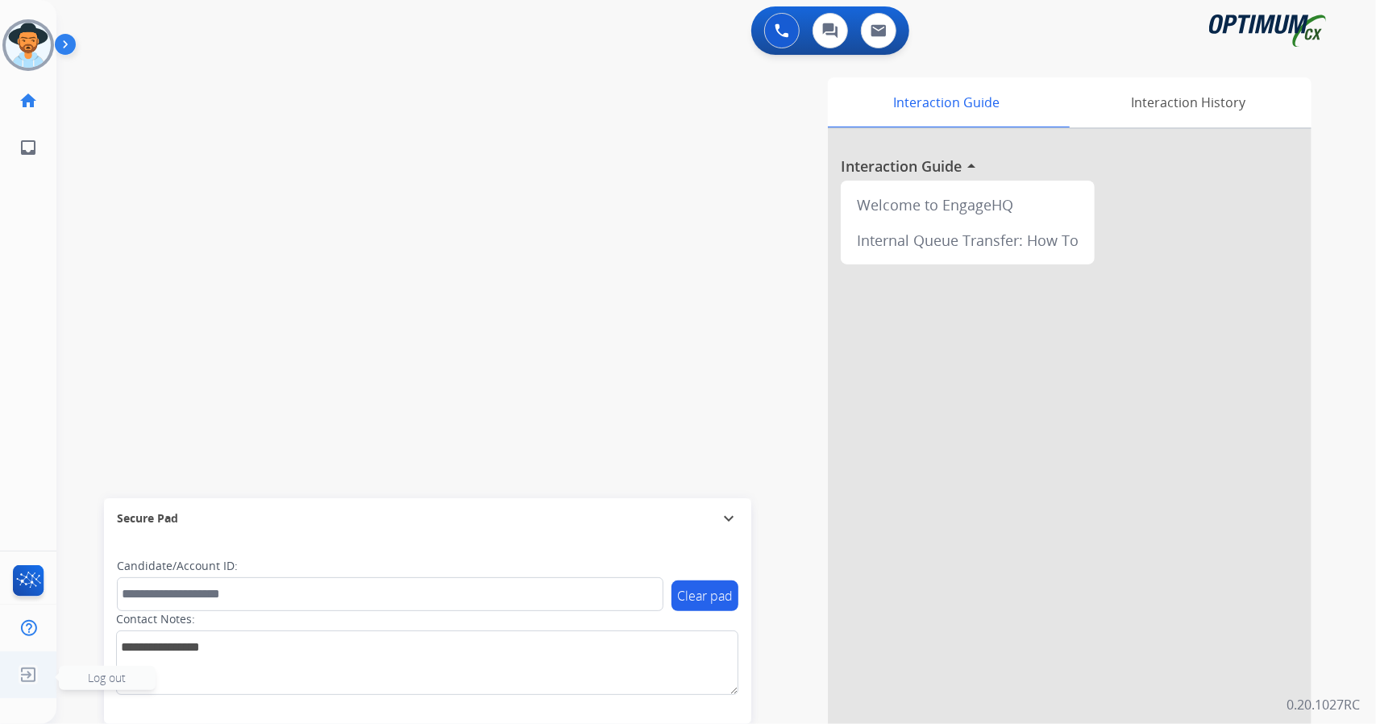
click at [40, 661] on img at bounding box center [28, 674] width 29 height 31
